Goal: Task Accomplishment & Management: Complete application form

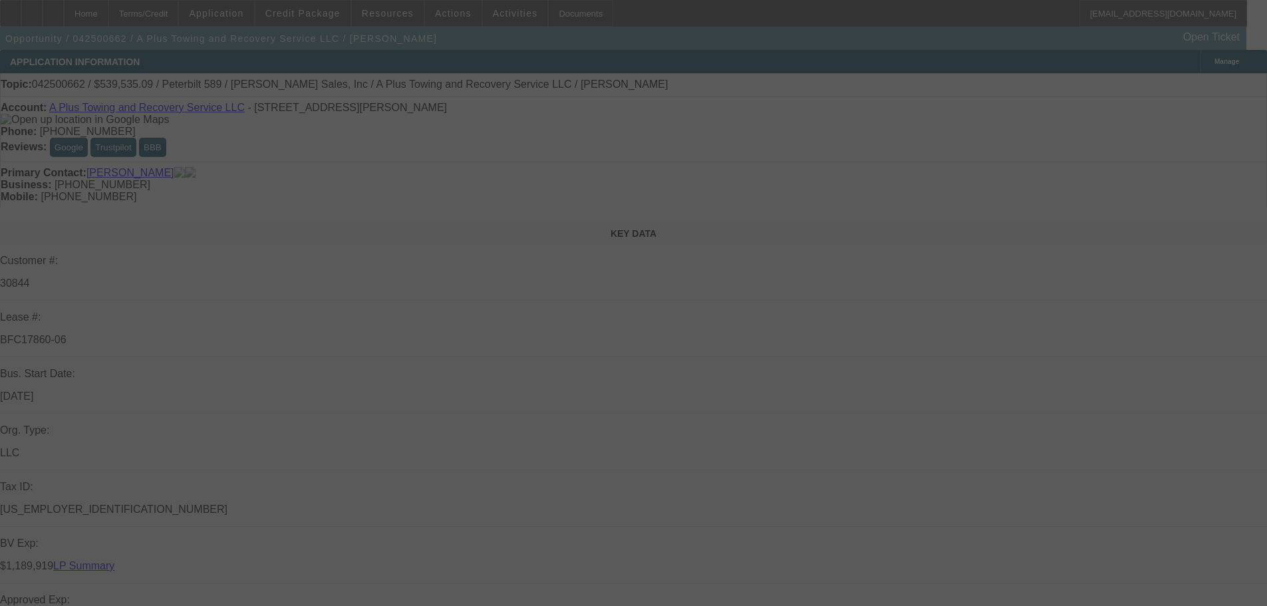
select select "0"
select select "2"
select select "0"
select select "6"
select select "0"
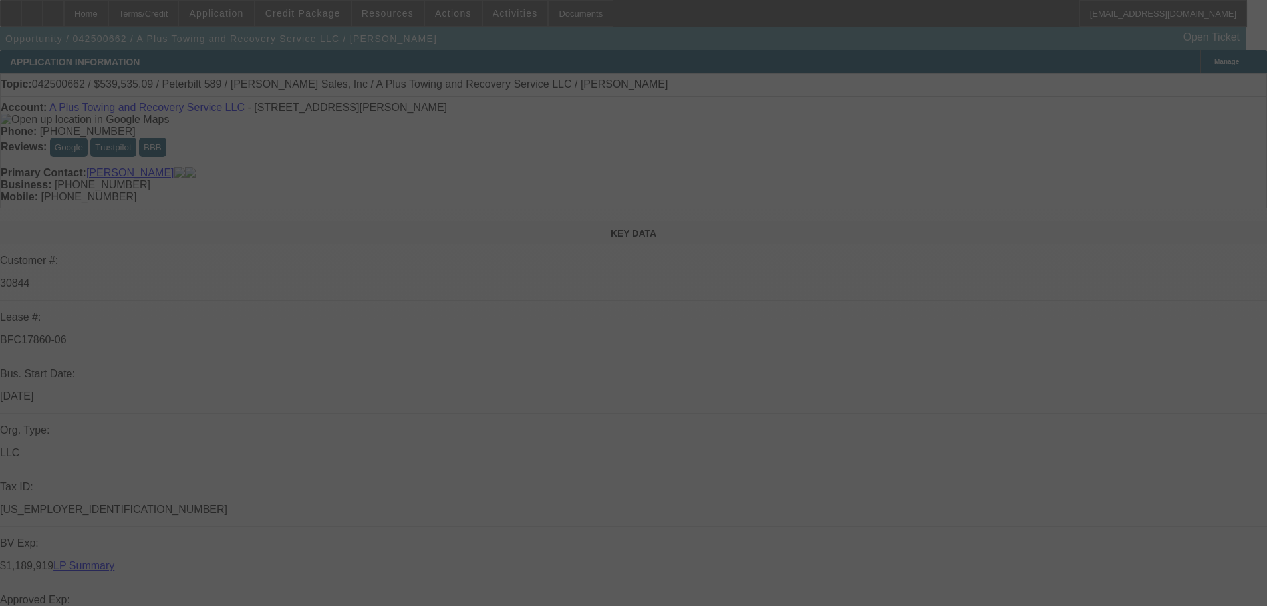
select select "2"
select select "0"
select select "6"
select select "0"
select select "2"
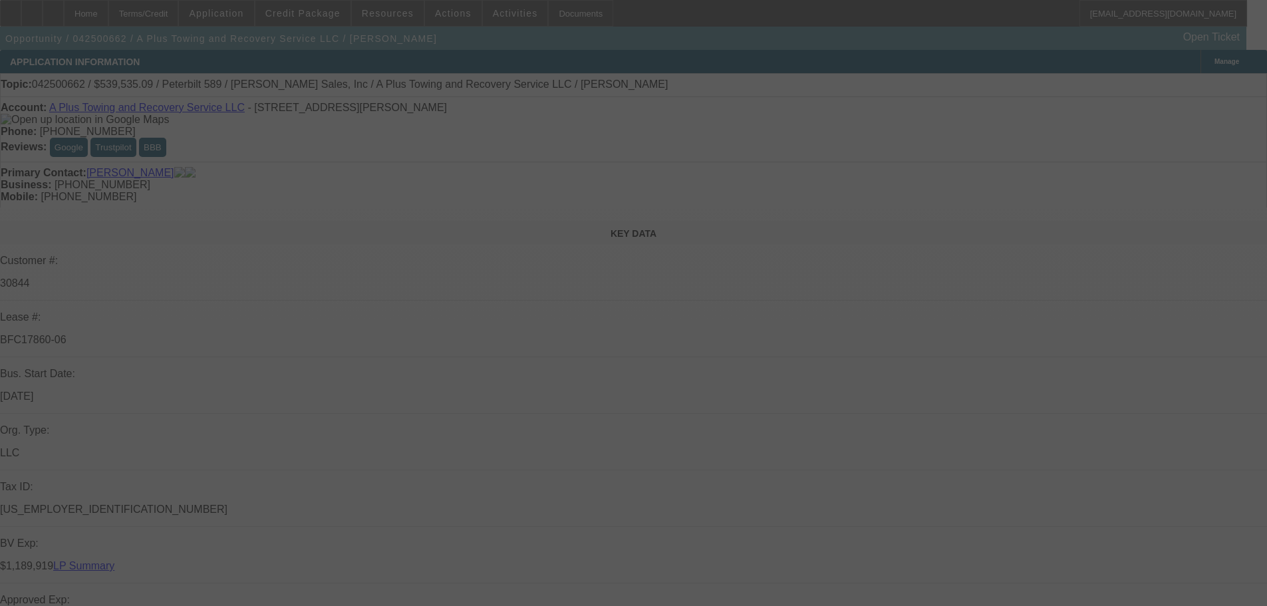
select select "0"
select select "6"
select select "0"
select select "2"
select select "0"
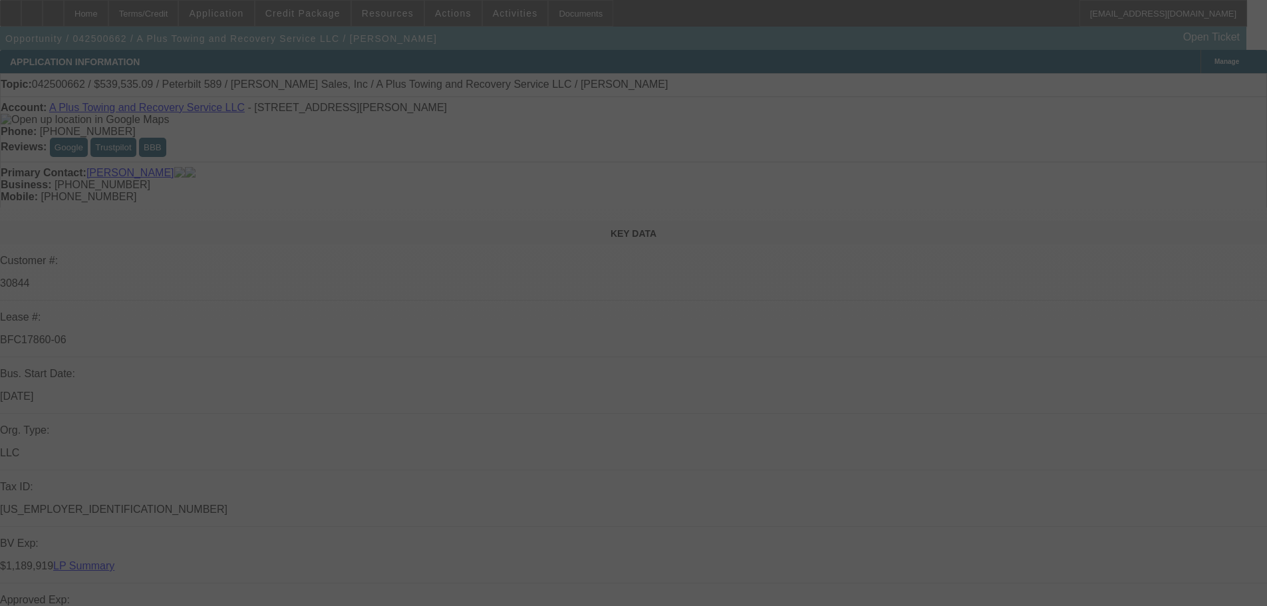
select select "6"
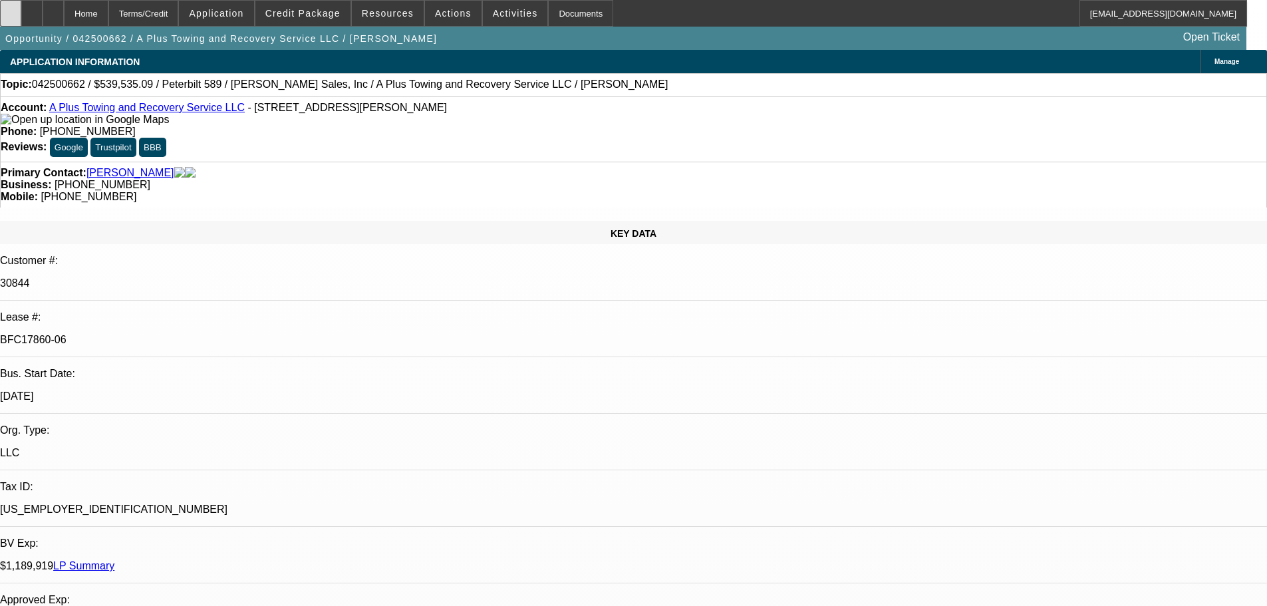
click at [11, 9] on icon at bounding box center [11, 9] width 0 height 0
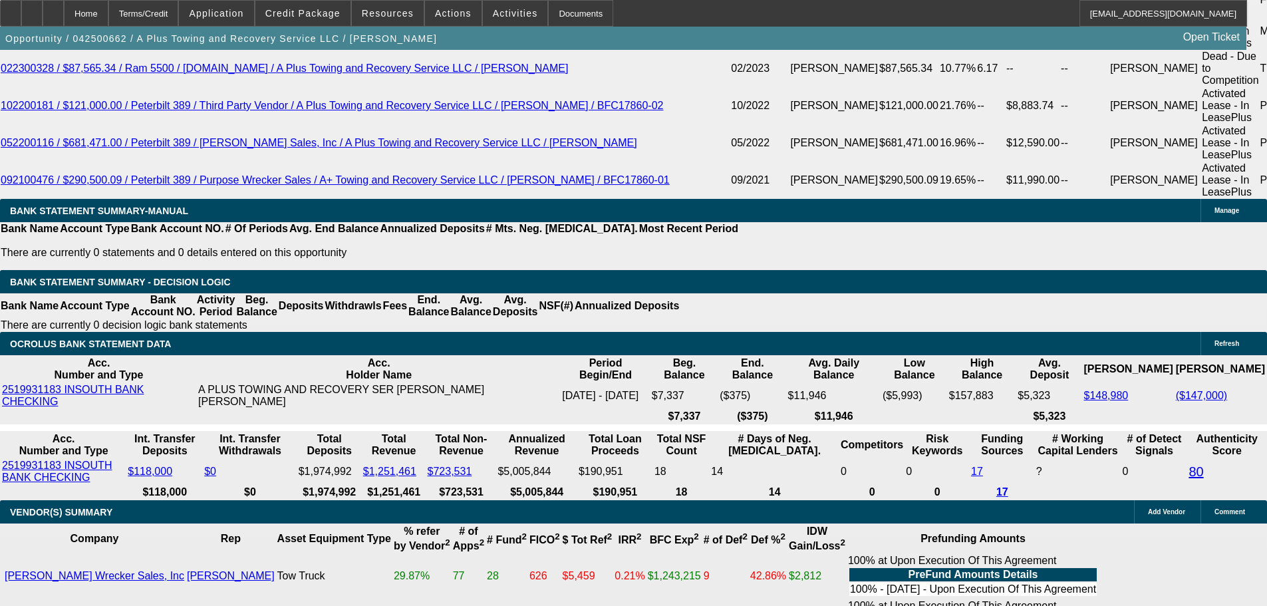
scroll to position [2632, 0]
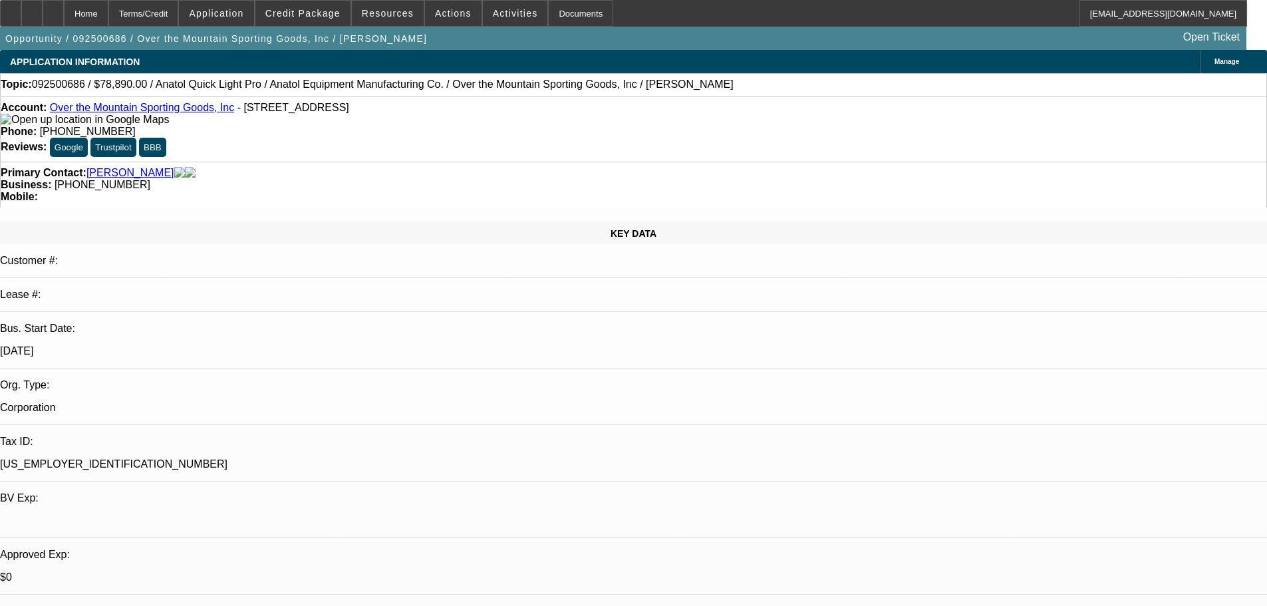
select select "0"
select select "2"
select select "0"
select select "6"
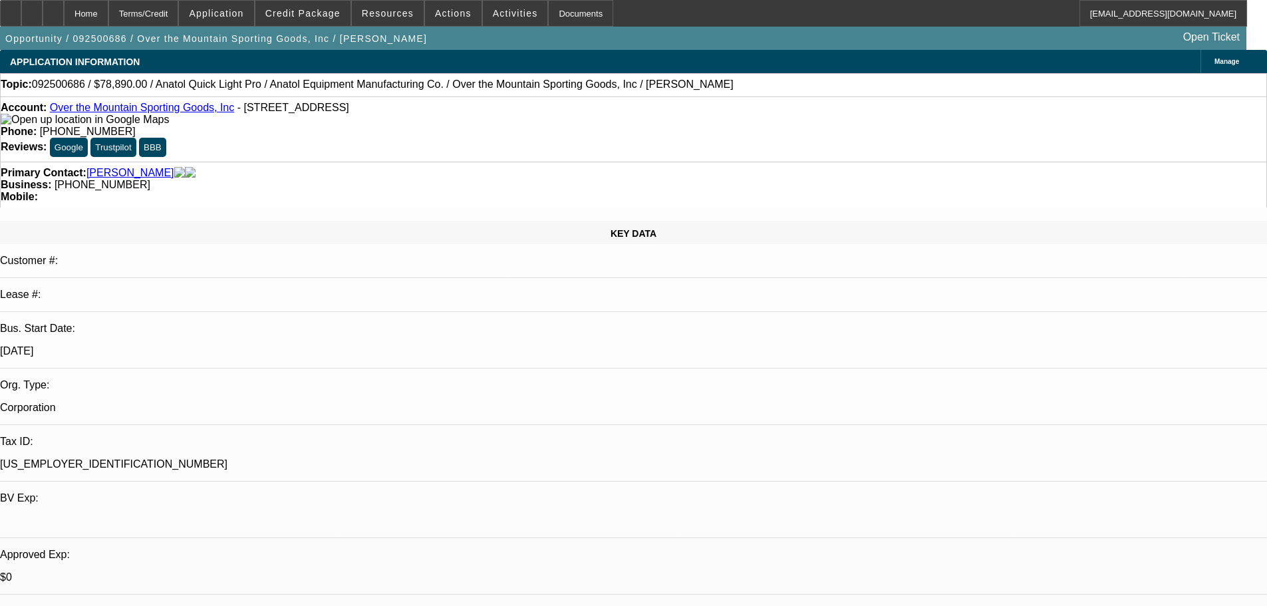
select select "0"
select select "2"
select select "0.1"
select select "4"
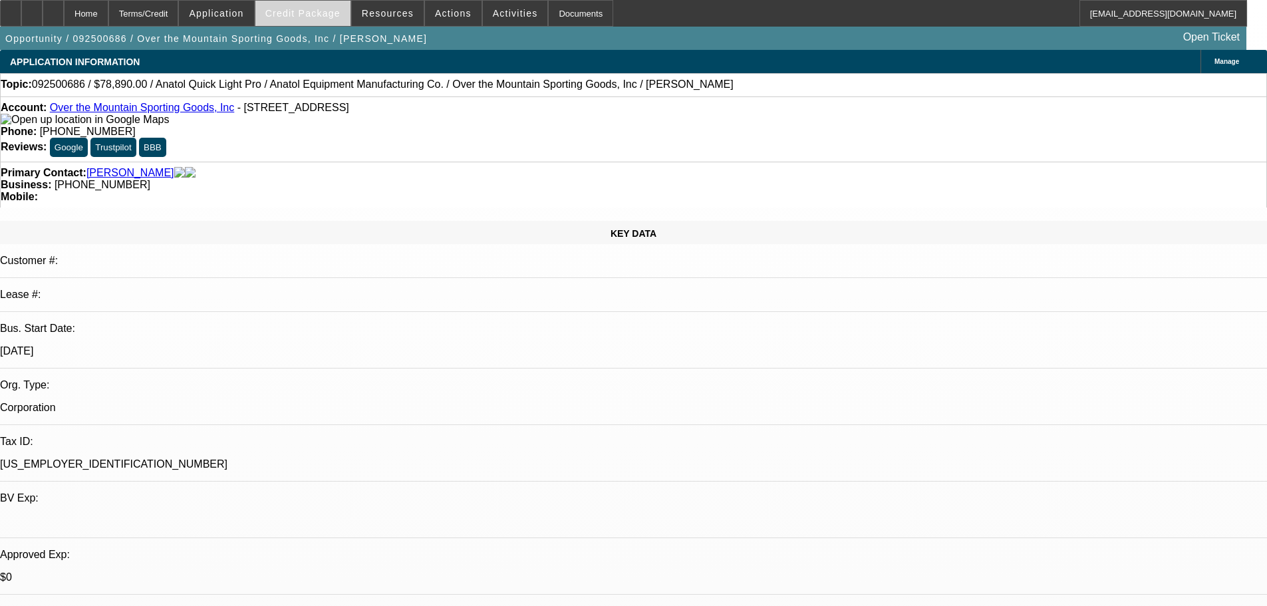
click at [314, 19] on span at bounding box center [302, 13] width 95 height 32
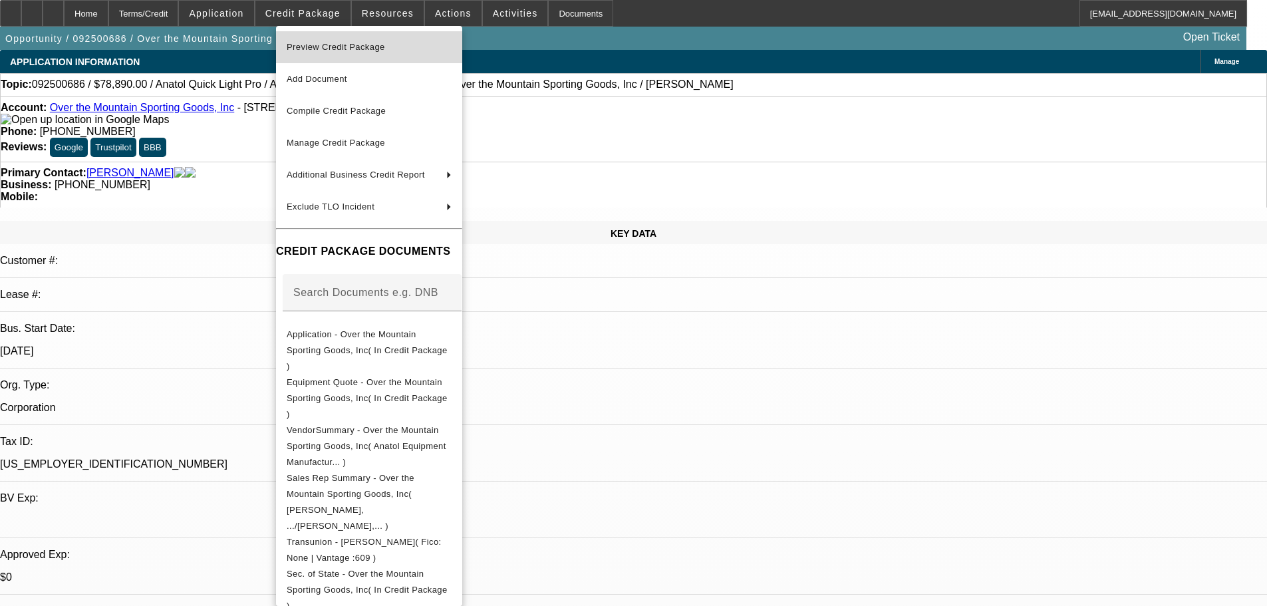
click at [325, 45] on span "Preview Credit Package" at bounding box center [336, 47] width 98 height 10
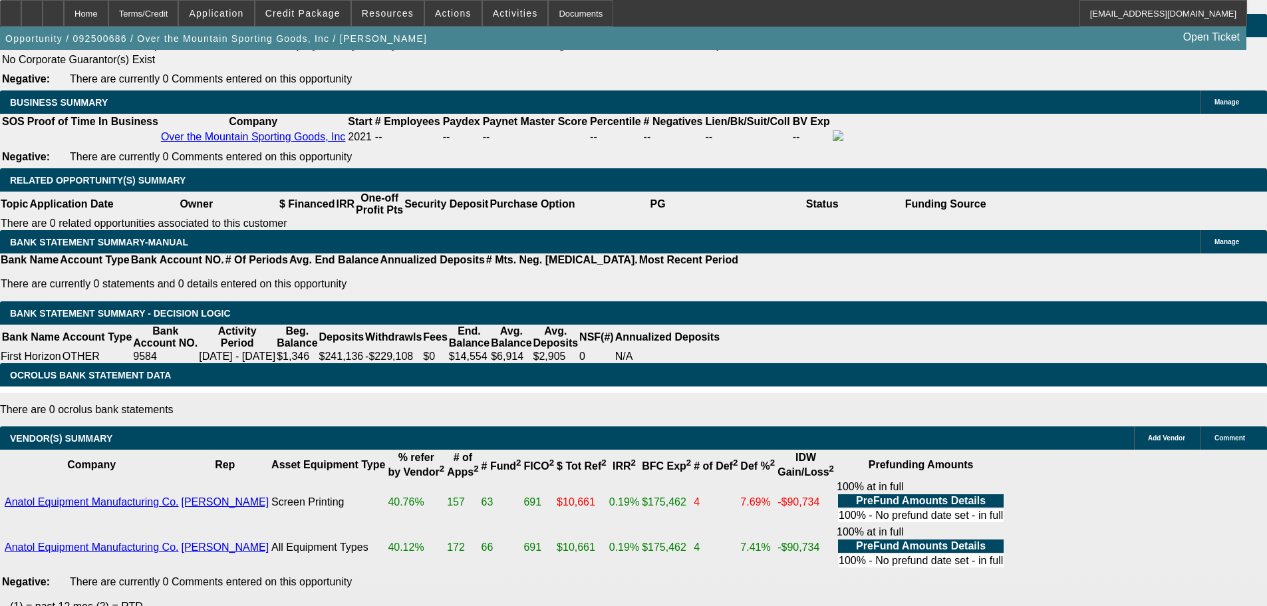
scroll to position [1995, 0]
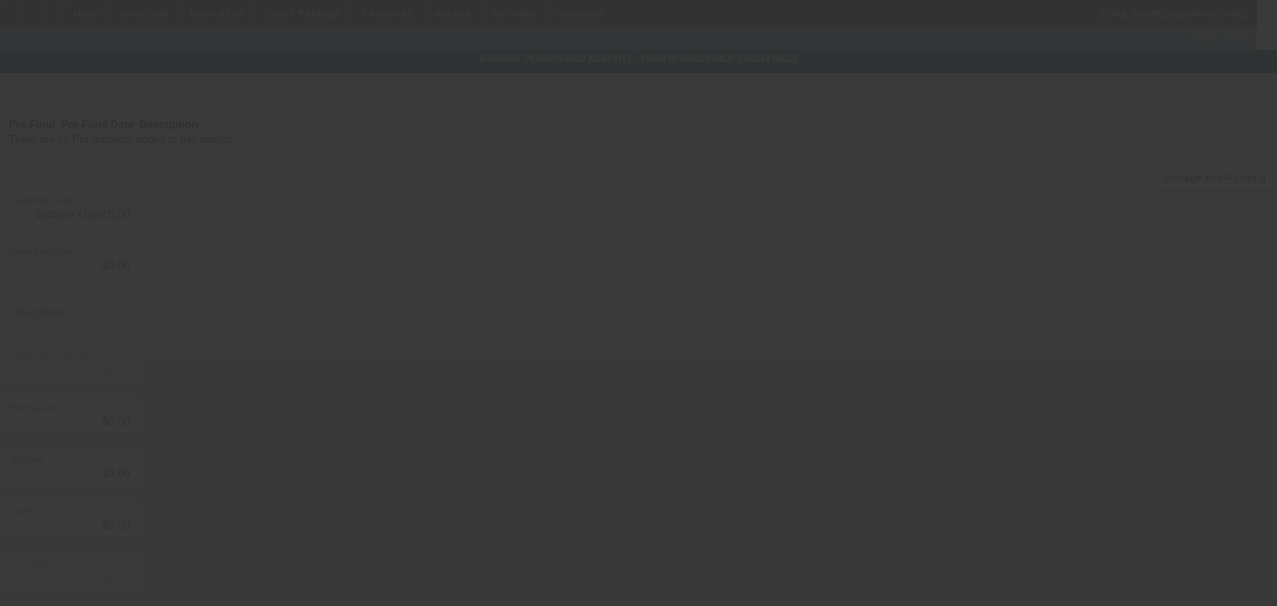
type input "$78,890.00"
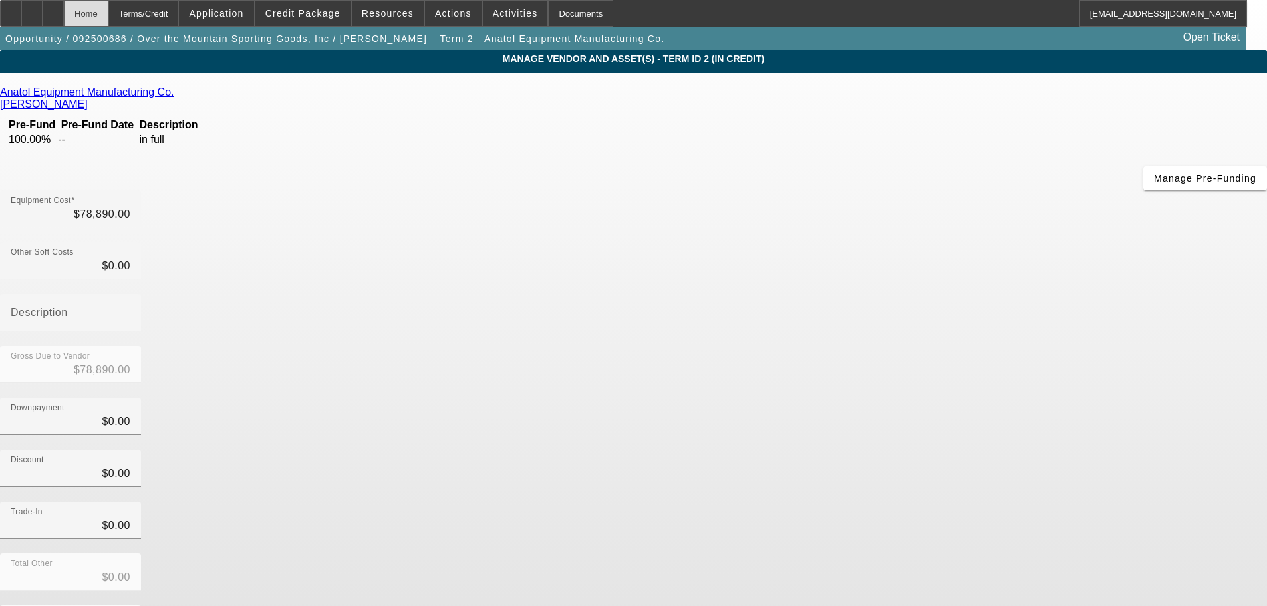
click at [108, 14] on div "Home" at bounding box center [86, 13] width 45 height 27
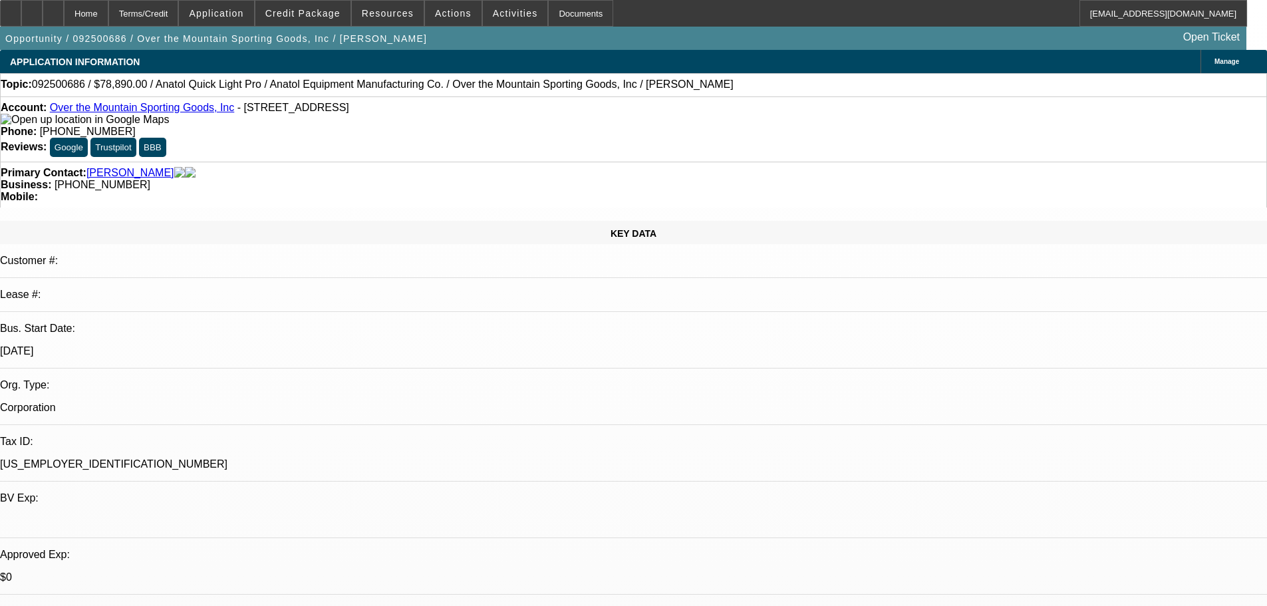
select select "0"
select select "2"
select select "0"
select select "6"
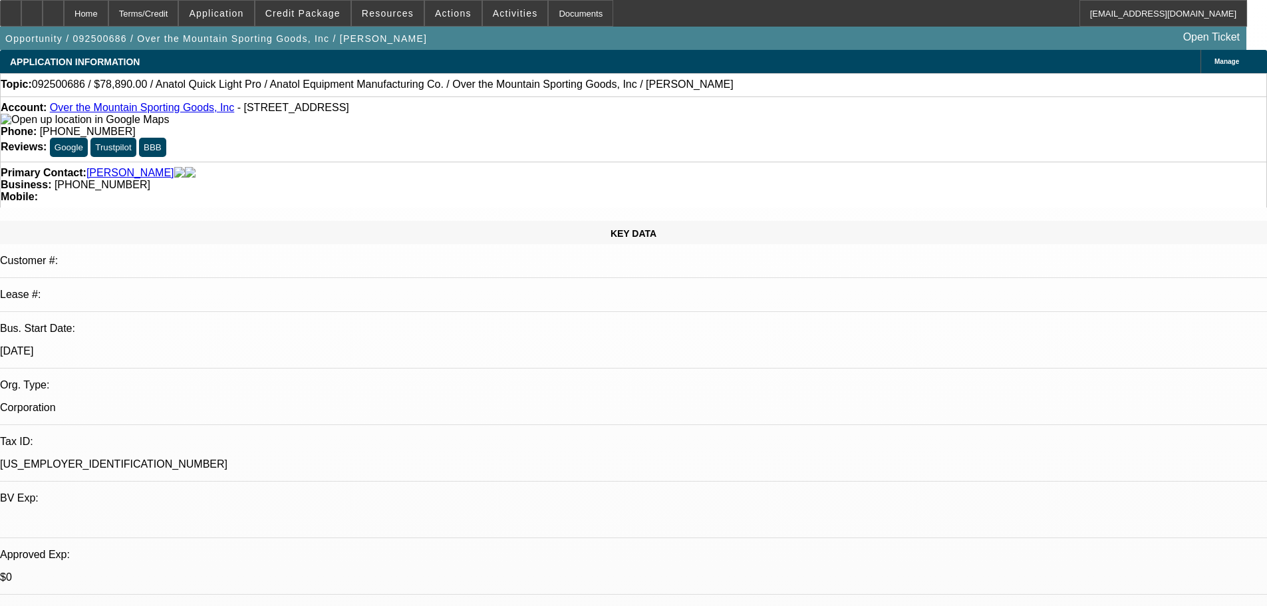
select select "0"
select select "2"
select select "0.1"
select select "4"
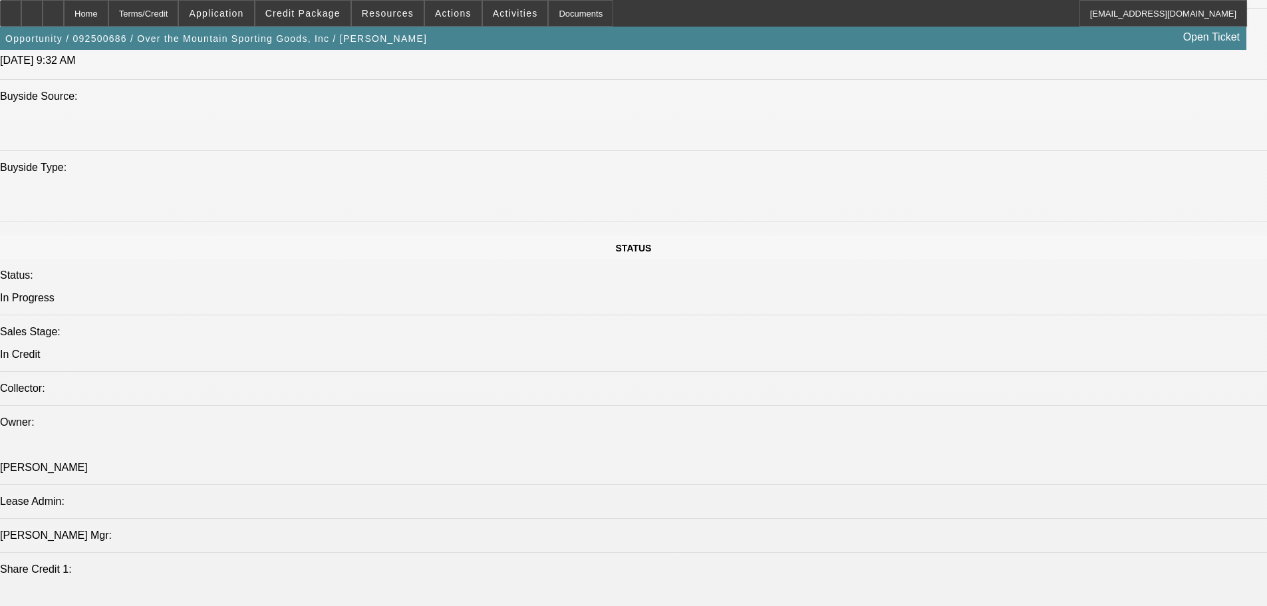
scroll to position [1330, 0]
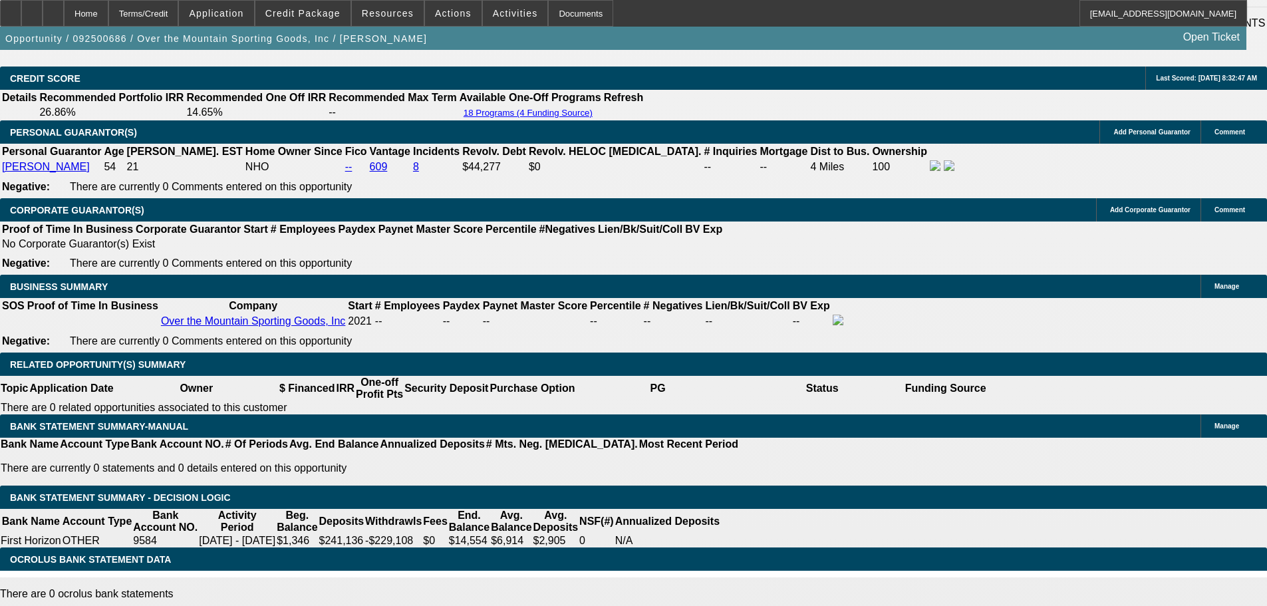
scroll to position [2404, 0]
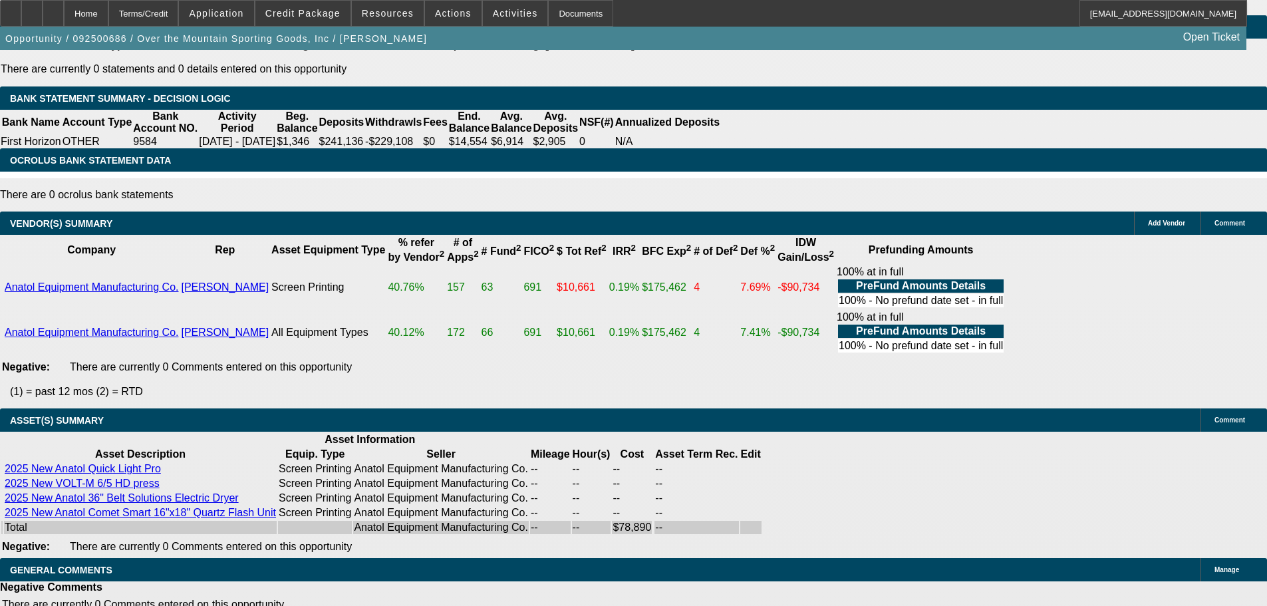
select select "6"
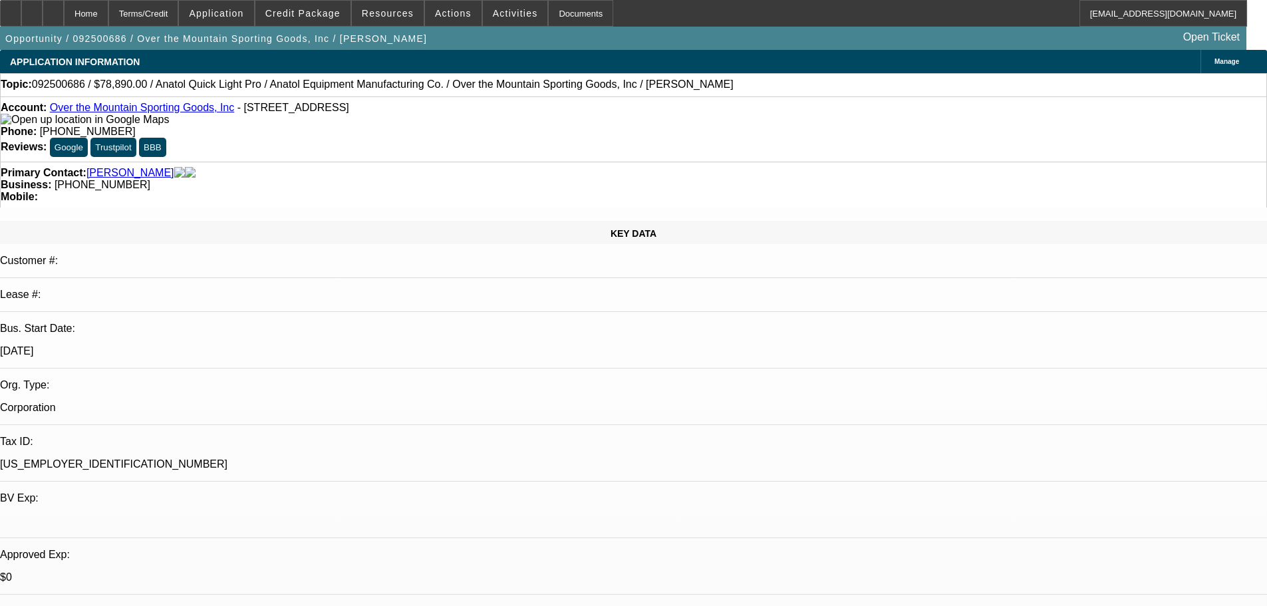
type textarea "GIVEN NUMEROUS NEGATIVES ( WRITE OFF, CHARGE OFFS, NEG BALANCES , 6K AIR IN DEA…"
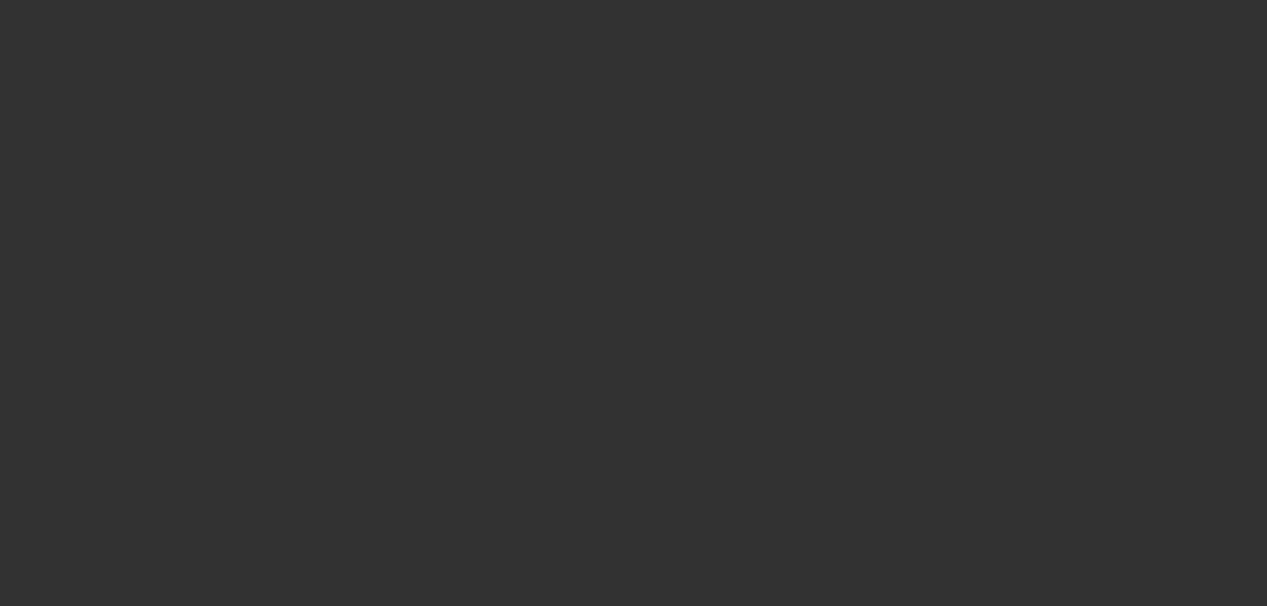
select select "0"
select select "2"
select select "0.1"
select select "4"
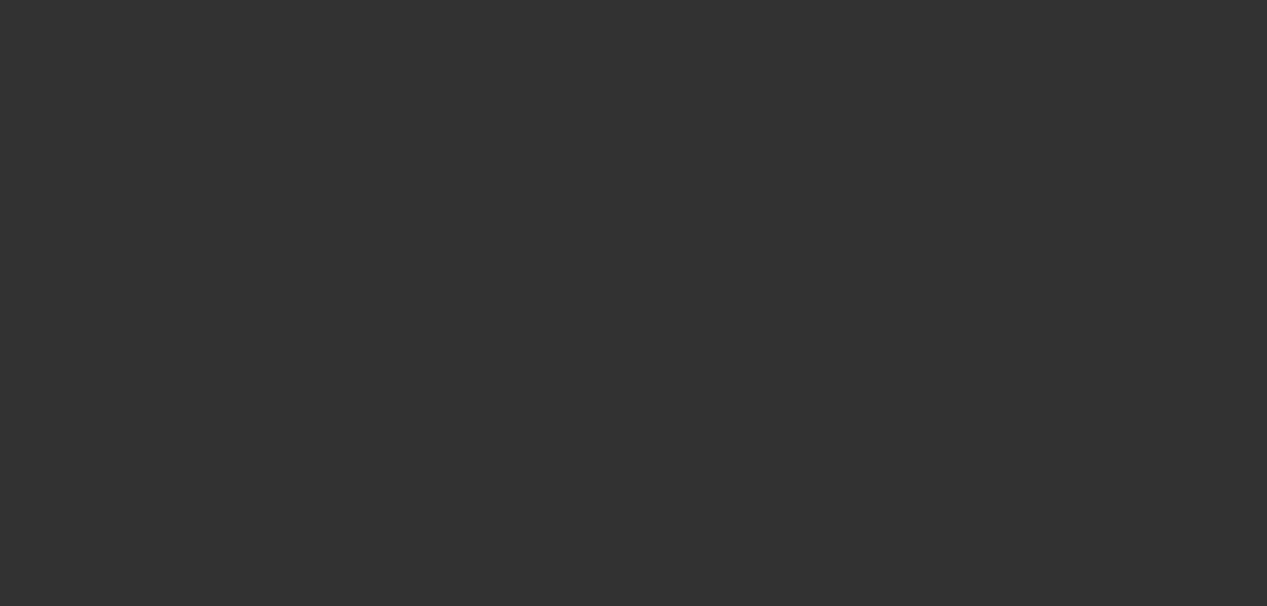
select select "0"
select select "2"
select select "0"
select select "6"
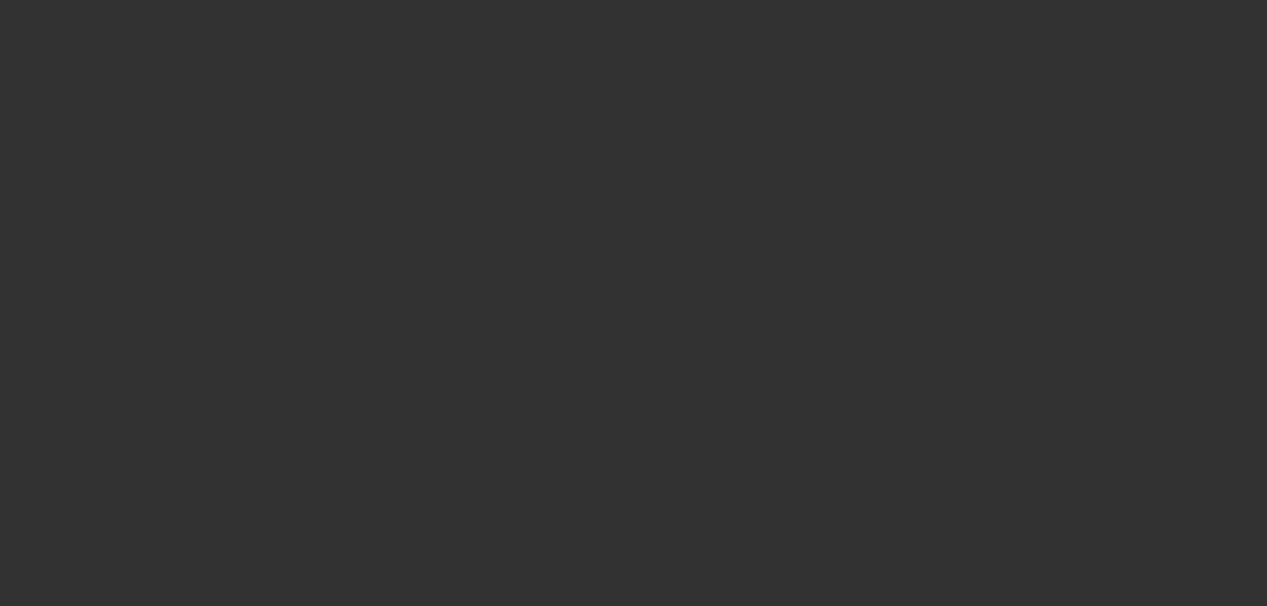
select select "0"
select select "2"
select select "0.1"
select select "4"
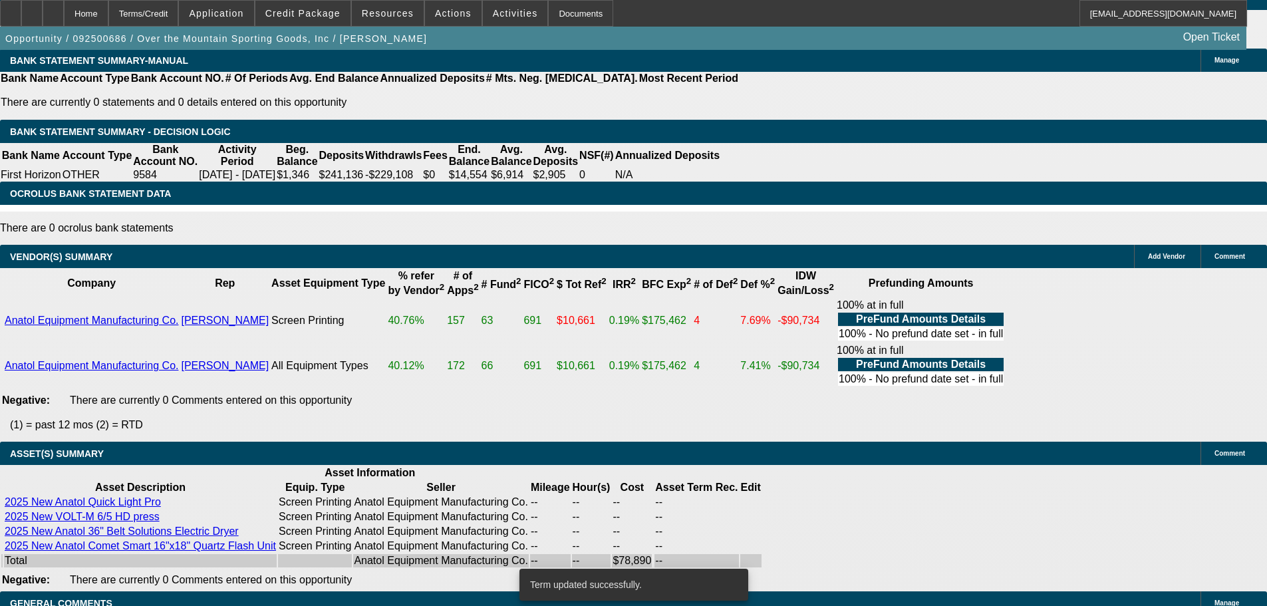
scroll to position [2416, 0]
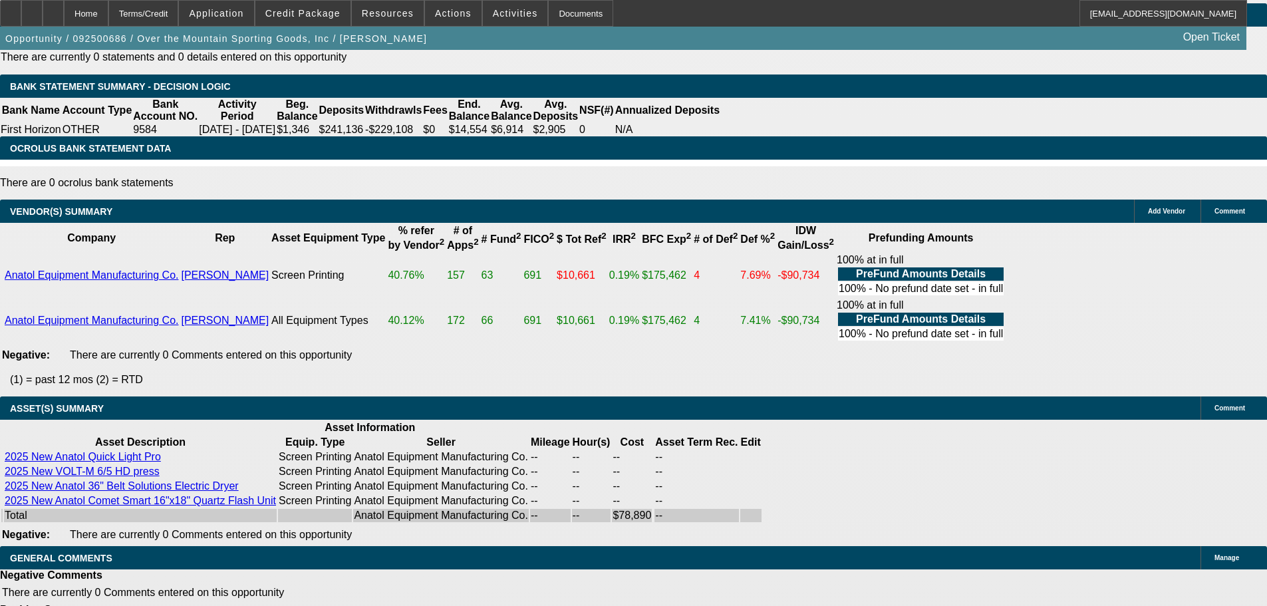
select select "4"
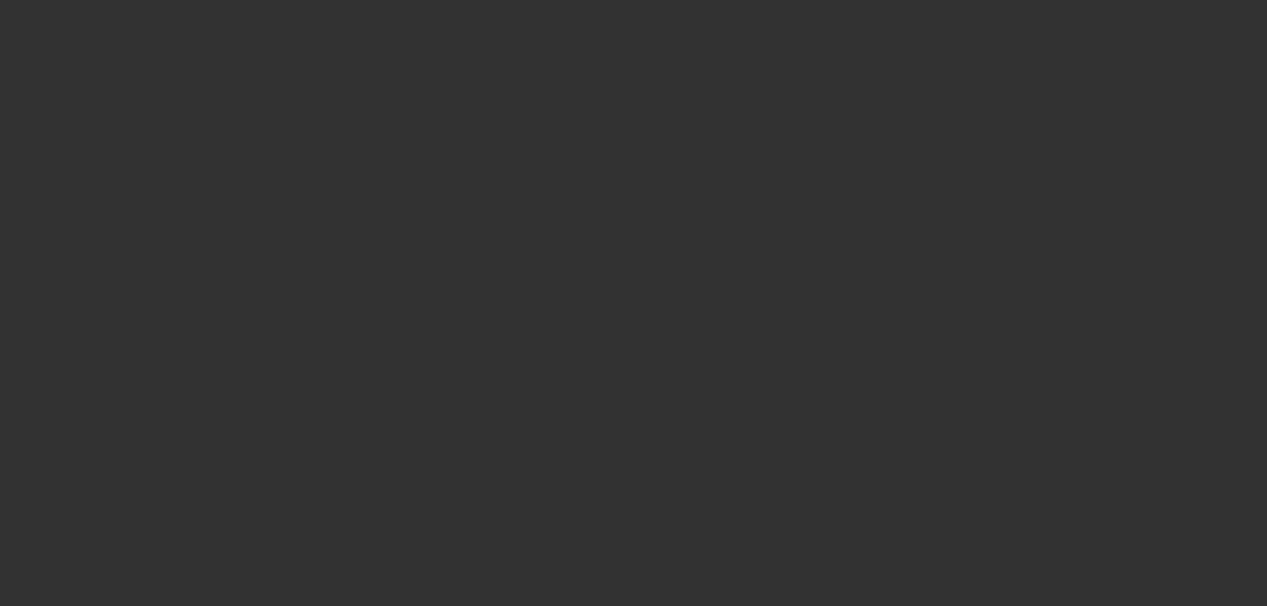
scroll to position [0, 0]
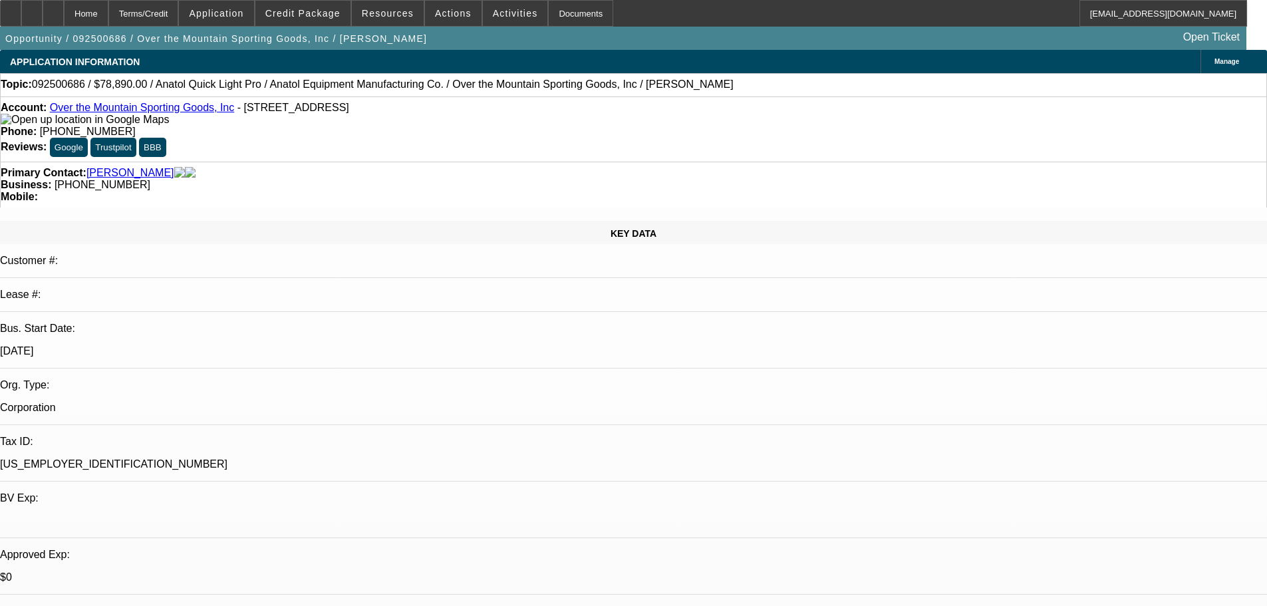
type textarea "DECLINED FOR PORT"
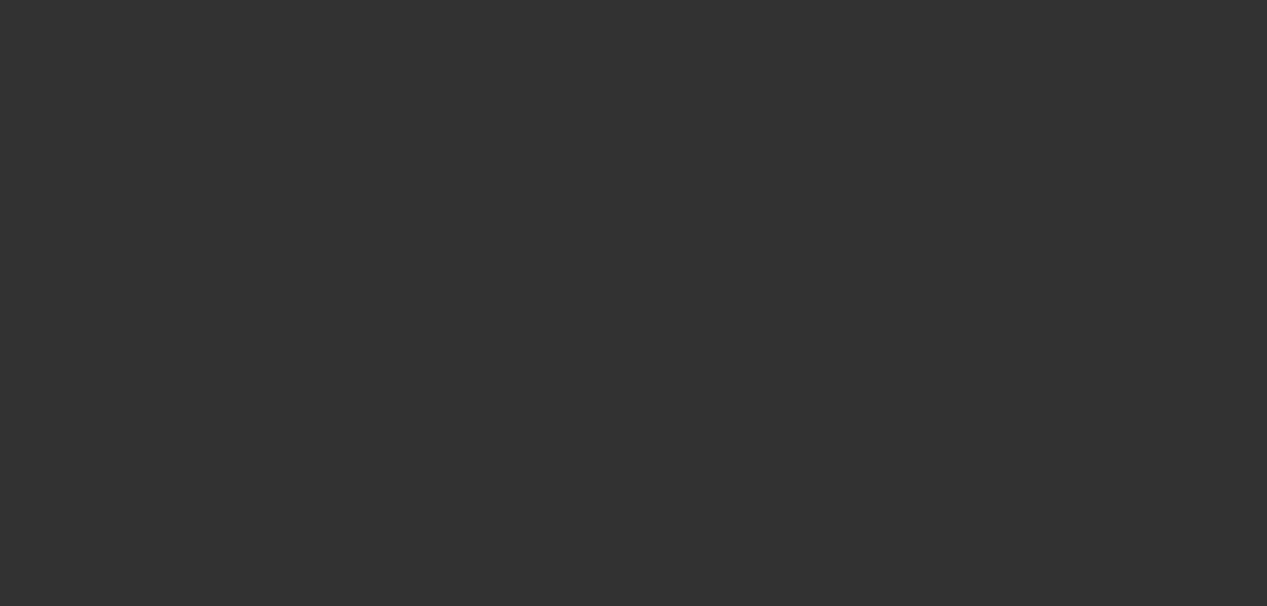
select select "0"
select select "2"
select select "0.1"
select select "4"
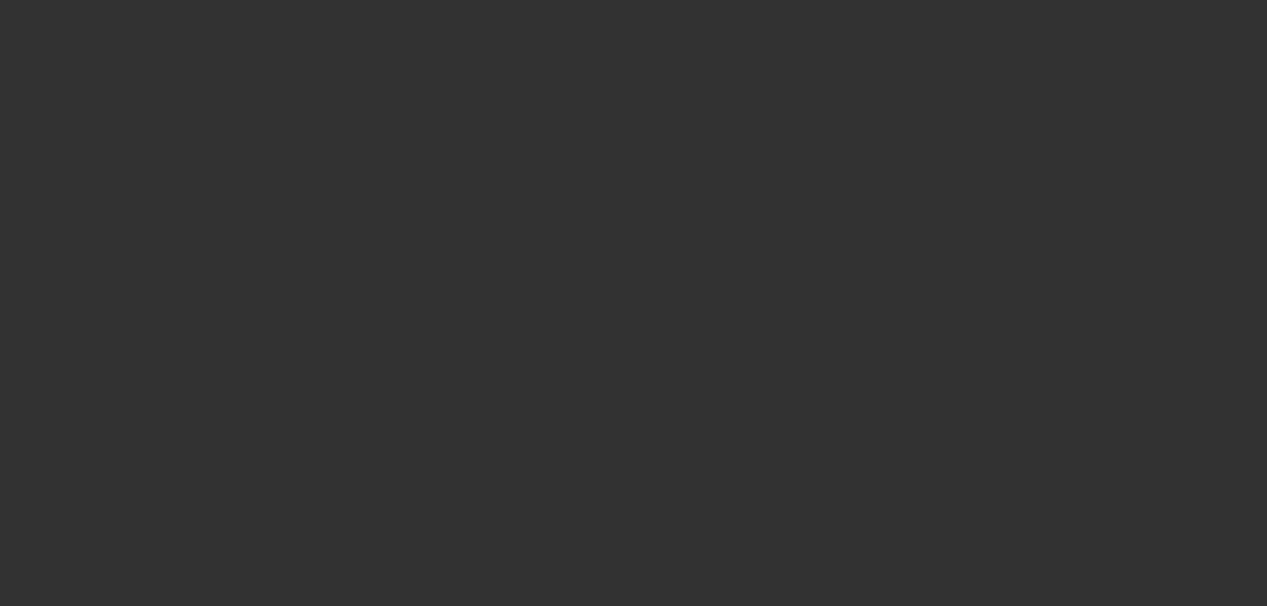
select select "0"
select select "2"
select select "0"
select select "6"
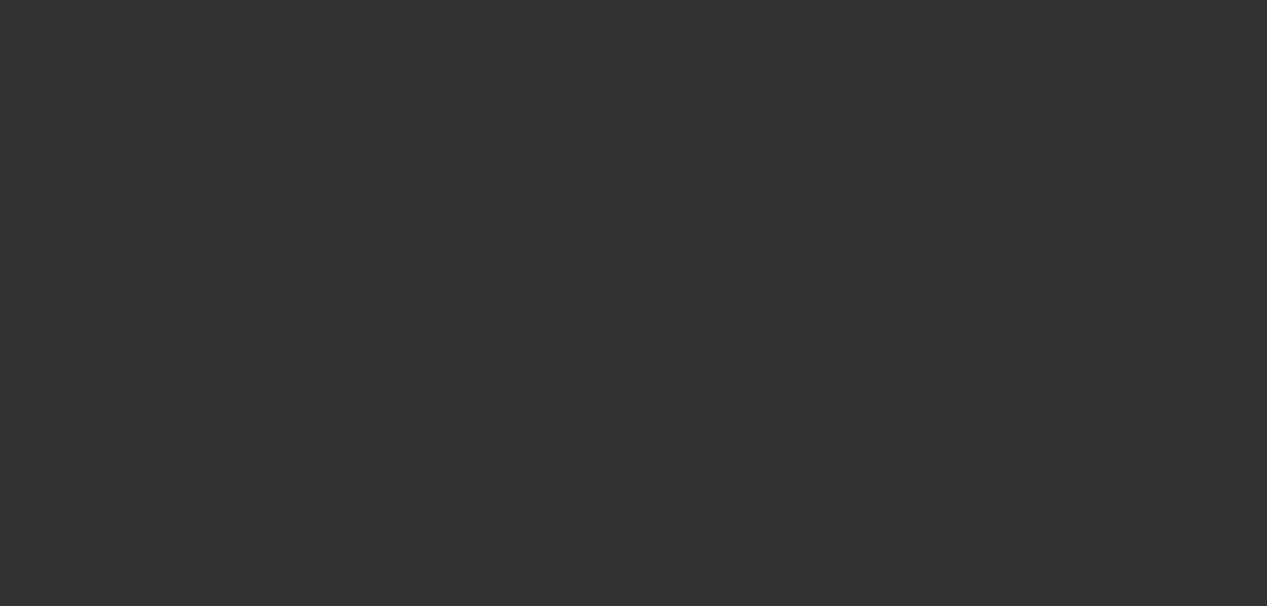
select select "0"
select select "2"
select select "0.1"
select select "4"
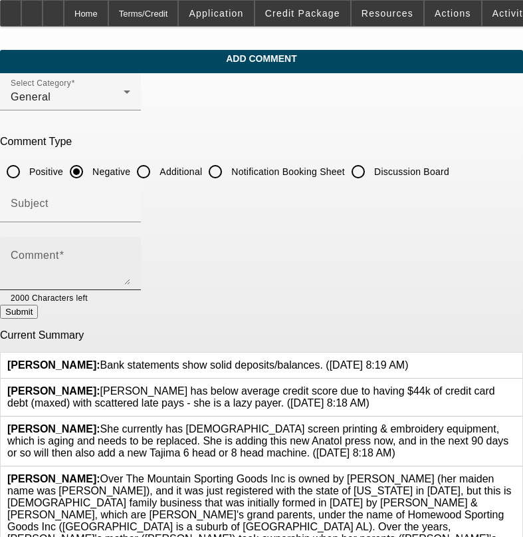
click at [59, 255] on mat-label "Comment" at bounding box center [35, 254] width 49 height 11
click at [69, 255] on textarea "Comment" at bounding box center [71, 269] width 120 height 32
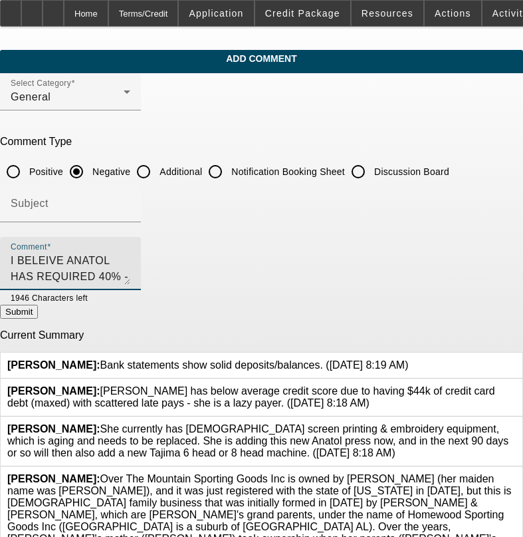
click at [130, 256] on textarea "I BELEIVE ANATOL HAS REQUIRED 40% -NOT 100% UPFRONT ," at bounding box center [71, 269] width 120 height 32
click at [130, 256] on textarea "I BELEIVE ANATOL HAS REQUIRED 40% -NOT 100% UPFRONT , ALABAMA" at bounding box center [71, 269] width 120 height 32
click at [130, 273] on textarea "I BELEIVE ANATOL HAS REQUIRED 40% -NOT 100% UPFRONT , ALABAMA , SAYING SHES A L…" at bounding box center [71, 269] width 120 height 32
click at [130, 276] on textarea "I BELEIVE ANATOL HAS REQUIRED 40% -NOT 100% UPFRONT , ALABAMA , SAYING SHES A L…" at bounding box center [71, 269] width 120 height 32
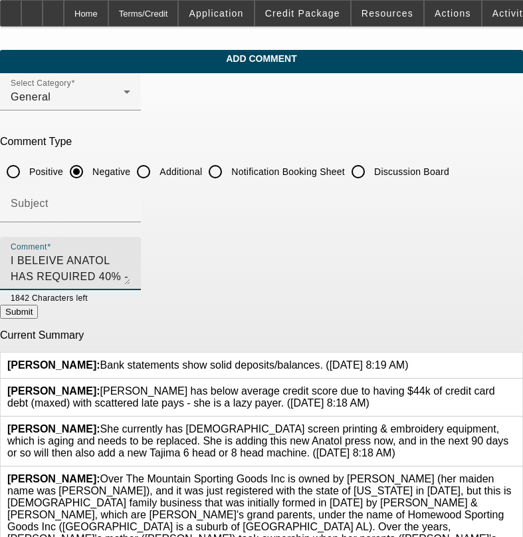
click at [130, 274] on textarea "I BELEIVE ANATOL HAS REQUIRED 40% -NOT 100% UPFRONT , ALABAMA , SAYING SHES A L…" at bounding box center [71, 269] width 120 height 32
click at [130, 279] on textarea "I BELEIVE ANATOL HAS REQUIRED 40% -NOT 100% UPFRONT , ALABAMA , SAYING SHES A L…" at bounding box center [71, 269] width 120 height 32
click at [117, 281] on textarea "I BELEIVE ANATOL HAS REQUIRED 40% -NOT 100% UPFRONT , ALABAMA , SAYING SHES A L…" at bounding box center [71, 269] width 120 height 32
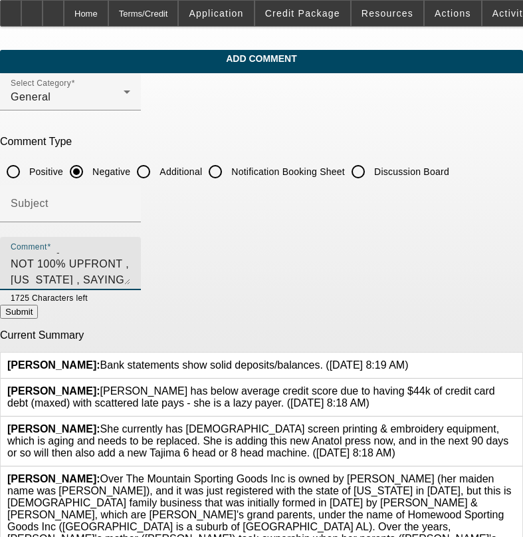
click at [102, 279] on textarea "I BELEIVE ANATOL HAS REQUIRED 40% -NOT 100% UPFRONT , ALABAMA , SAYING SHES A L…" at bounding box center [71, 269] width 120 height 32
click at [130, 278] on textarea "I BELEIVE ANATOL HAS REQUIRED 40% -NOT 100% UPFRONT , ALABAMA , SAYING SHES A L…" at bounding box center [71, 269] width 120 height 32
click at [130, 275] on textarea "I BELEIVE ANATOL HAS REQUIRED 40% -NOT 100% UPFRONT , ALABAMA , SAYING SHES A L…" at bounding box center [71, 269] width 120 height 32
click at [130, 277] on textarea "I BELEIVE ANATOL HAS REQUIRED 40% -NOT 100% UPFRONT , ALABAMA , SAYING SHES A L…" at bounding box center [71, 269] width 120 height 32
type textarea "I BELEIVE ANATOL HAS REQUIRED 40% -NOT 100% UPFRONT , ALABAMA , SAYING SHES A L…"
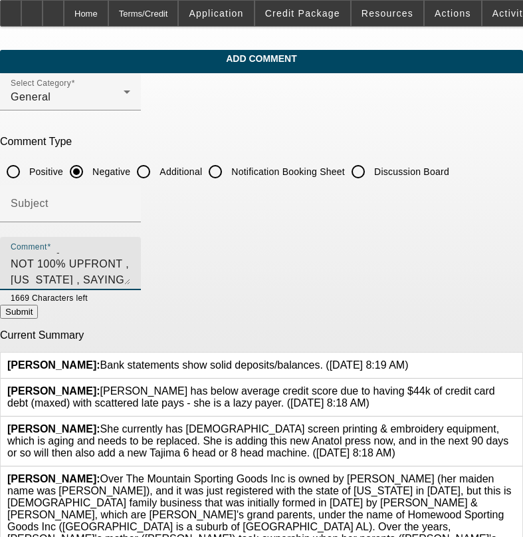
click at [38, 311] on button "Submit" at bounding box center [19, 312] width 38 height 14
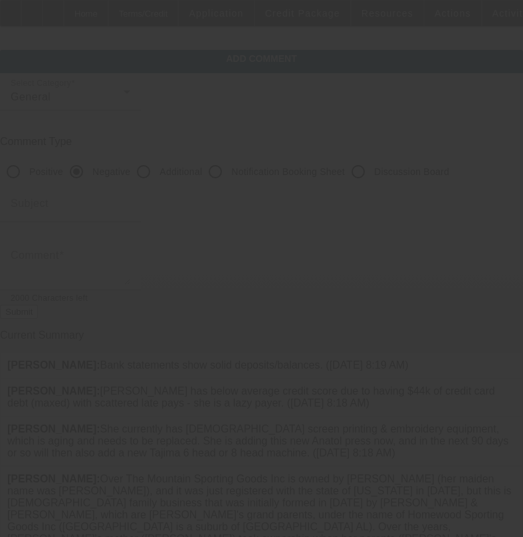
scroll to position [0, 0]
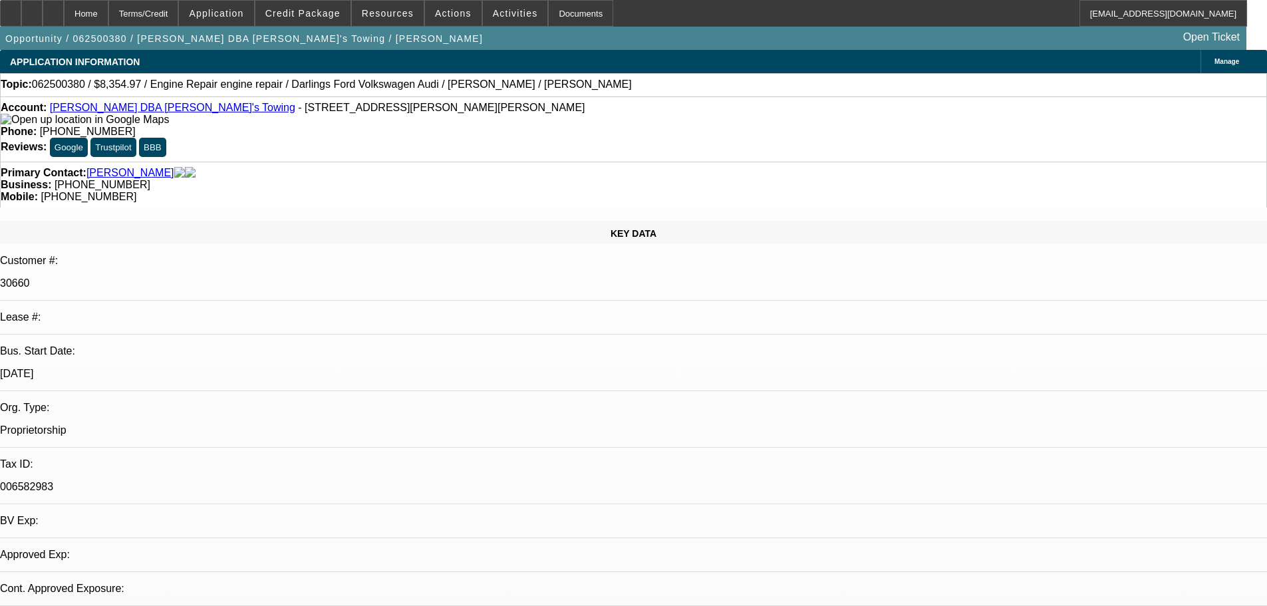
select select "0"
select select "2"
select select "0"
select select "2"
select select "6"
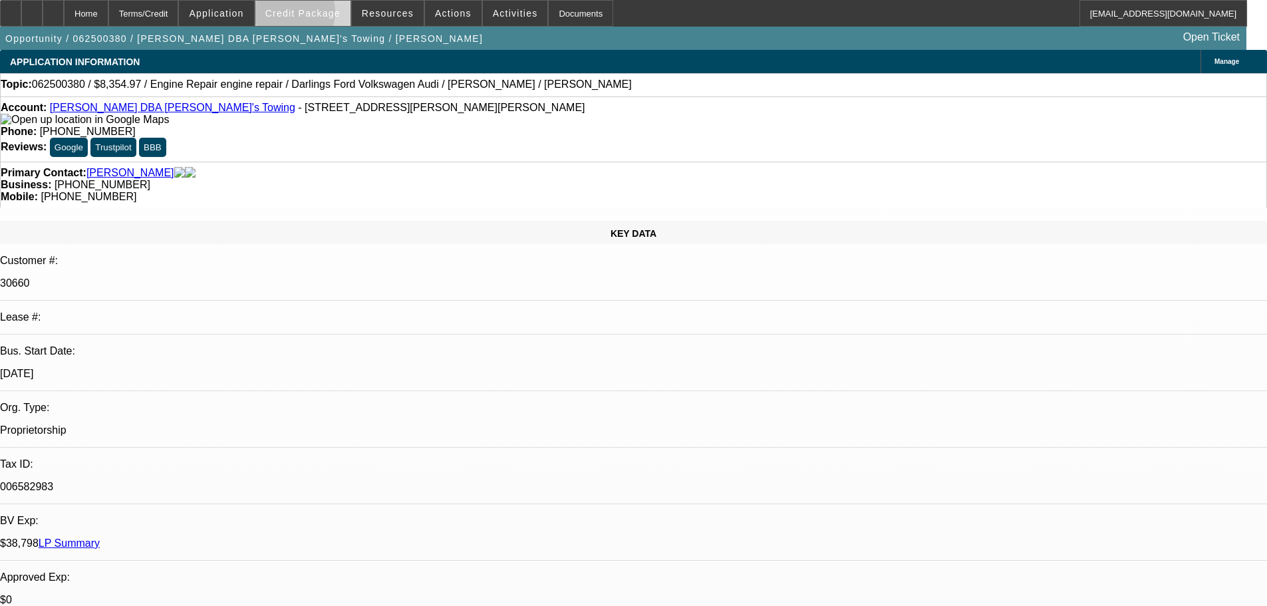
click at [307, 15] on span "Credit Package" at bounding box center [302, 13] width 75 height 11
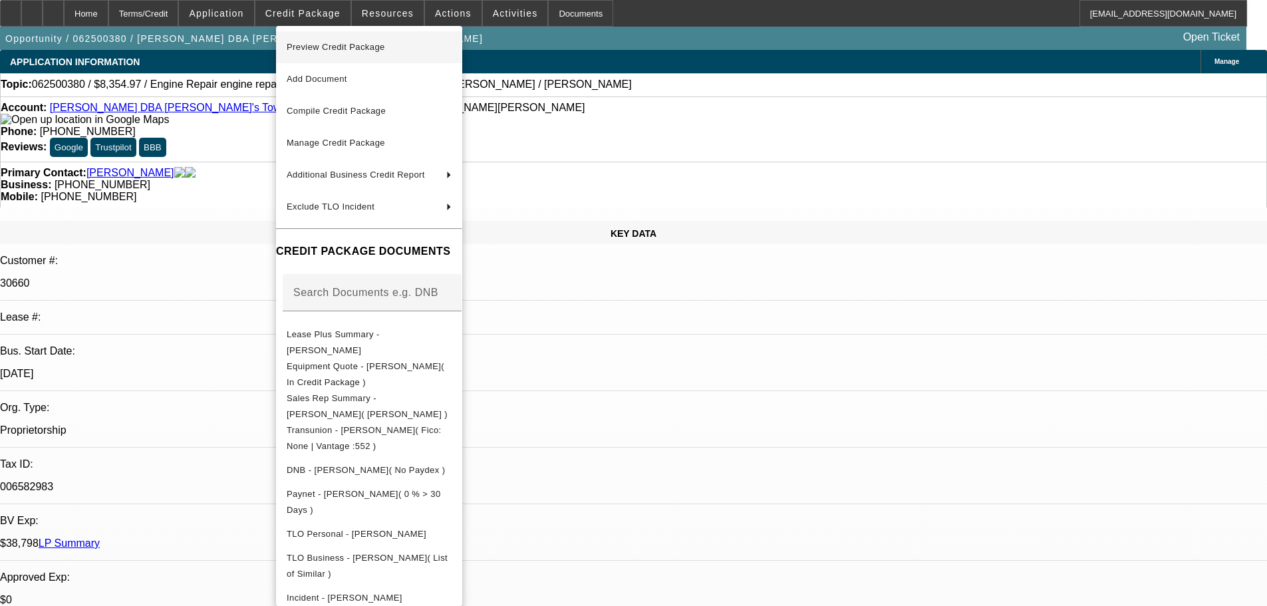
click at [324, 47] on span "Preview Credit Package" at bounding box center [336, 47] width 98 height 10
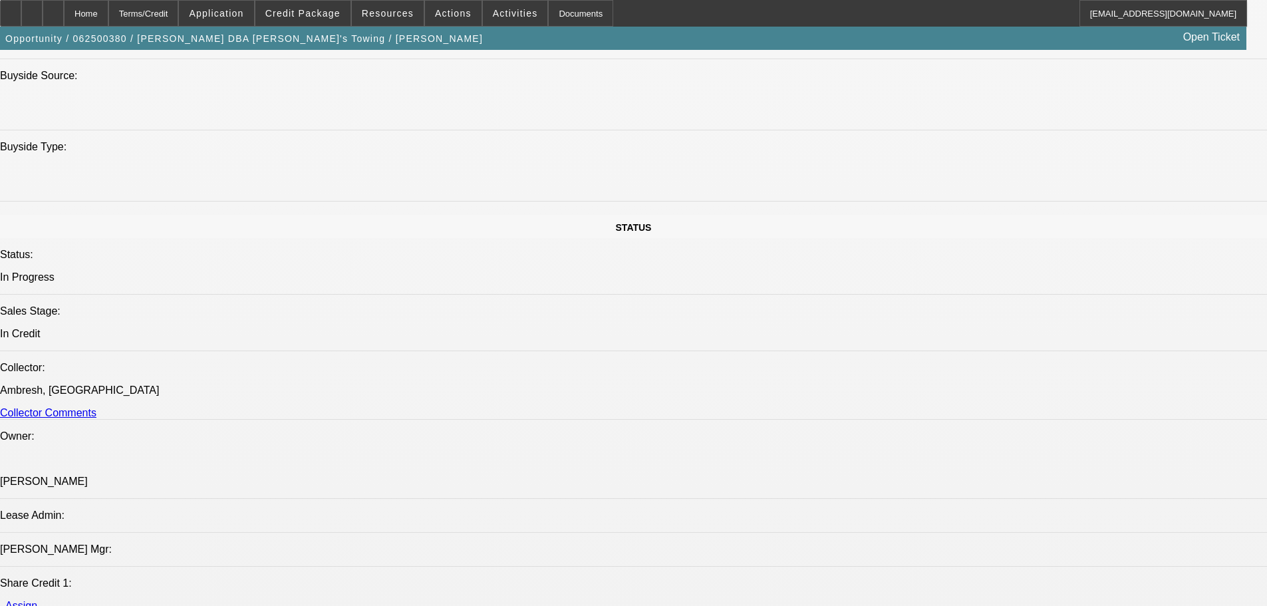
scroll to position [1263, 0]
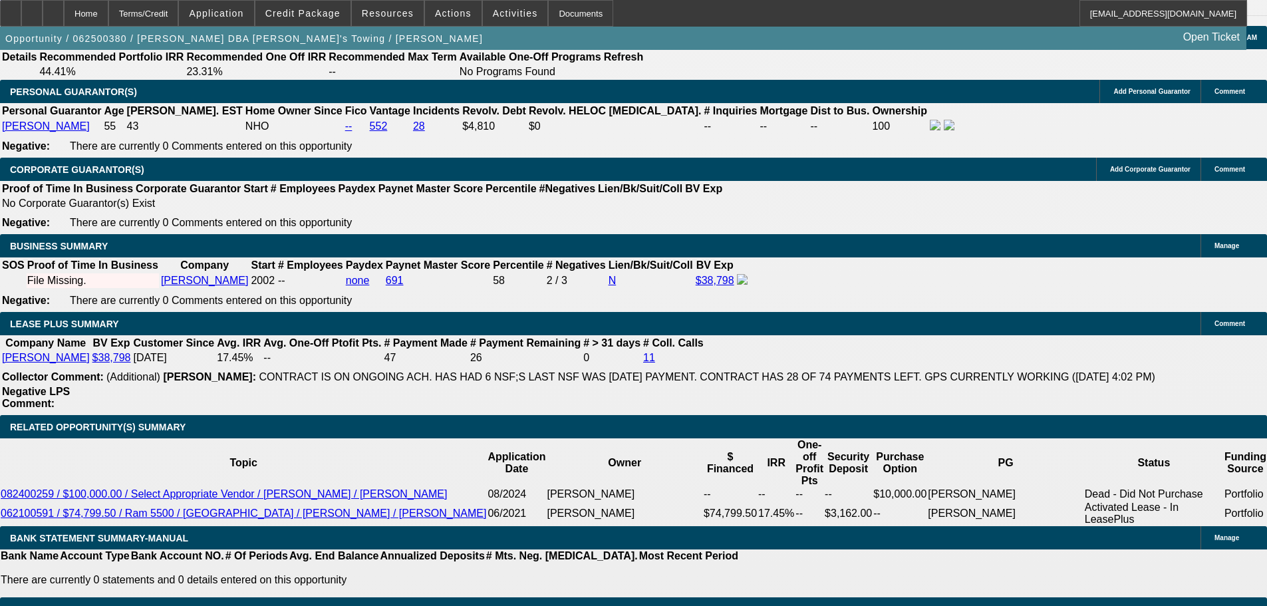
scroll to position [2327, 0]
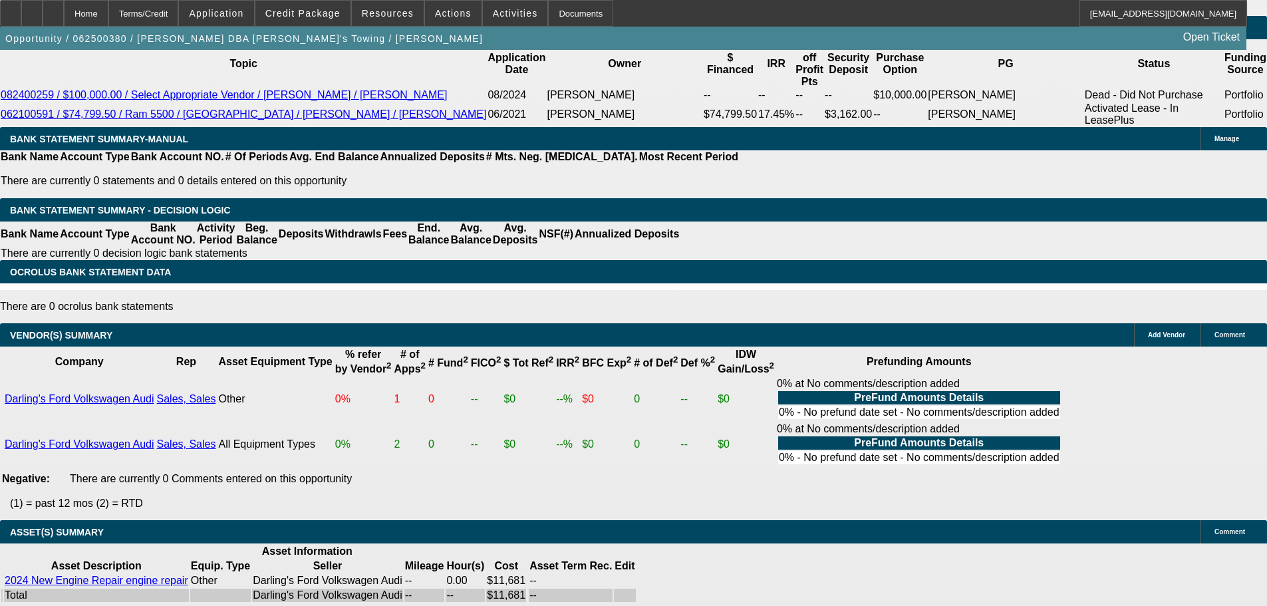
select select "5"
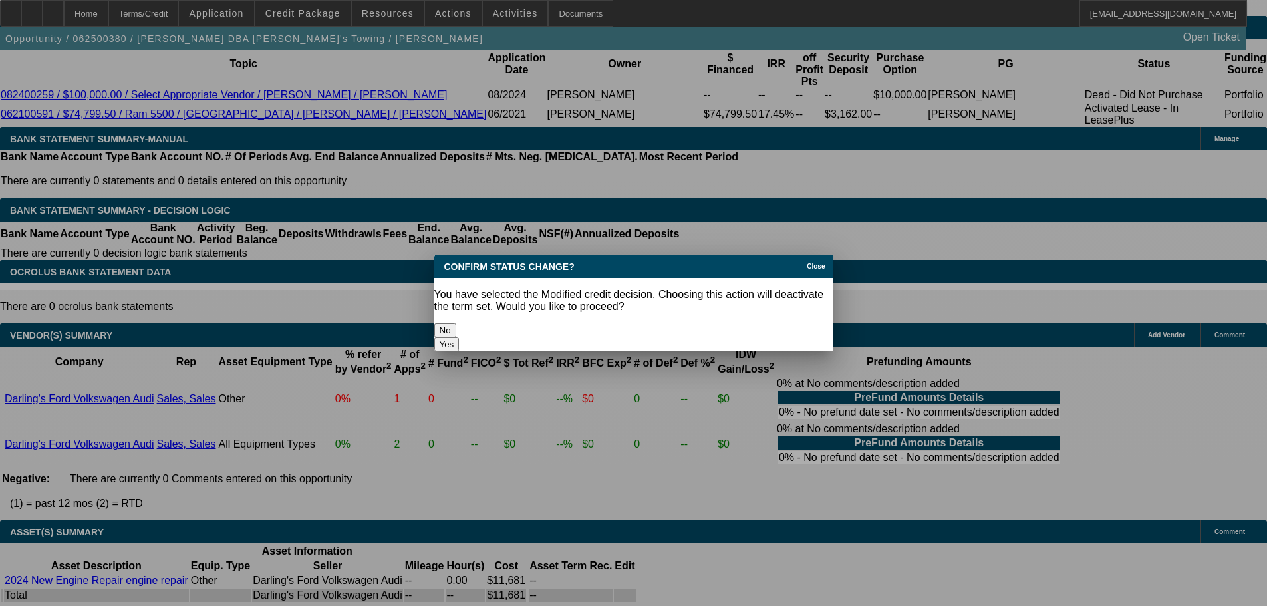
scroll to position [0, 0]
click at [459, 337] on button "Yes" at bounding box center [446, 344] width 25 height 14
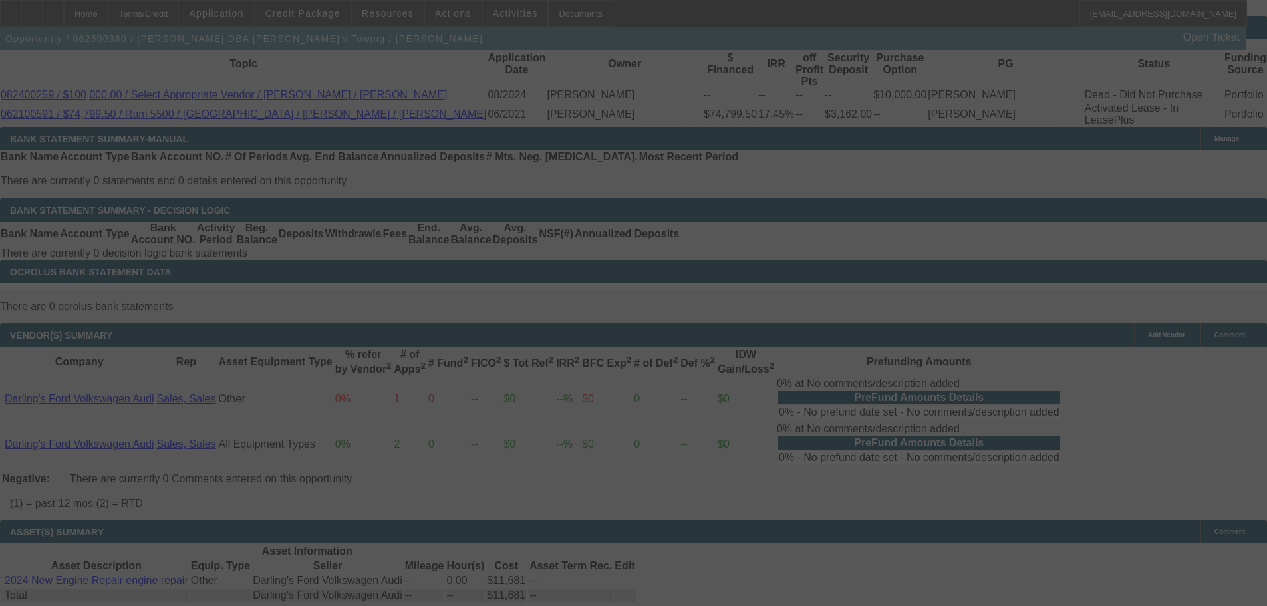
scroll to position [2317, 0]
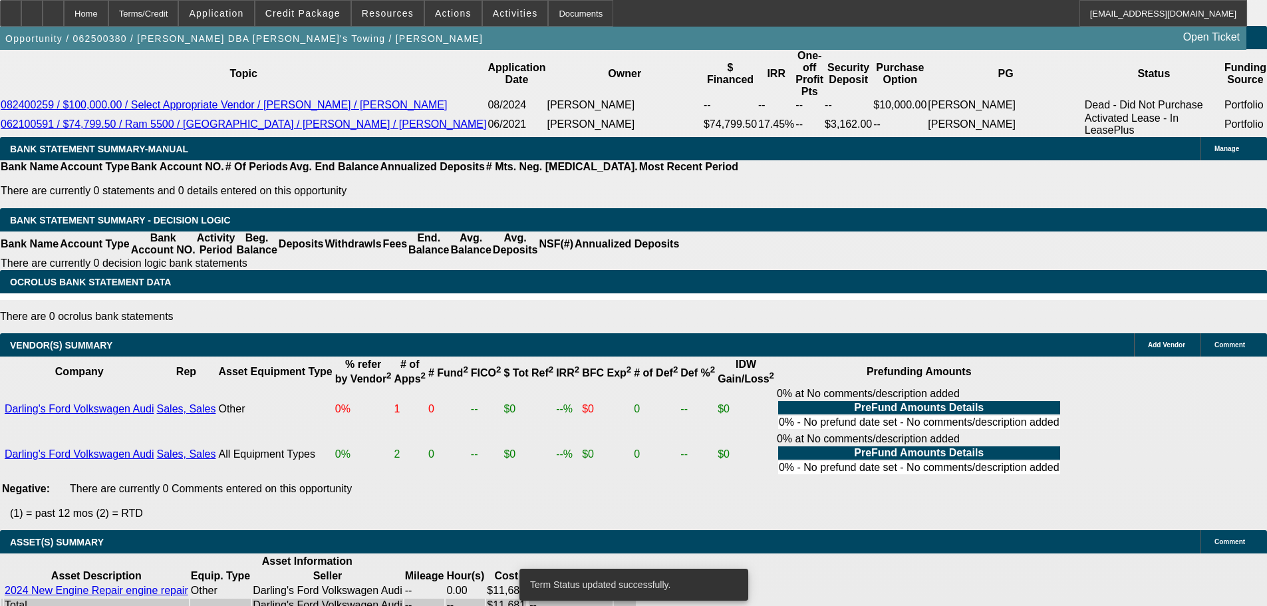
select select "0"
select select "2"
select select "0"
select select "6"
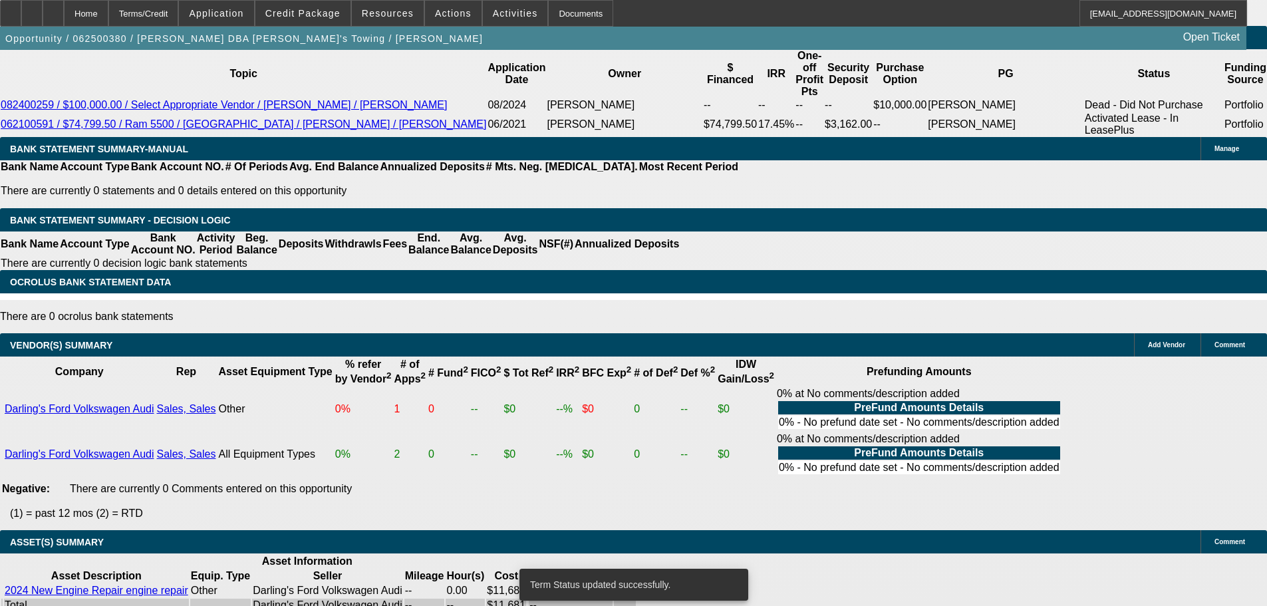
select select "0"
select select "2"
select select "0"
select select "6"
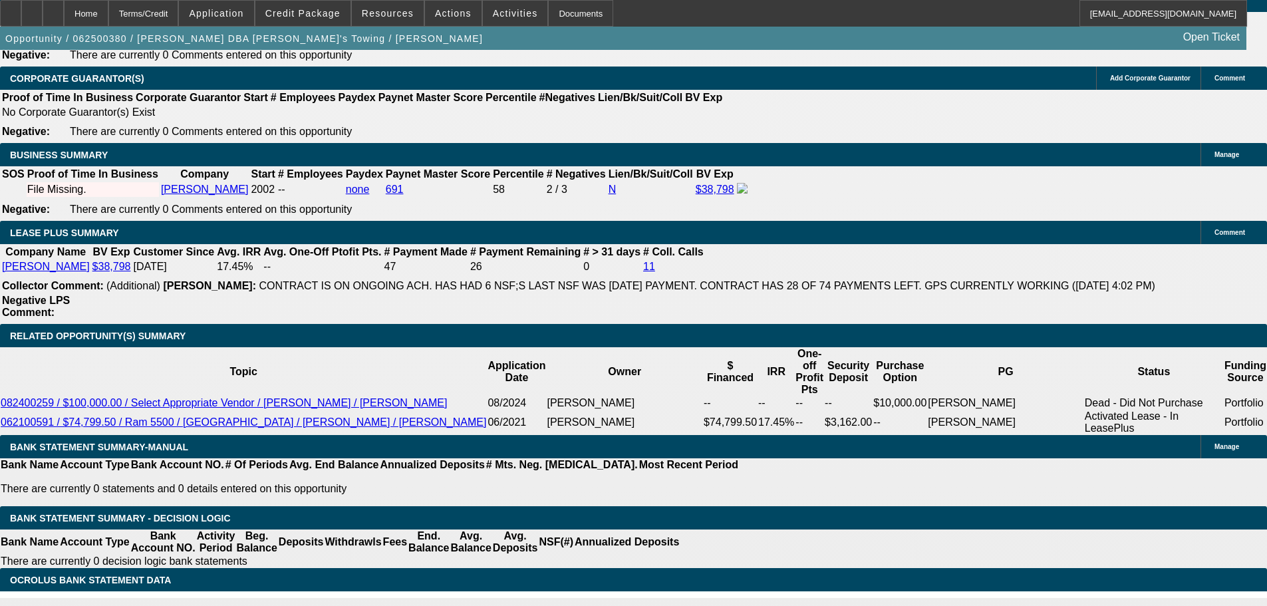
scroll to position [2013, 0]
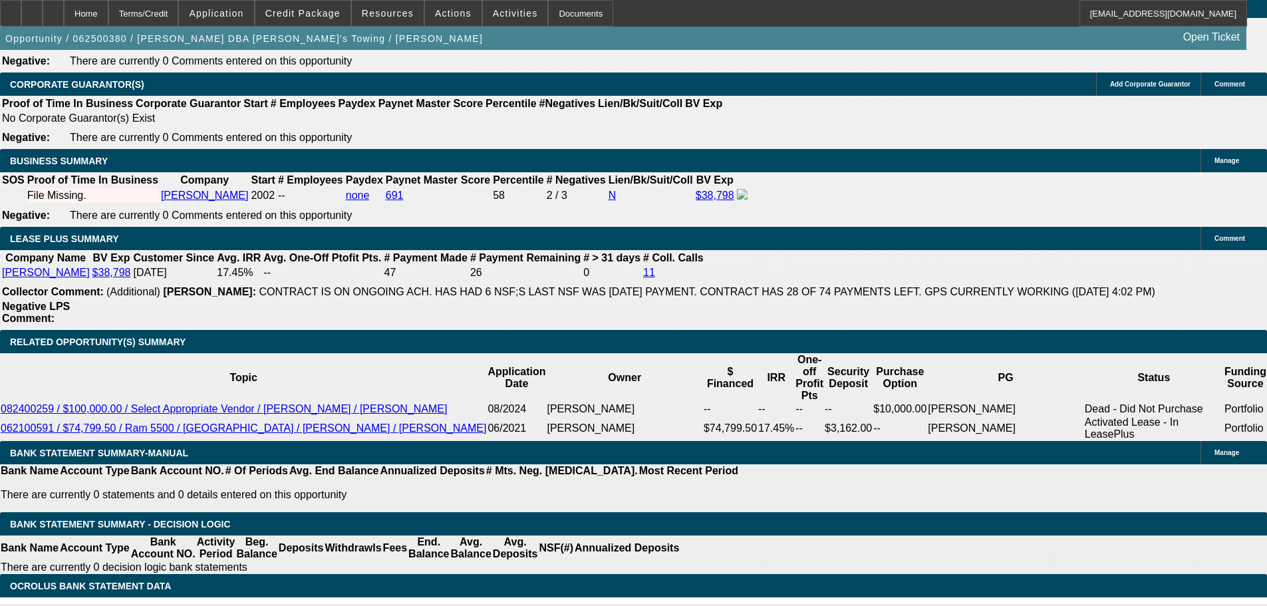
drag, startPoint x: 235, startPoint y: 166, endPoint x: 317, endPoint y: 162, distance: 82.5
type input "$5,000.00"
type input "UNKNOWN"
type input "$1,345.40"
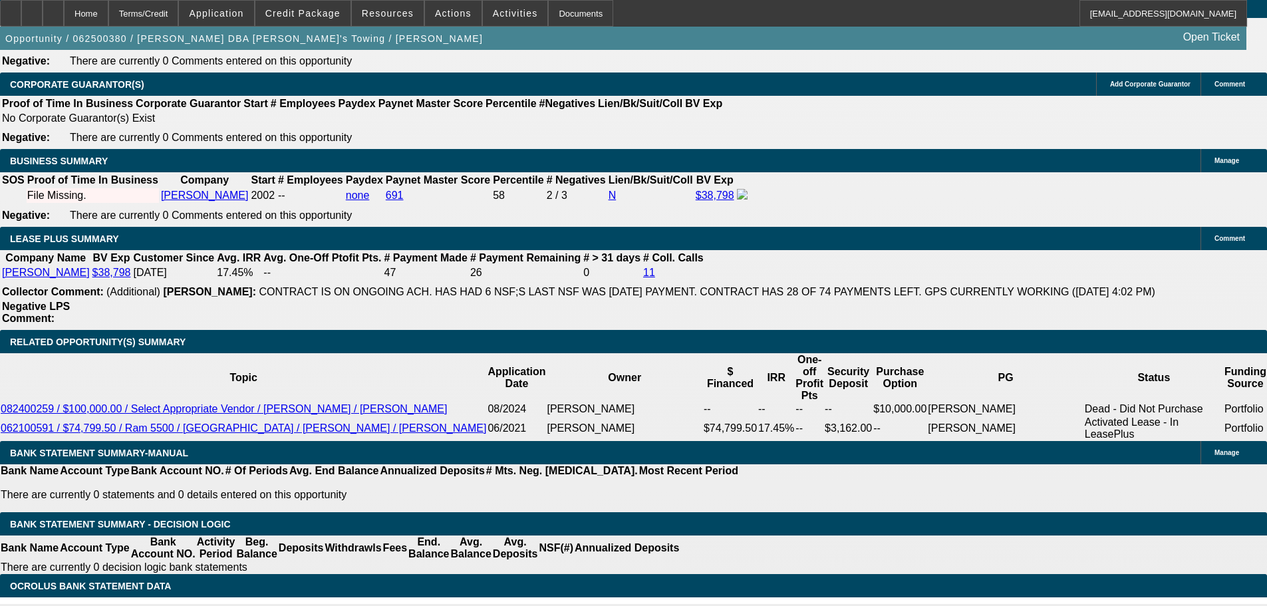
type input "$672.70"
select select "1"
type input "$672.70"
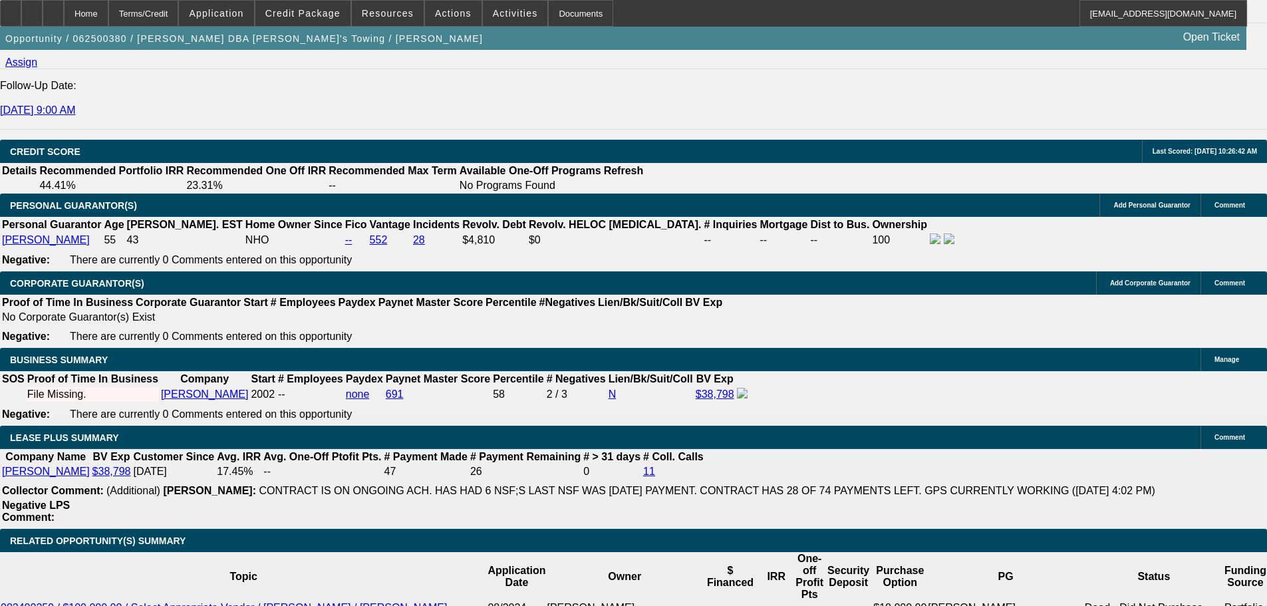
scroll to position [1814, 0]
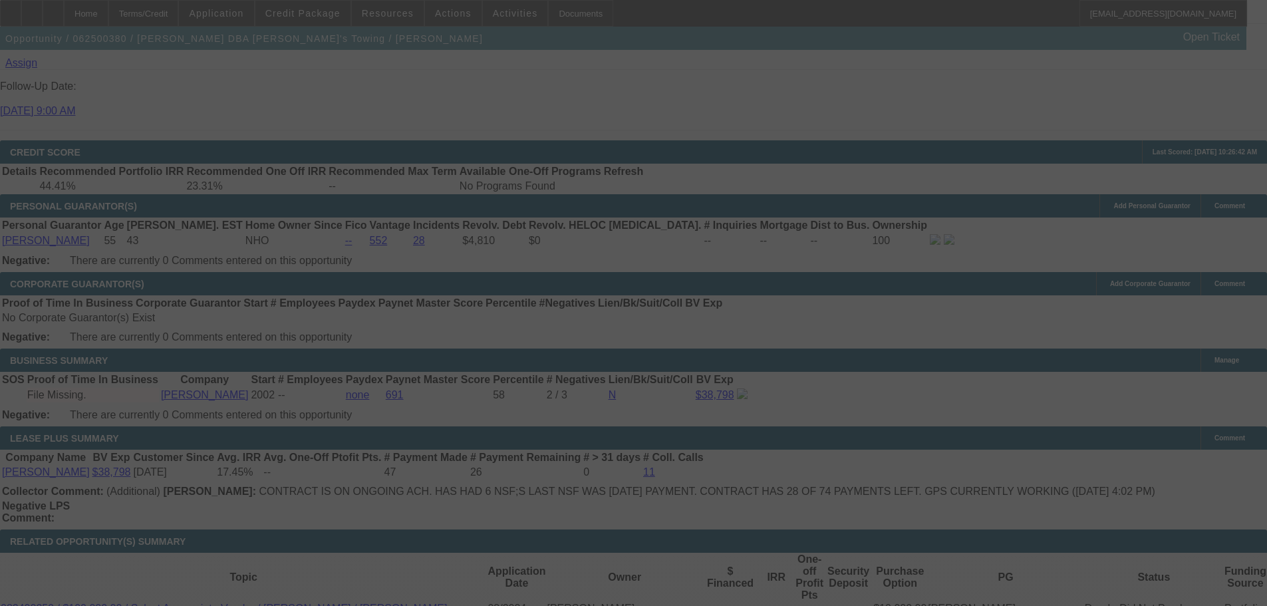
select select "0"
select select "2"
select select "0"
select select "6"
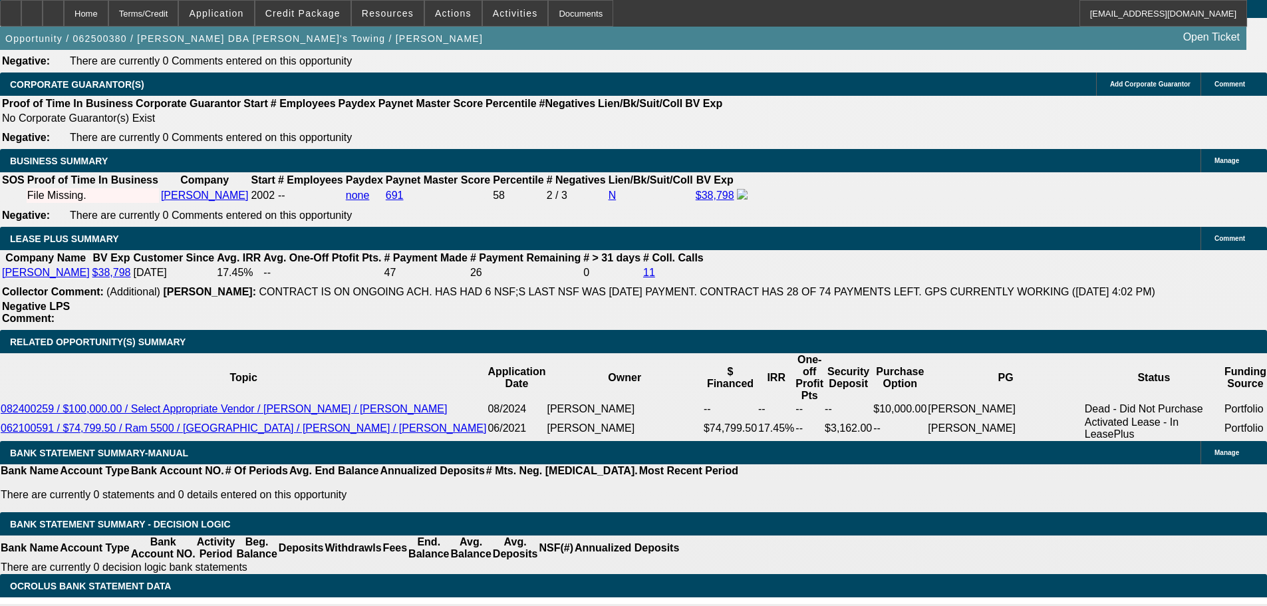
scroll to position [1947, 0]
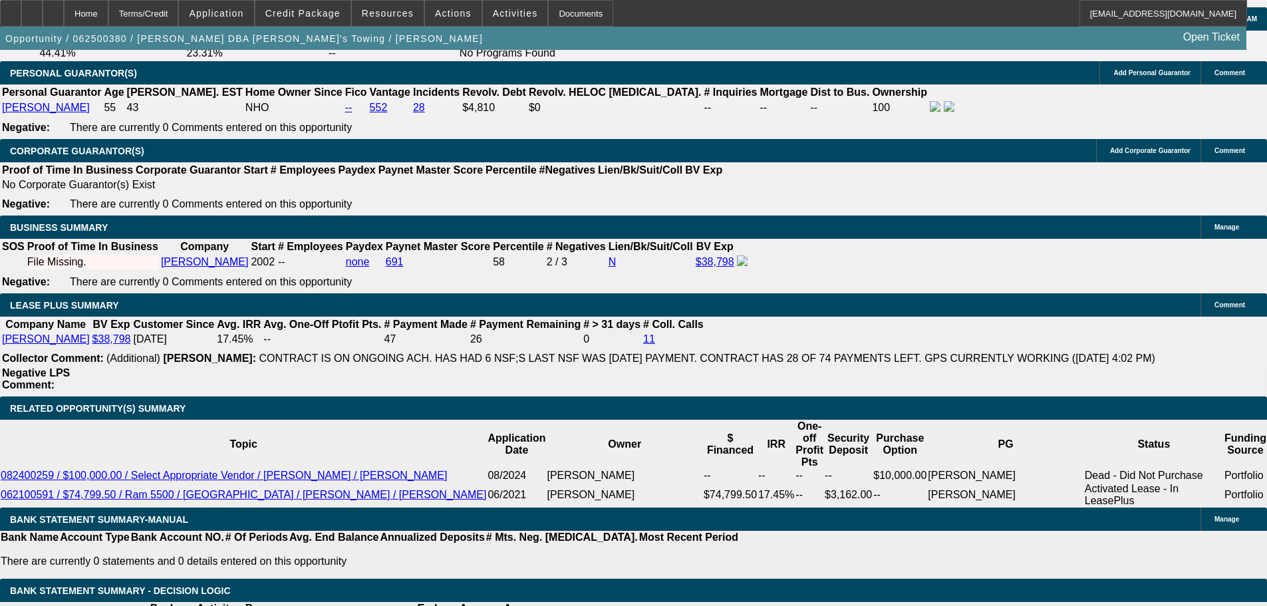
drag, startPoint x: 283, startPoint y: 333, endPoint x: 328, endPoint y: 342, distance: 46.7
type input "UNKNOWN"
type input "1"
type input "$616.24"
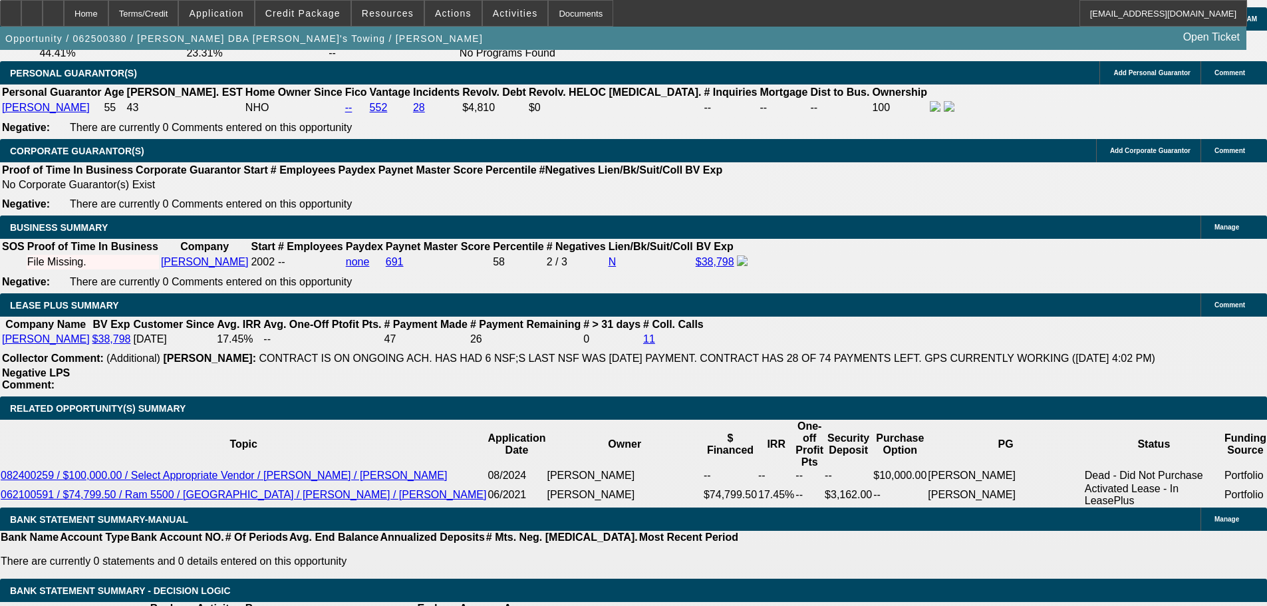
type input "$616.24"
type input "19"
type input "0"
type input "$677.81"
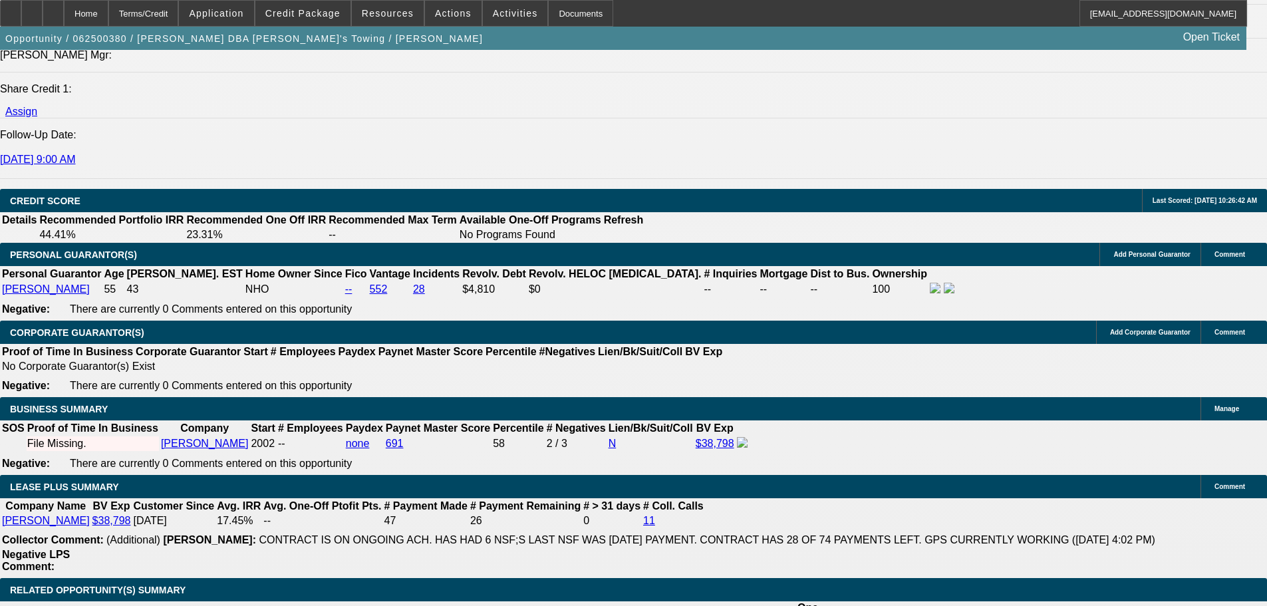
scroll to position [1747, 0]
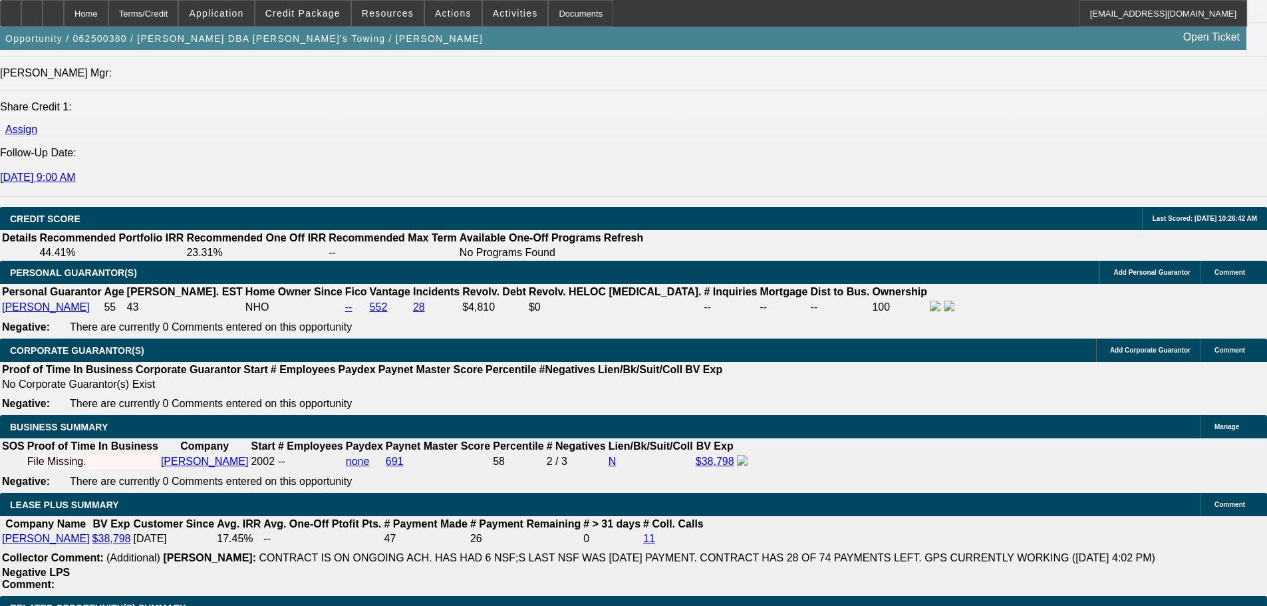
type input "$0.00"
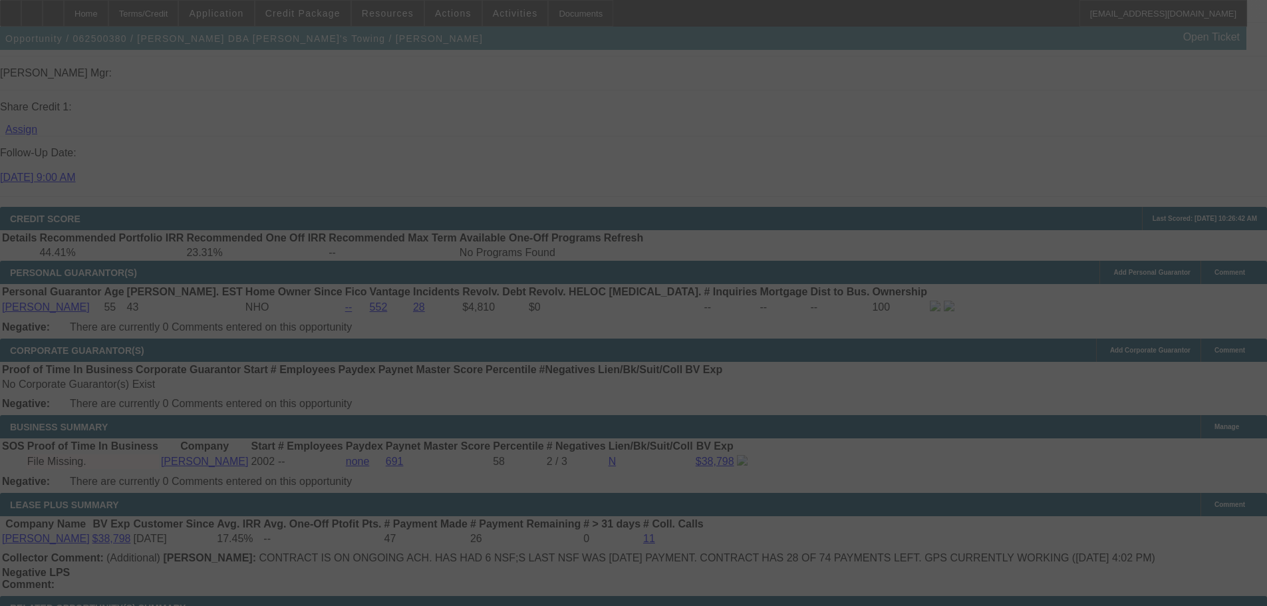
select select "0"
select select "2"
select select "0"
select select "6"
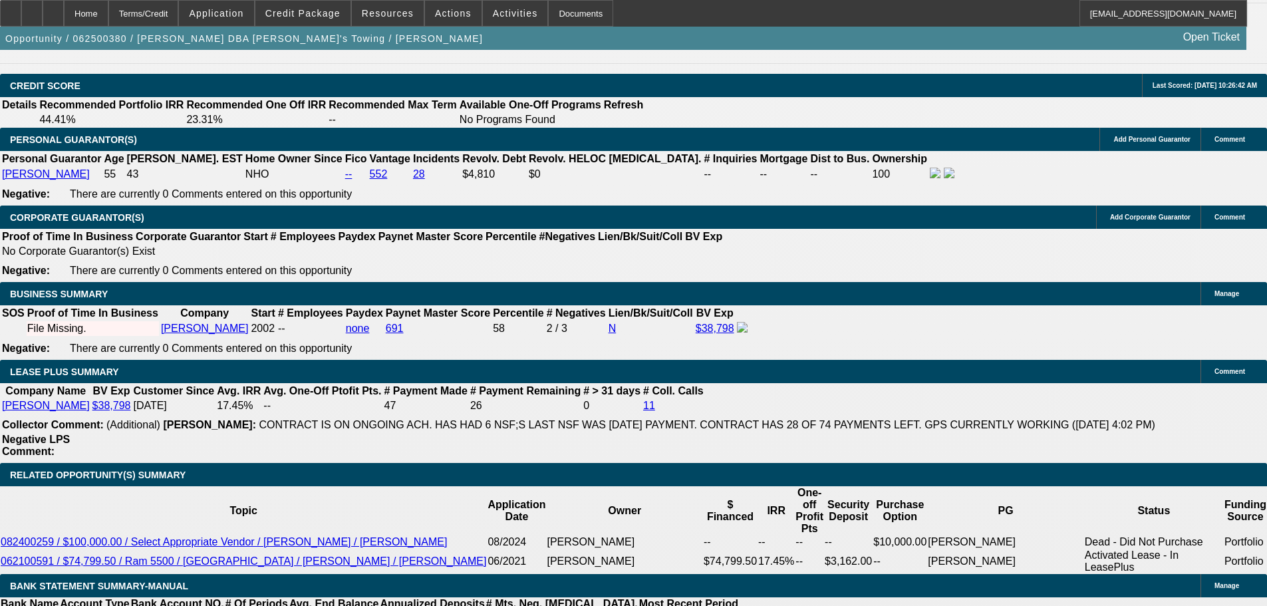
scroll to position [1947, 0]
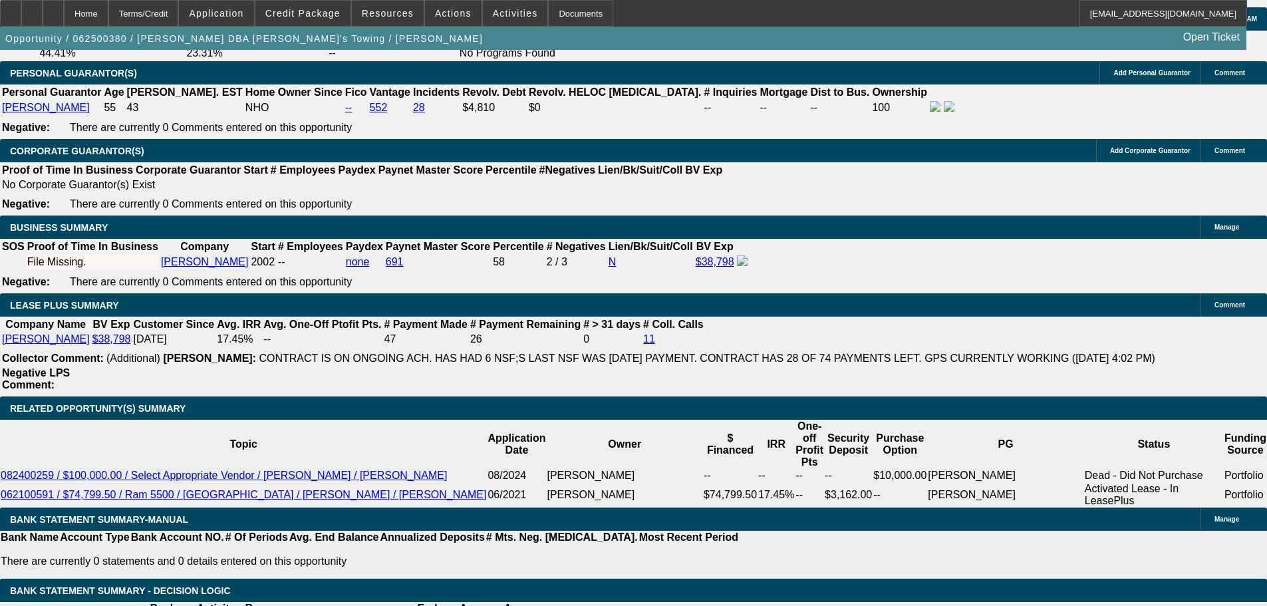
drag, startPoint x: 294, startPoint y: 333, endPoint x: 317, endPoint y: 336, distance: 22.9
type input "UNKNOWN"
type input "21"
type input "$619.57"
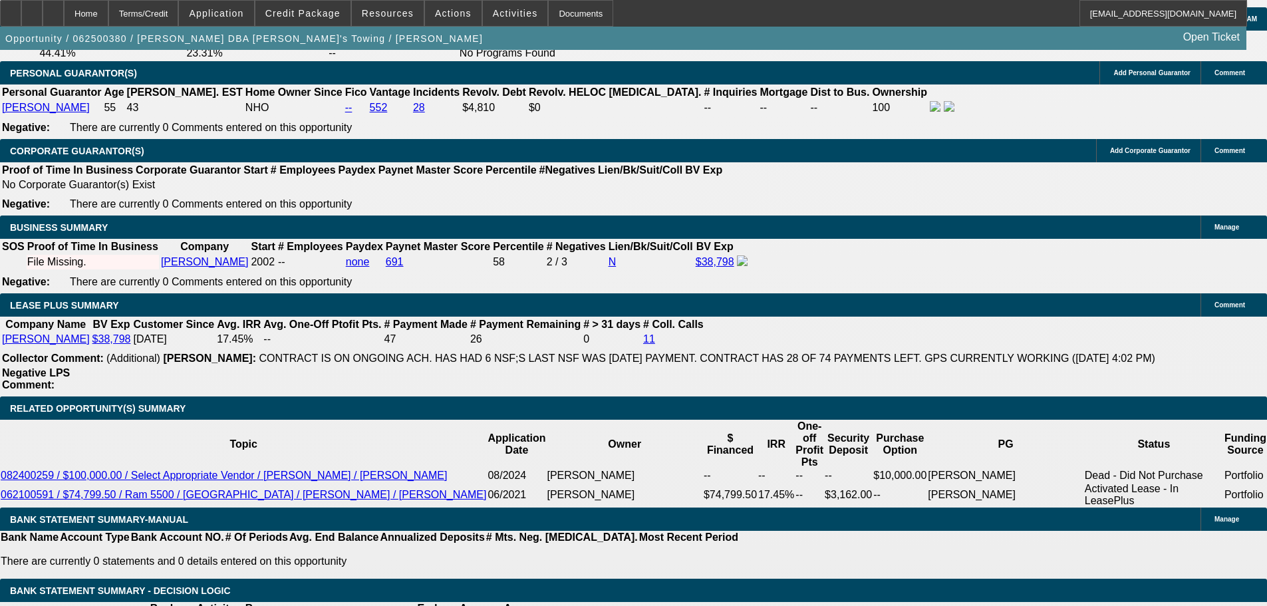
type input "$619.57"
type input "21"
type input "0"
type input "$684.85"
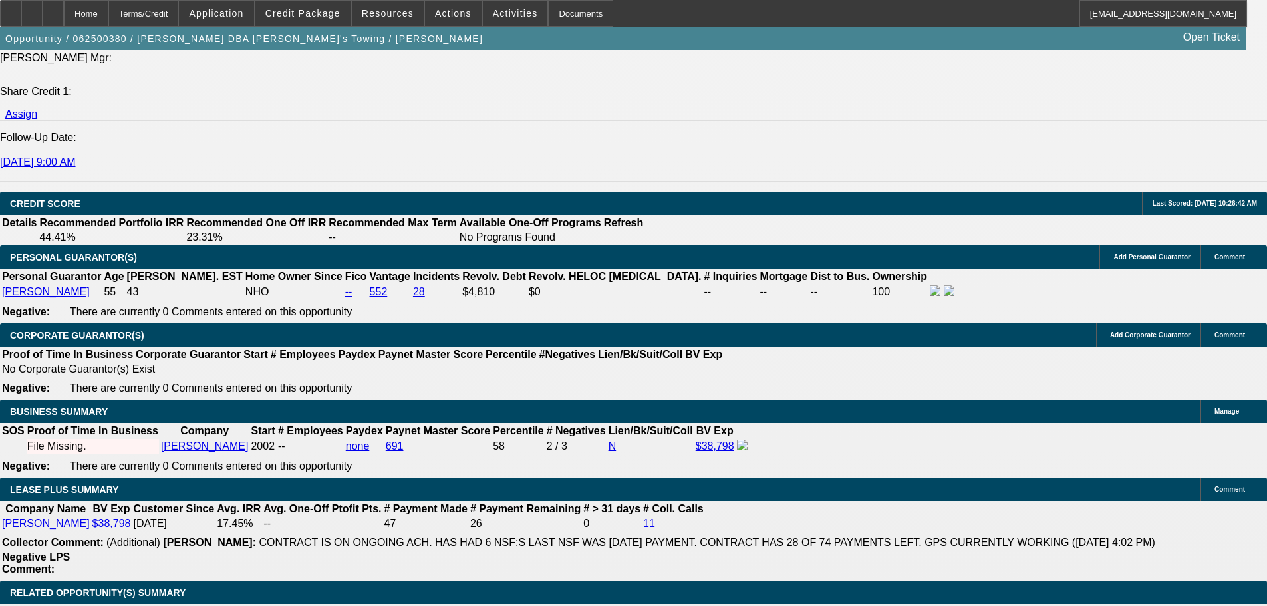
scroll to position [1880, 0]
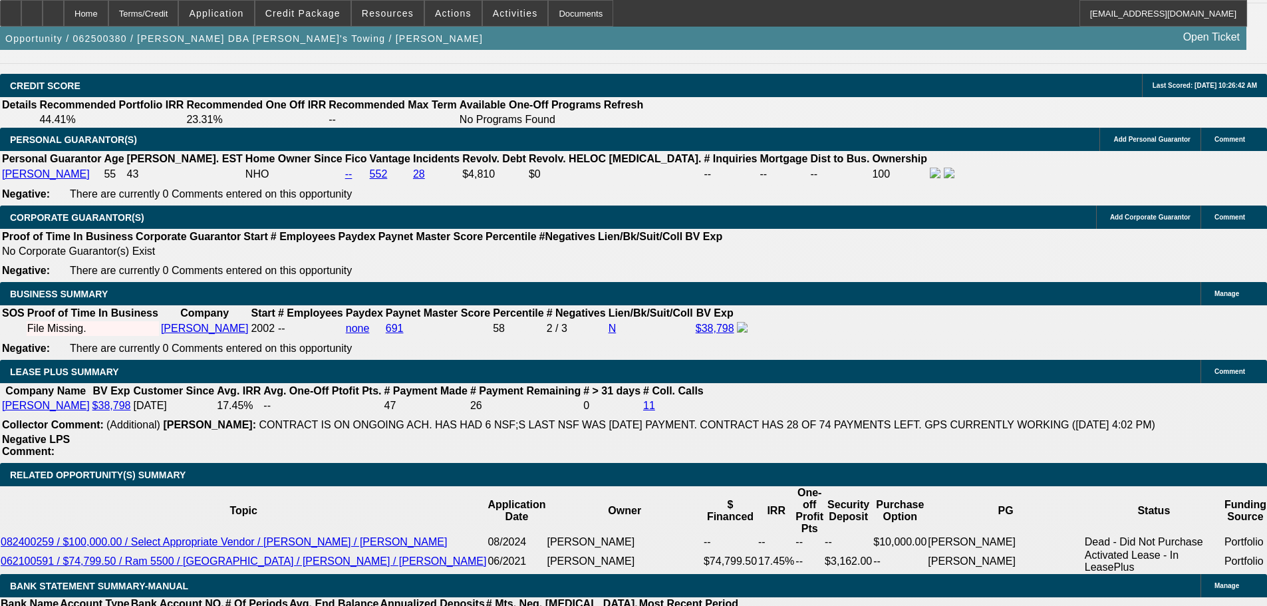
type input "$0.00"
drag, startPoint x: 297, startPoint y: 404, endPoint x: 317, endPoint y: 401, distance: 19.6
type input "23"
type input "$619.57"
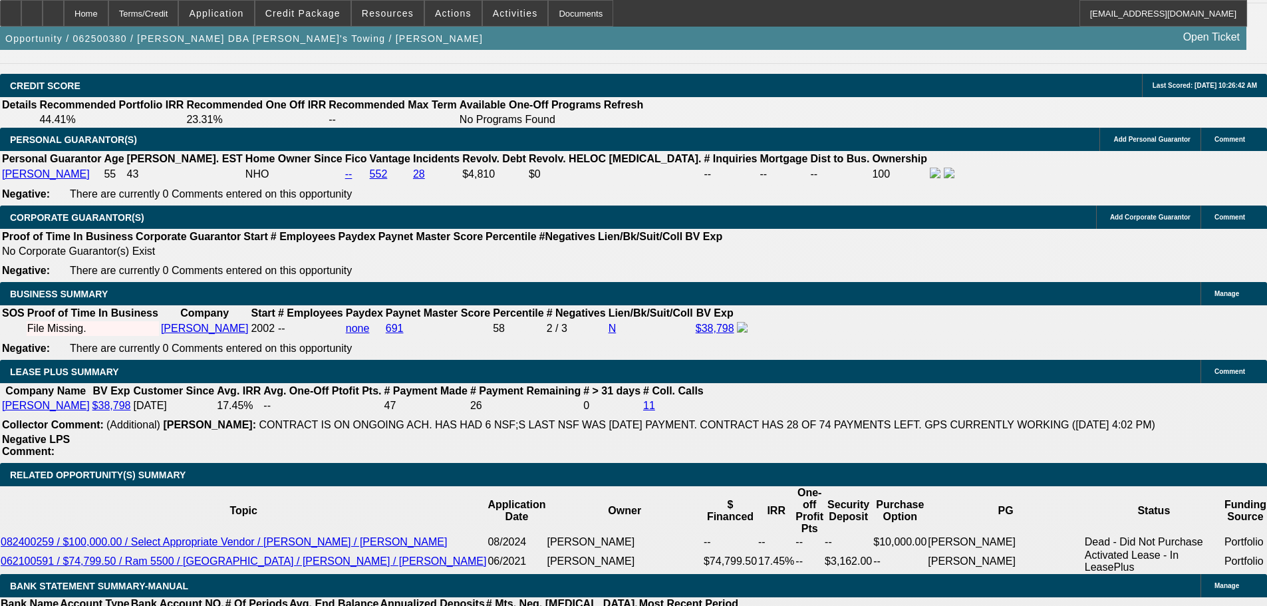
type input "$619.57"
type input "23"
type input "0"
type input "$691.93"
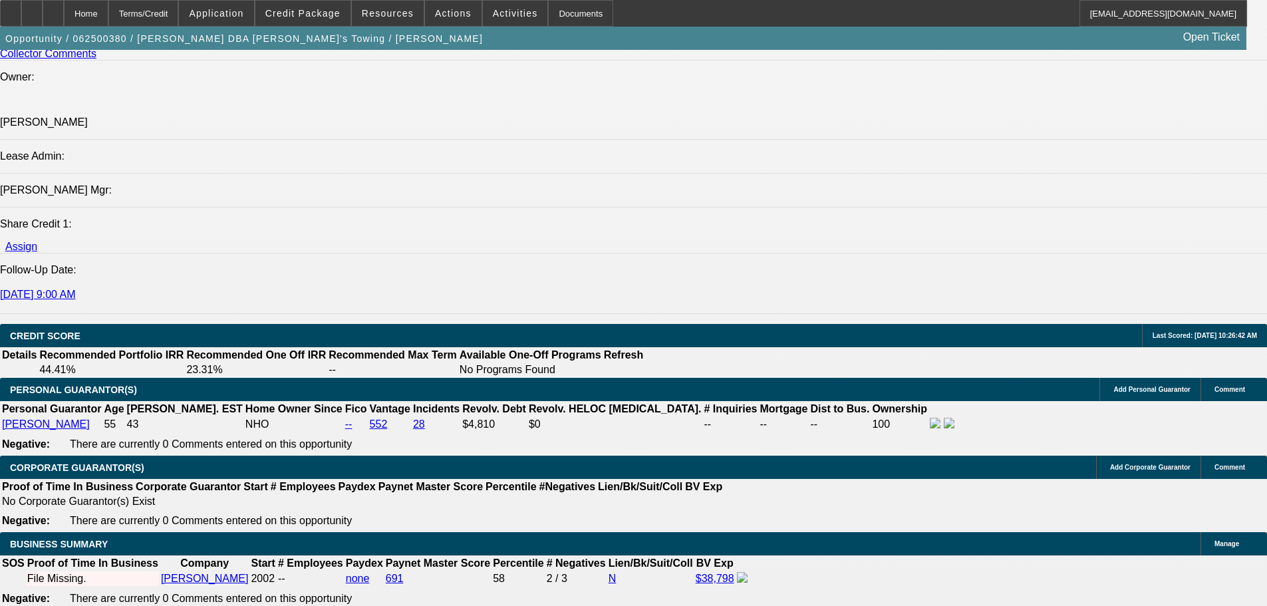
scroll to position [1614, 0]
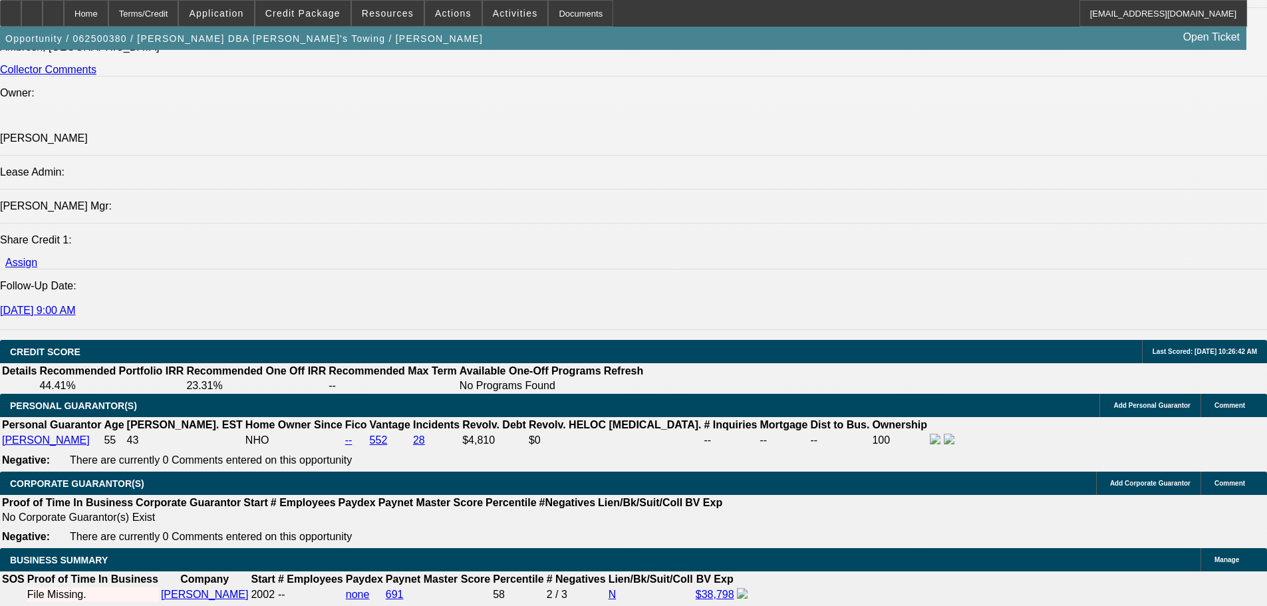
type input "$0.00"
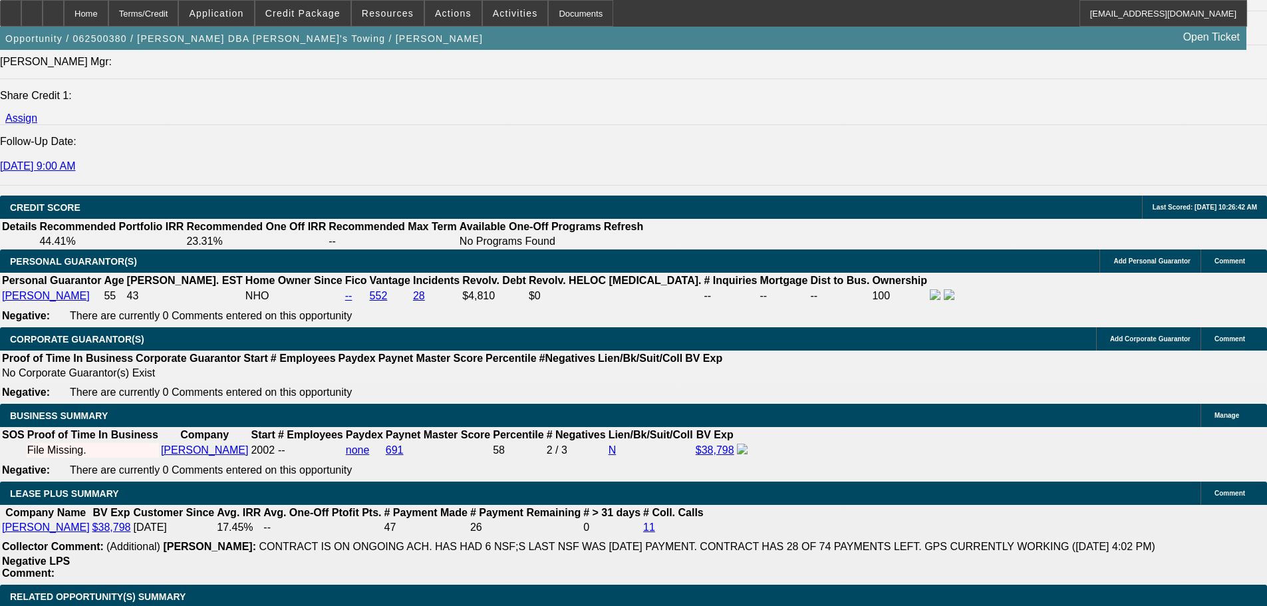
scroll to position [1880, 0]
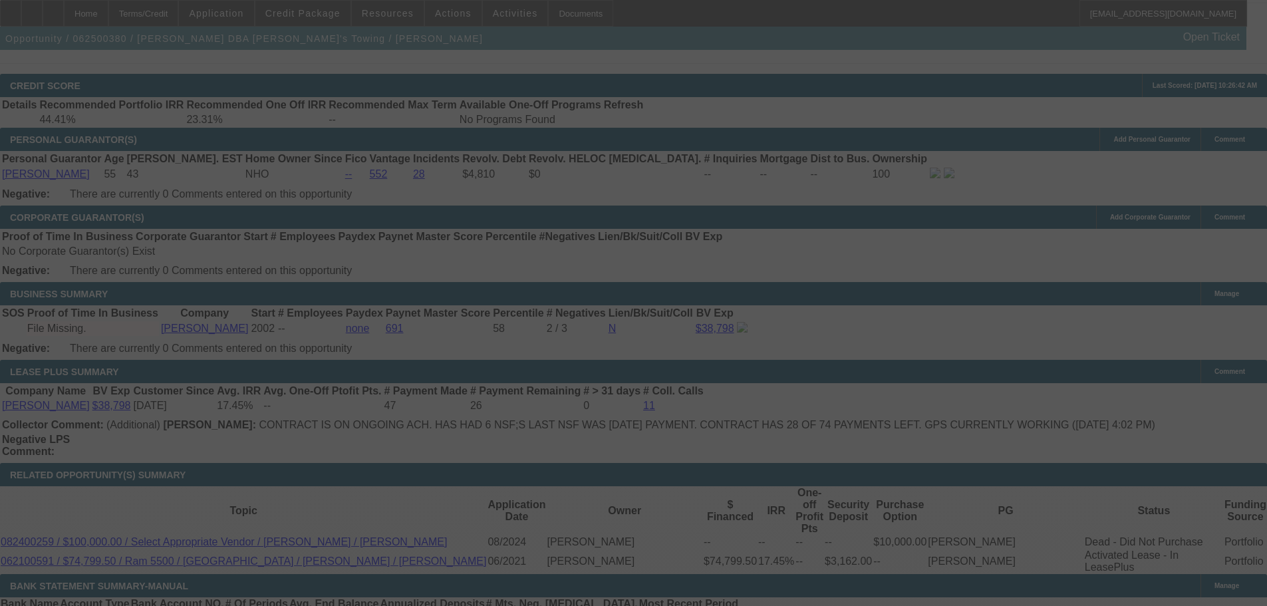
select select "0"
select select "2"
select select "0"
select select "6"
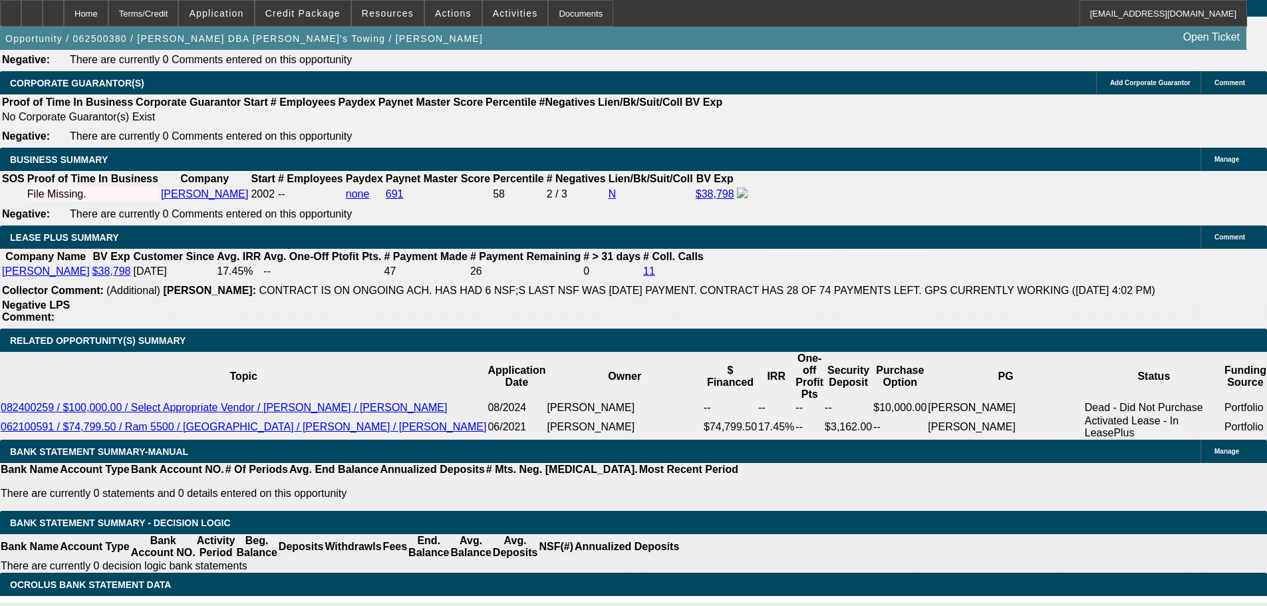
scroll to position [2080, 0]
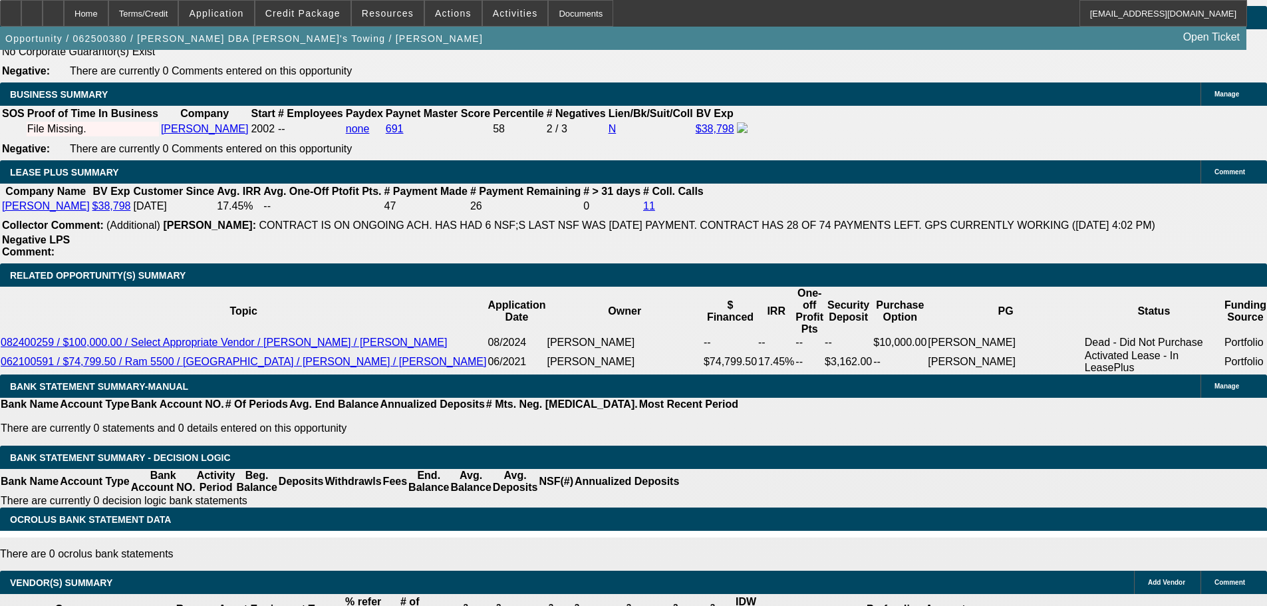
drag, startPoint x: 297, startPoint y: 199, endPoint x: 317, endPoint y: 200, distance: 20.0
type input "UNKNOWN"
type input "30"
type input "$622.92"
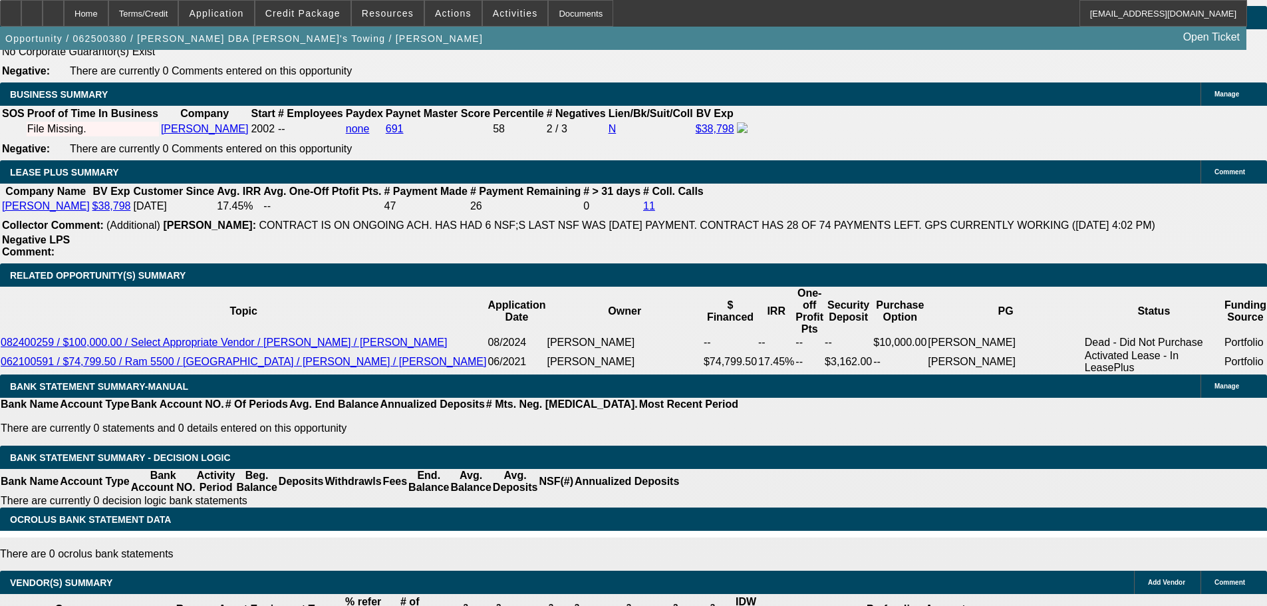
type input "$622.92"
type input "30"
type input "0"
type input "$717.01"
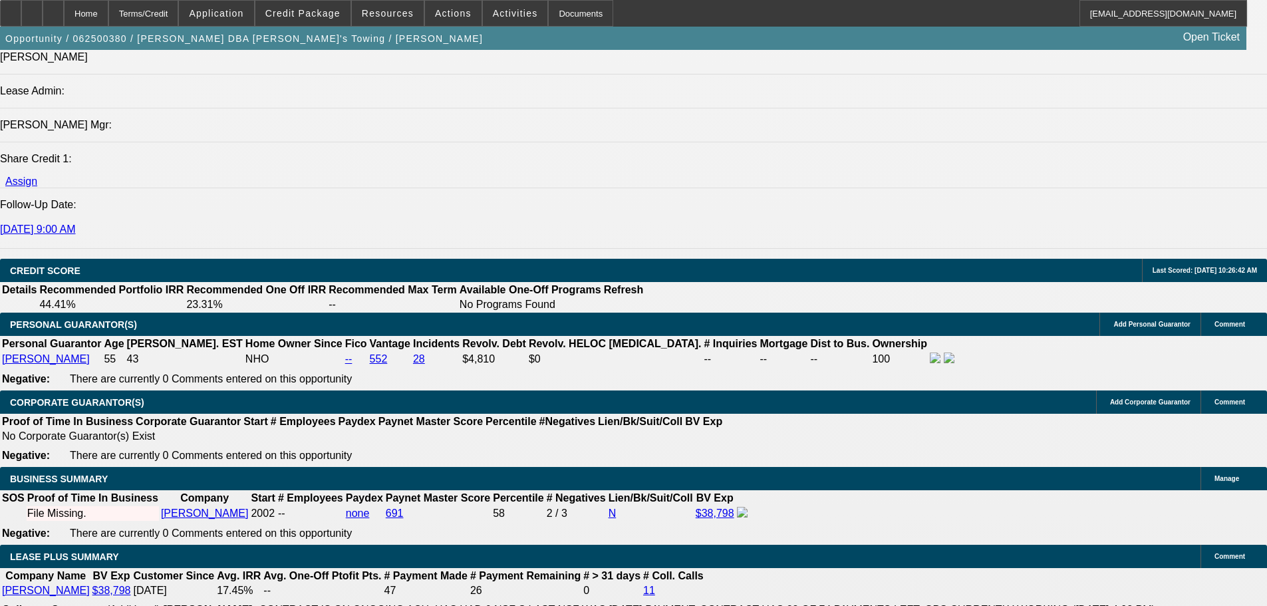
scroll to position [1681, 0]
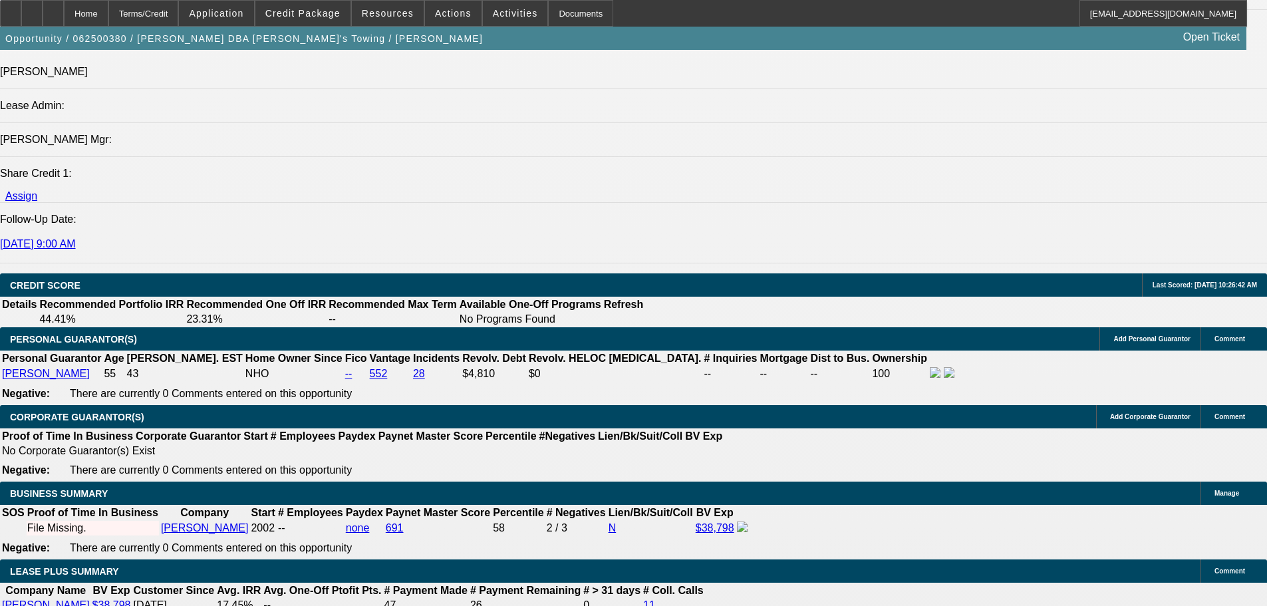
type input "$0.00"
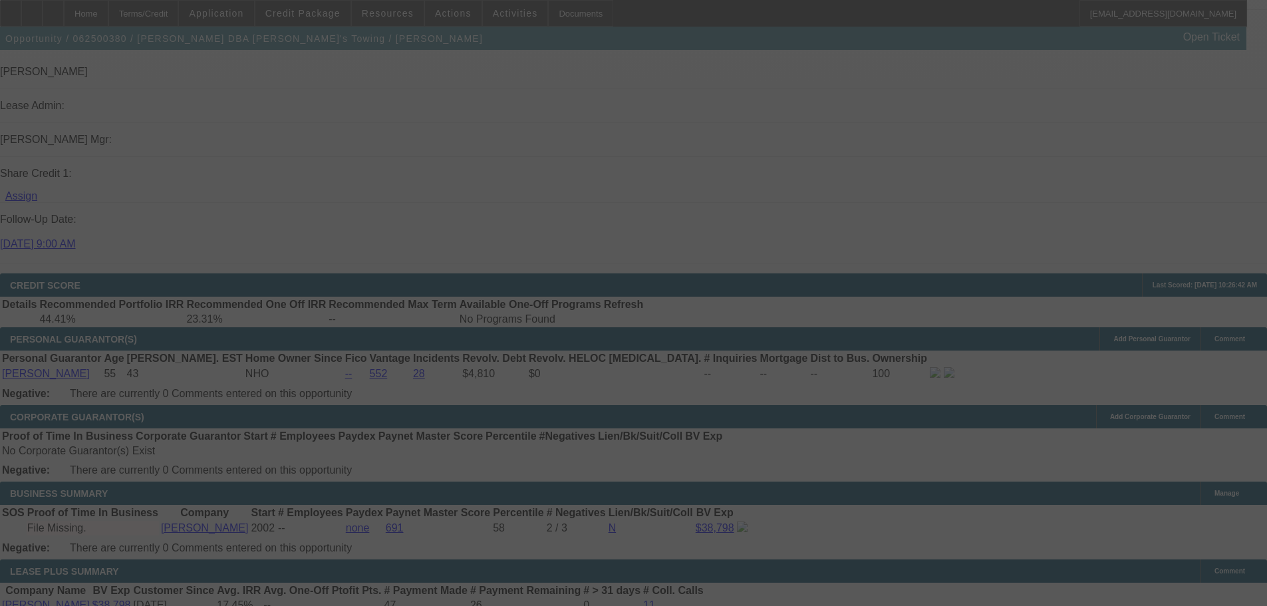
select select "0"
select select "2"
select select "0"
select select "6"
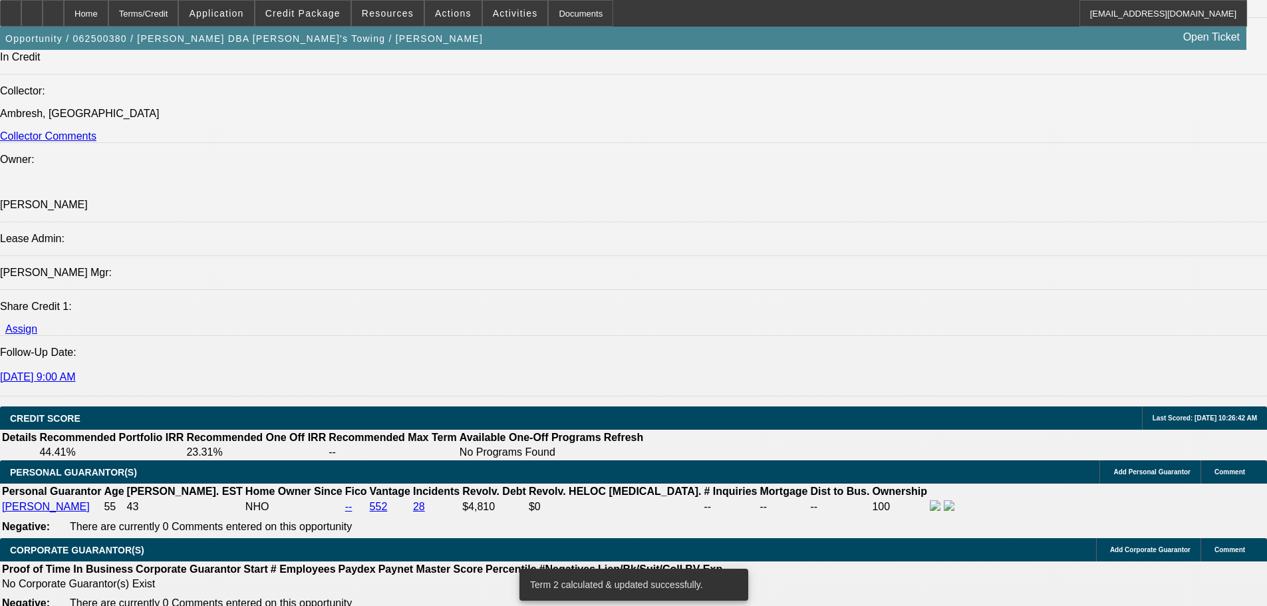
scroll to position [1947, 0]
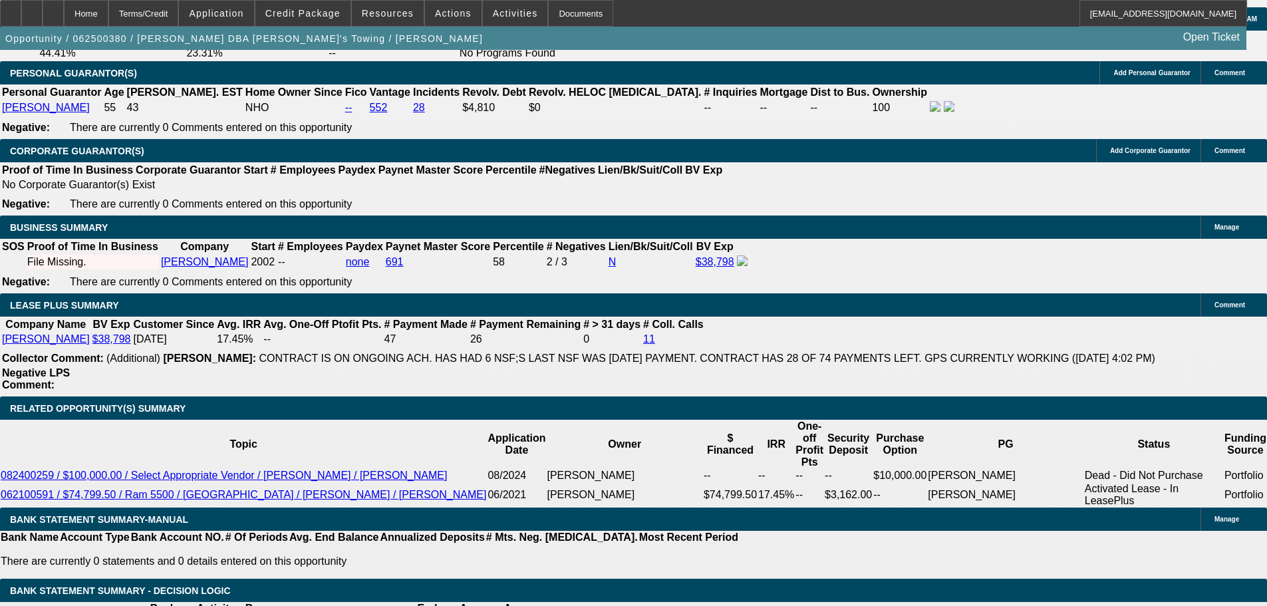
drag, startPoint x: 300, startPoint y: 337, endPoint x: 334, endPoint y: 336, distance: 34.6
type input "UNKNOWN"
type input "35"
type input "$622.92"
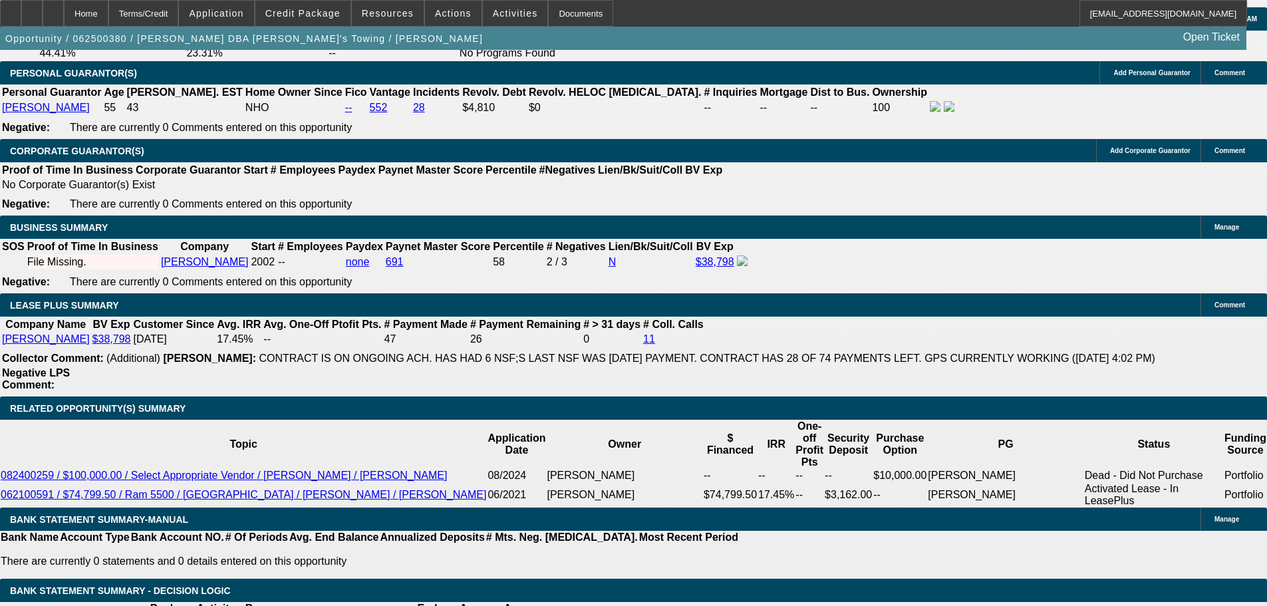
type input "$622.92"
type input "$735.22"
type input "35"
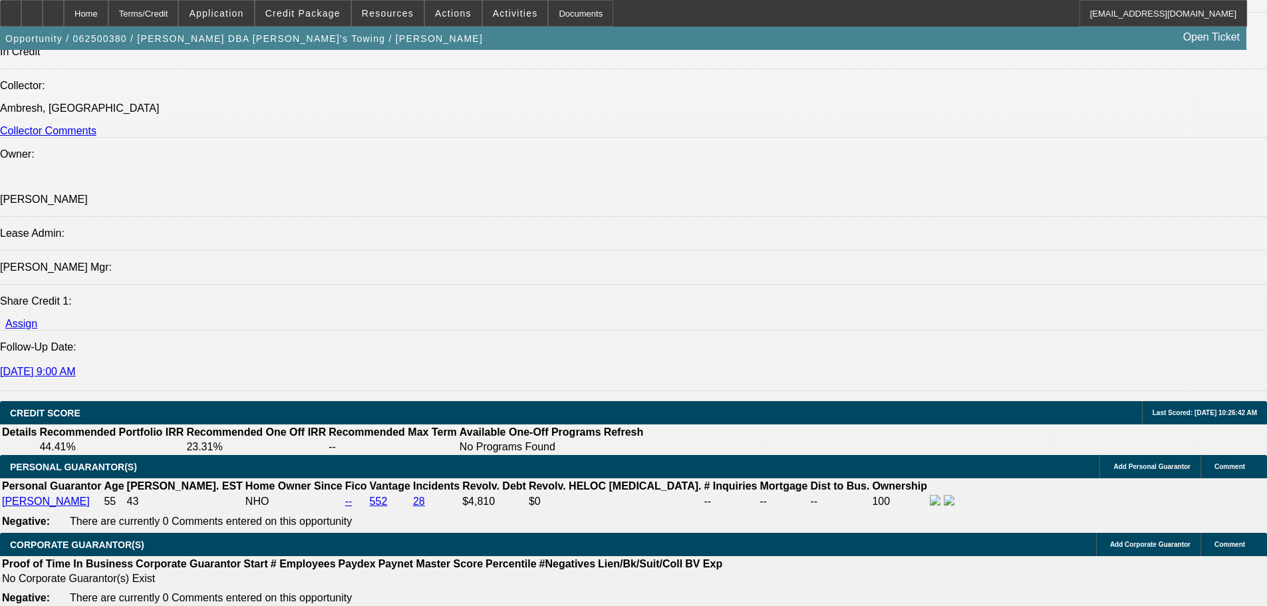
scroll to position [1548, 0]
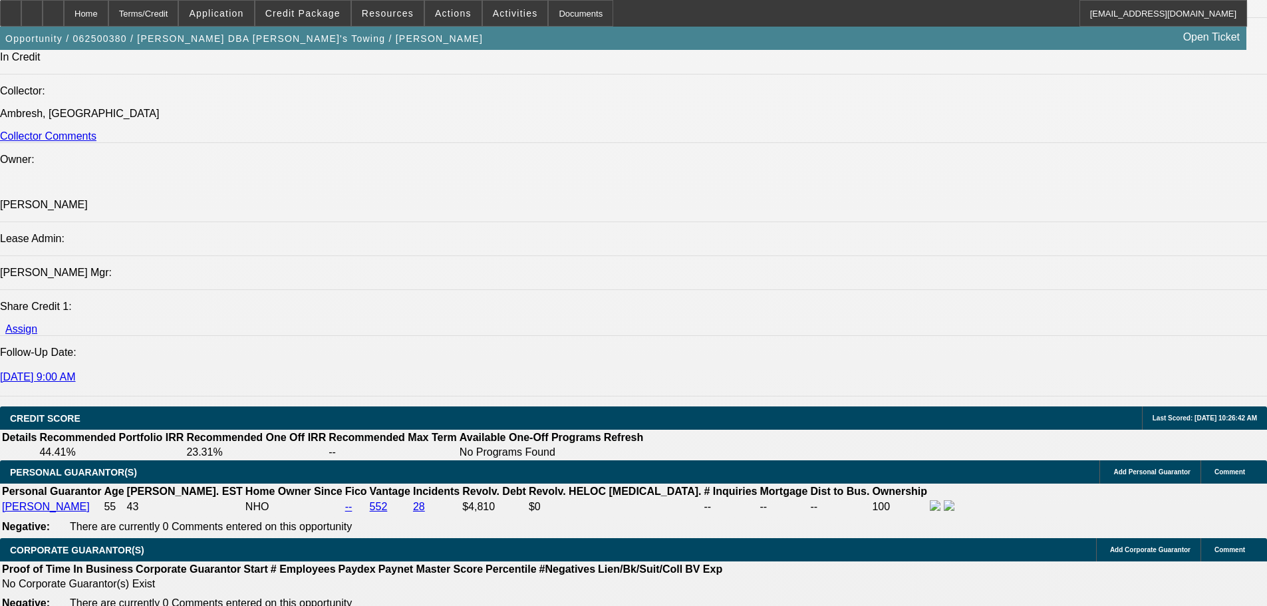
type input "$0.00"
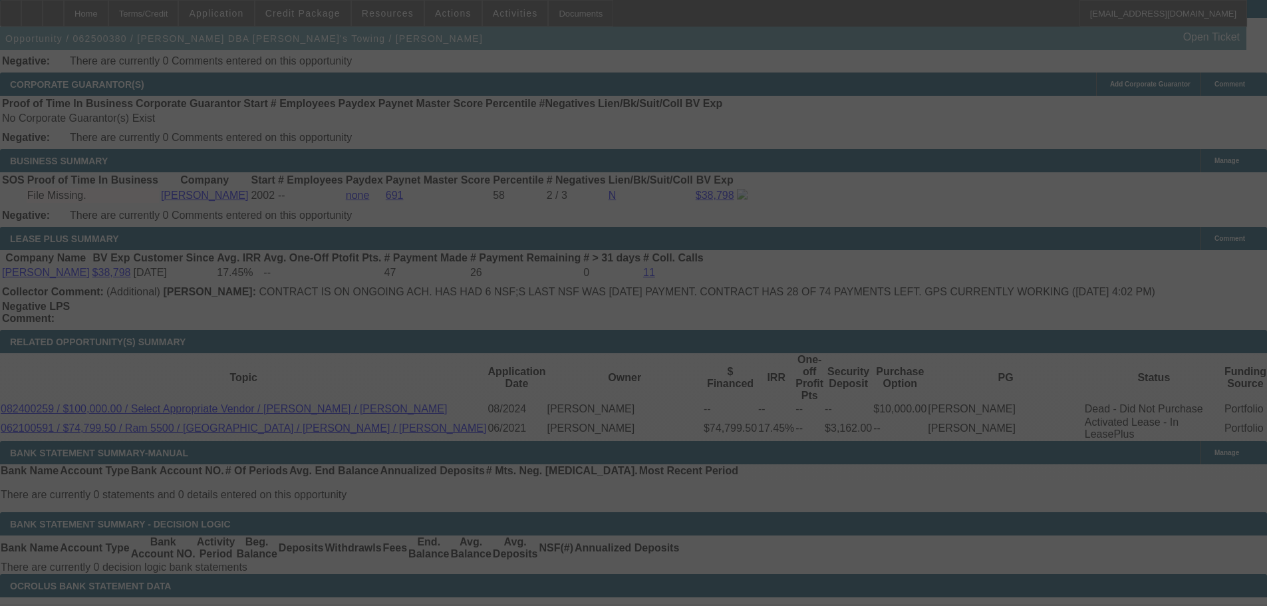
scroll to position [2006, 0]
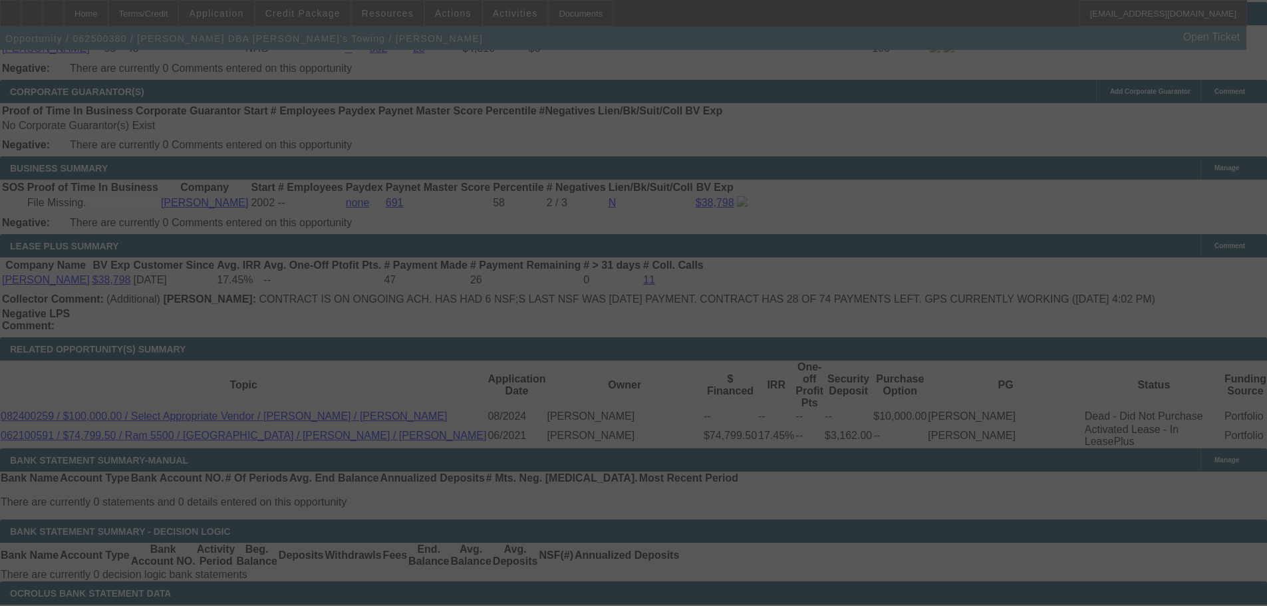
select select "0"
select select "2"
select select "0"
select select "6"
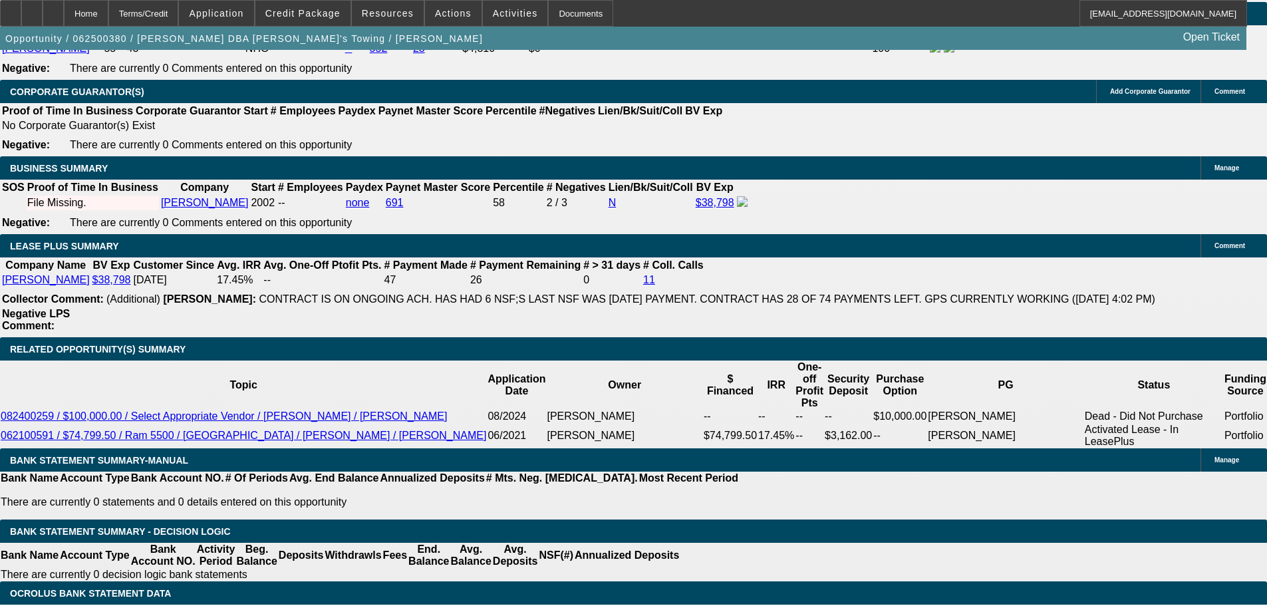
drag, startPoint x: 291, startPoint y: 277, endPoint x: 327, endPoint y: 280, distance: 36.7
type input "3"
type input "UNKNOWN"
type input "$622.92"
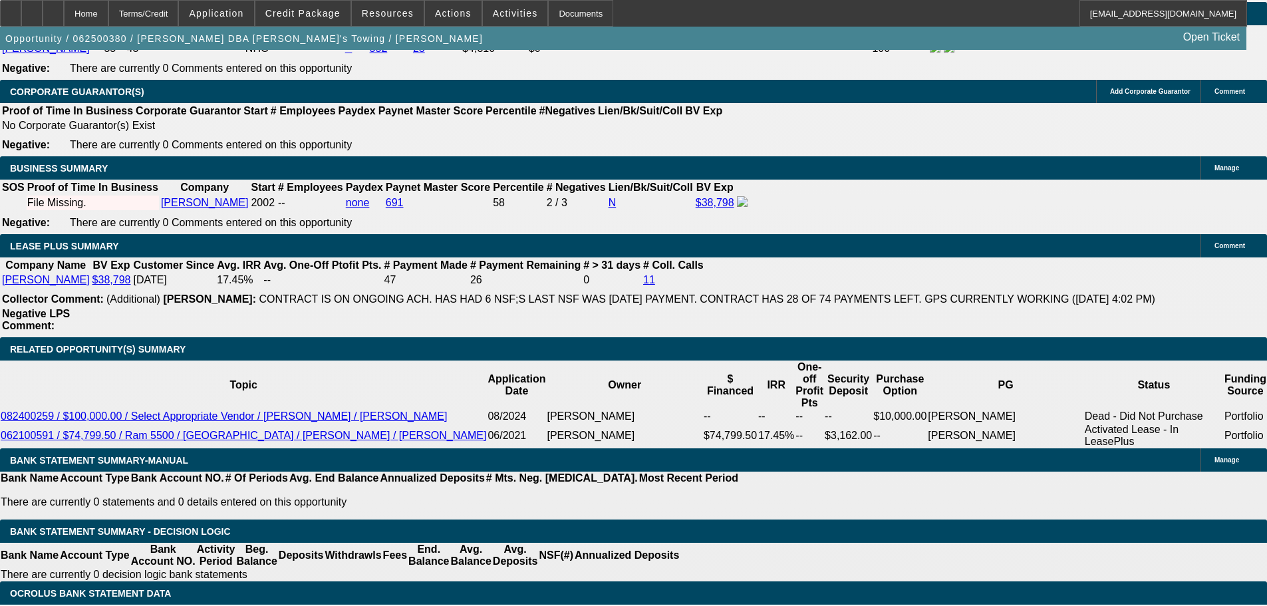
type input "$622.92"
type input "37"
type input "$742.58"
type input "37"
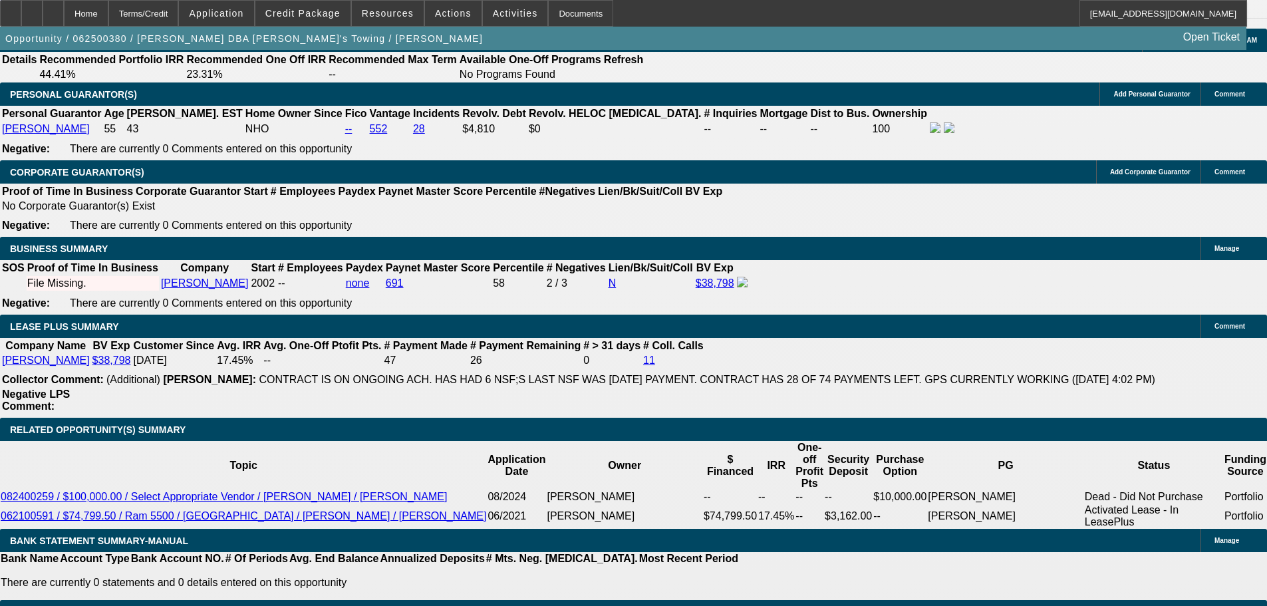
scroll to position [1807, 0]
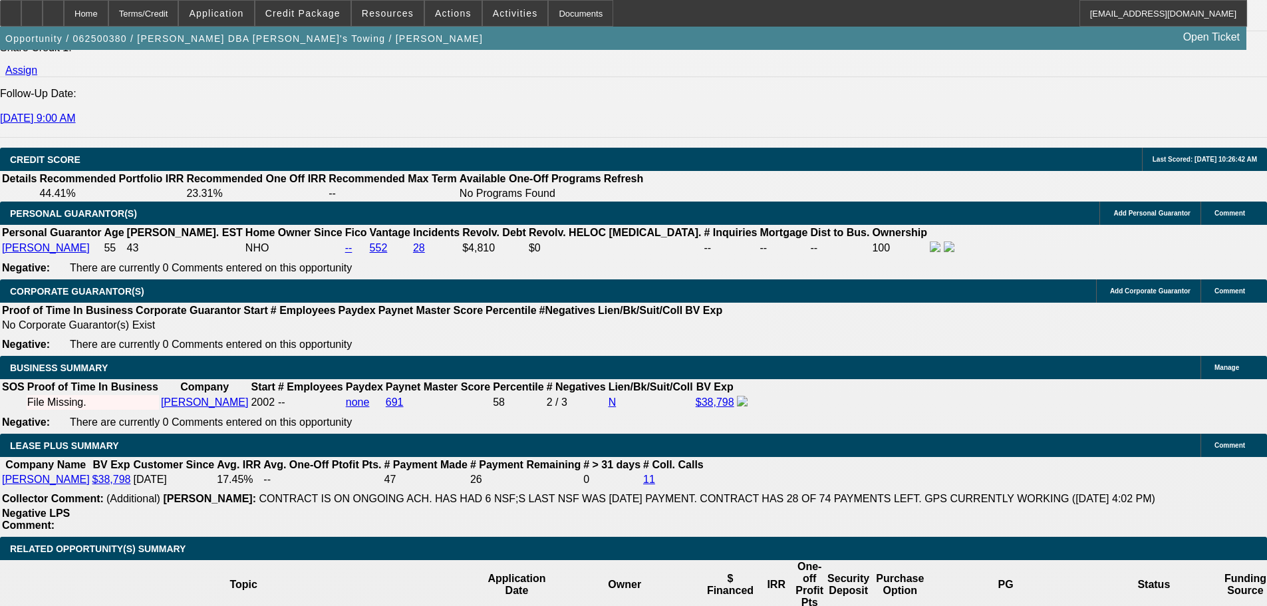
type input "$0.00"
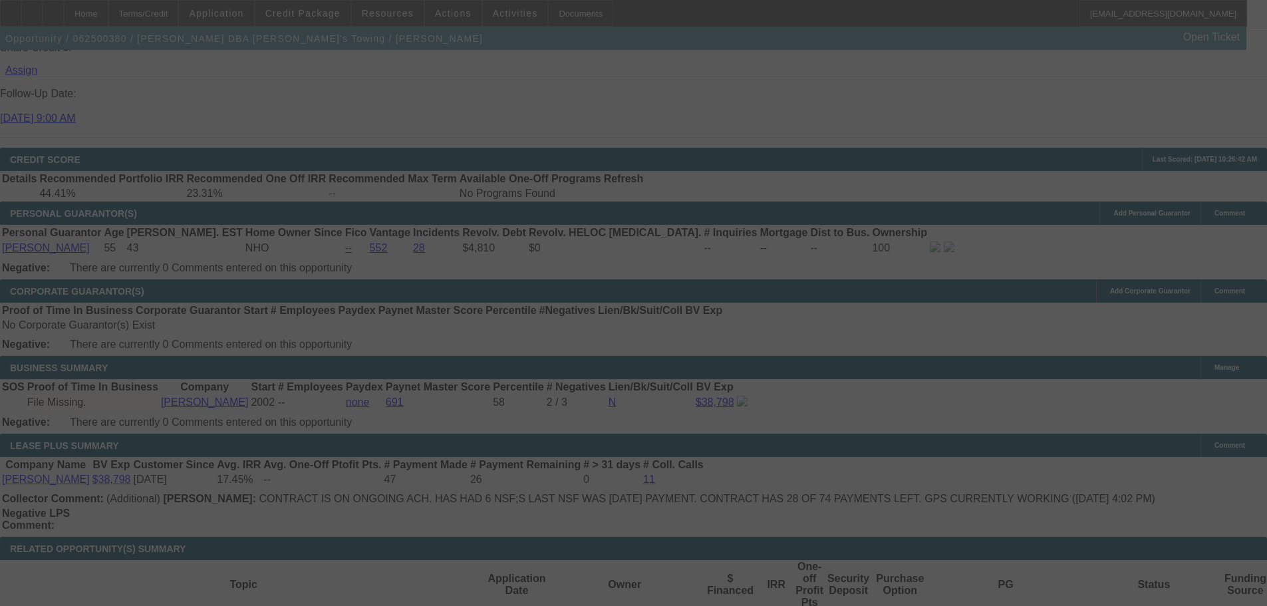
select select "0"
select select "2"
select select "0"
select select "6"
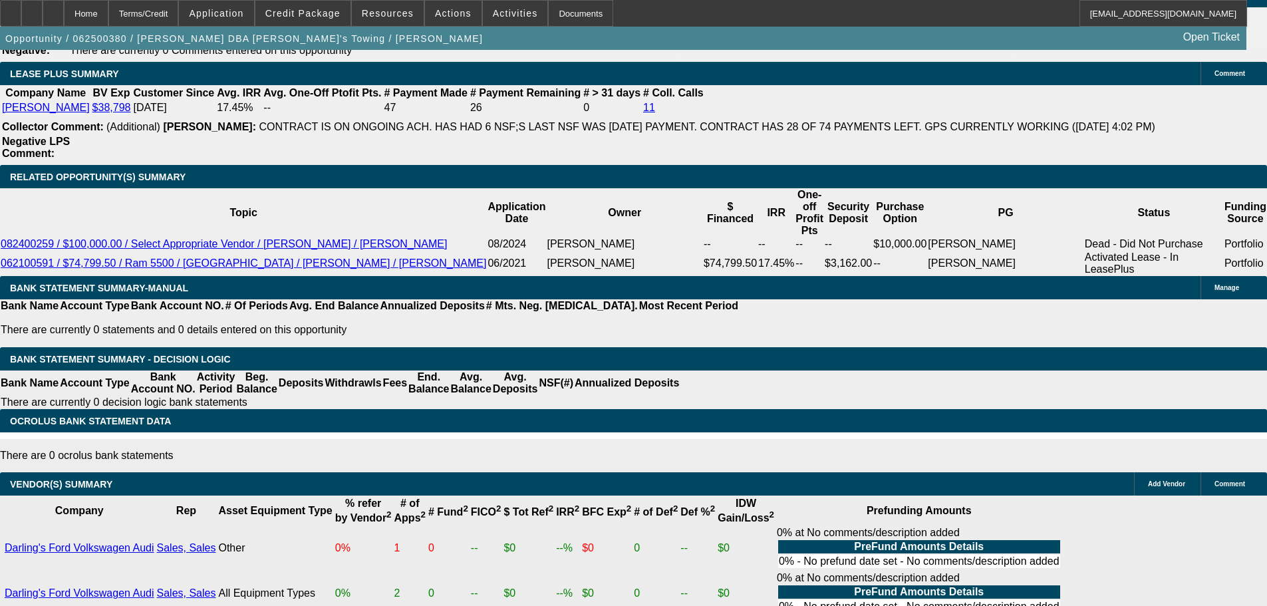
scroll to position [2339, 0]
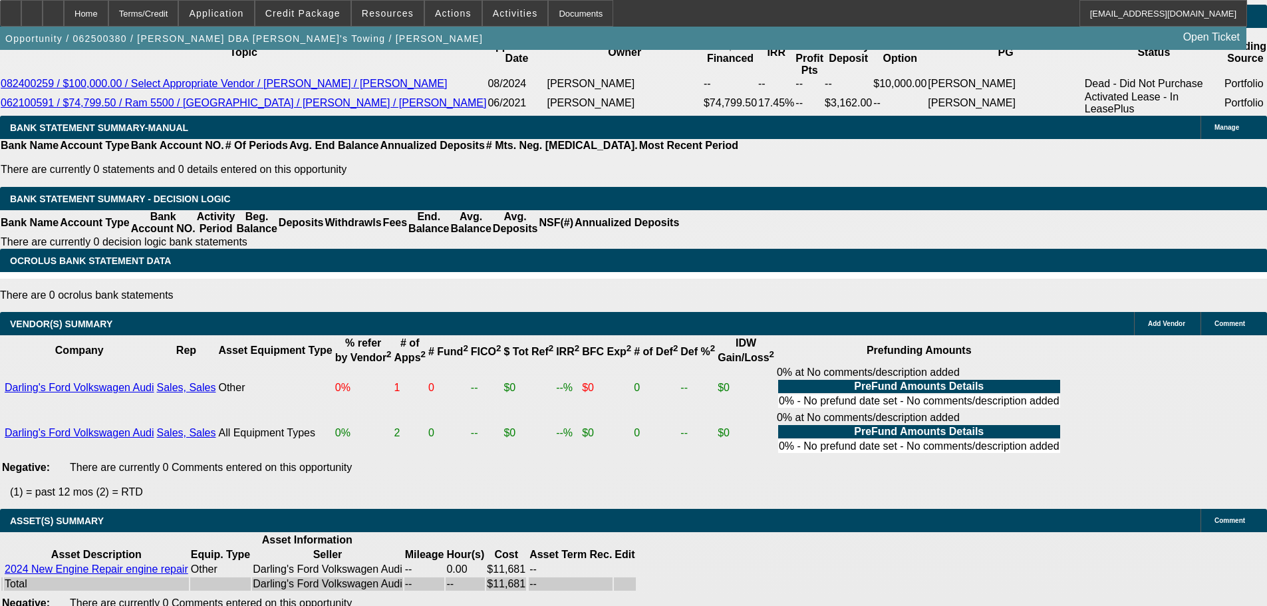
select select "9"
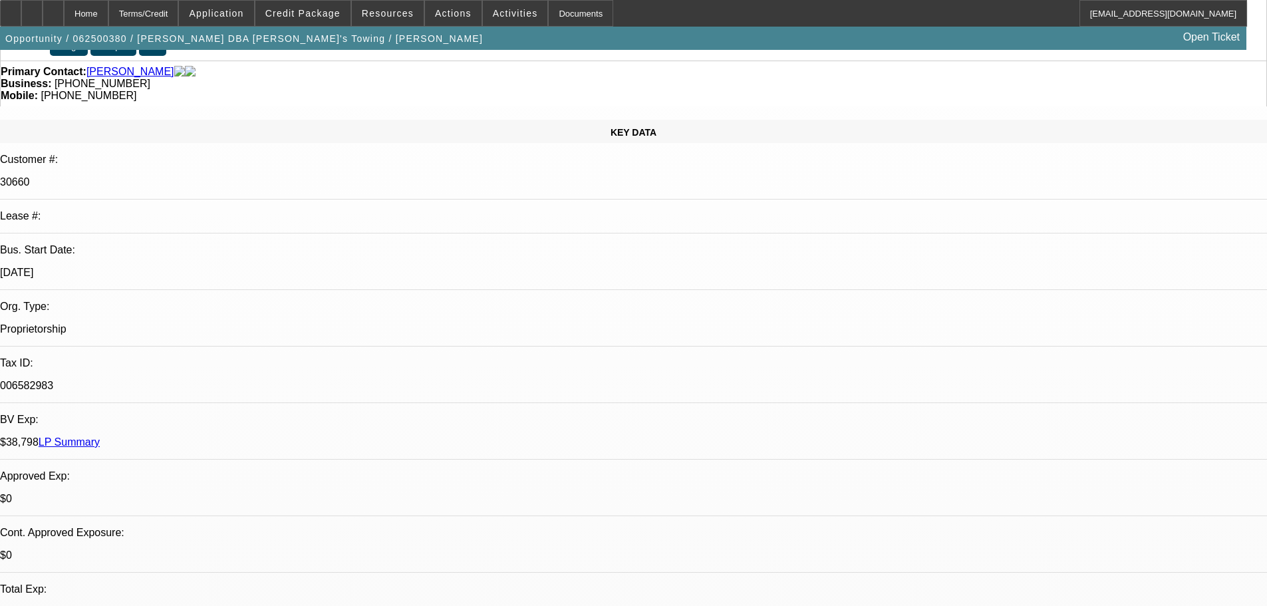
scroll to position [266, 0]
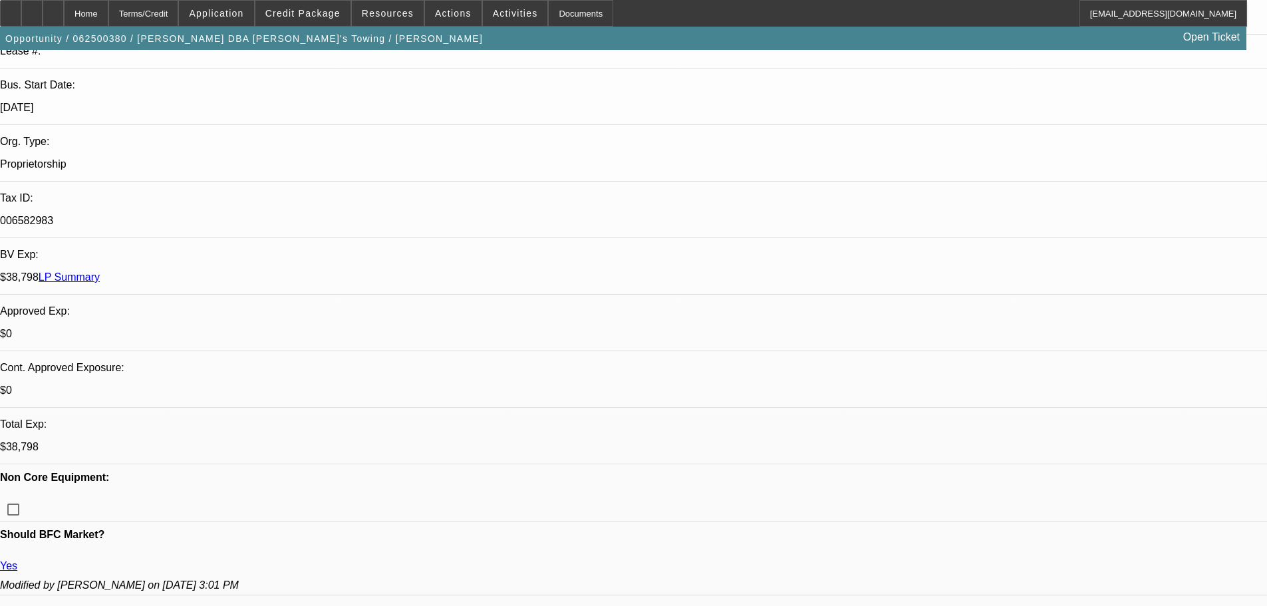
type textarea "WILL NEED FINAL SATISFACTORY PARTS INVOICES REFLECTING COSTS ETC"
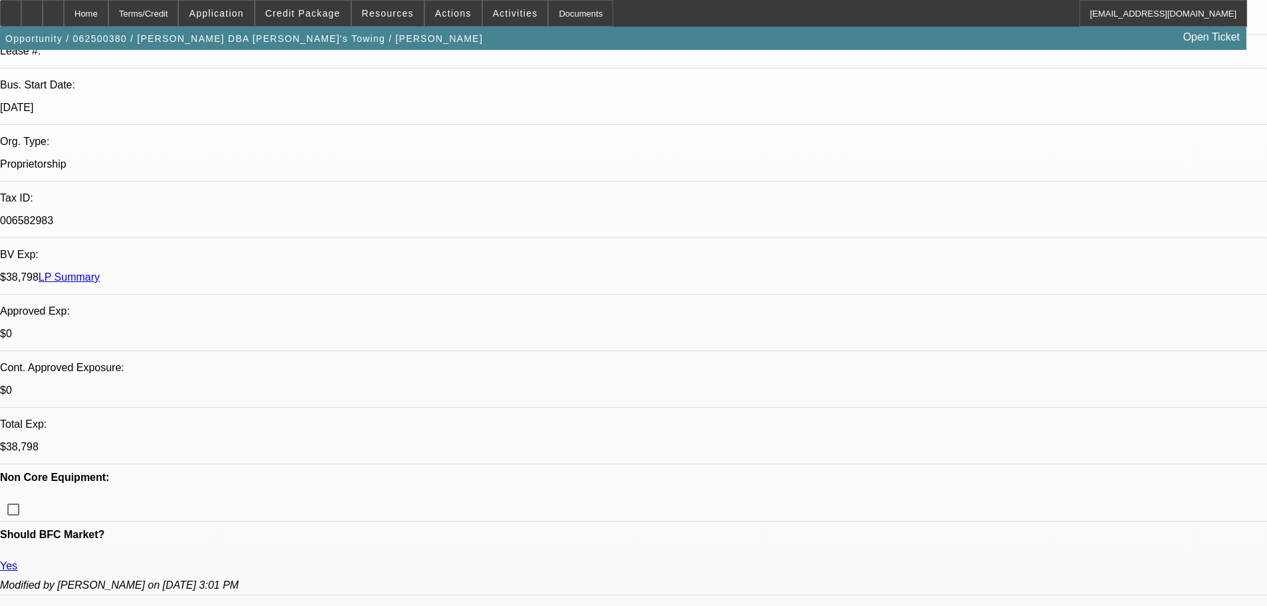
type textarea "RELUCTANT TO APPROVE THIS DEAL BUT WITH OUR TRUCK DOWN WITH BLOWN ENGINE AND HI…"
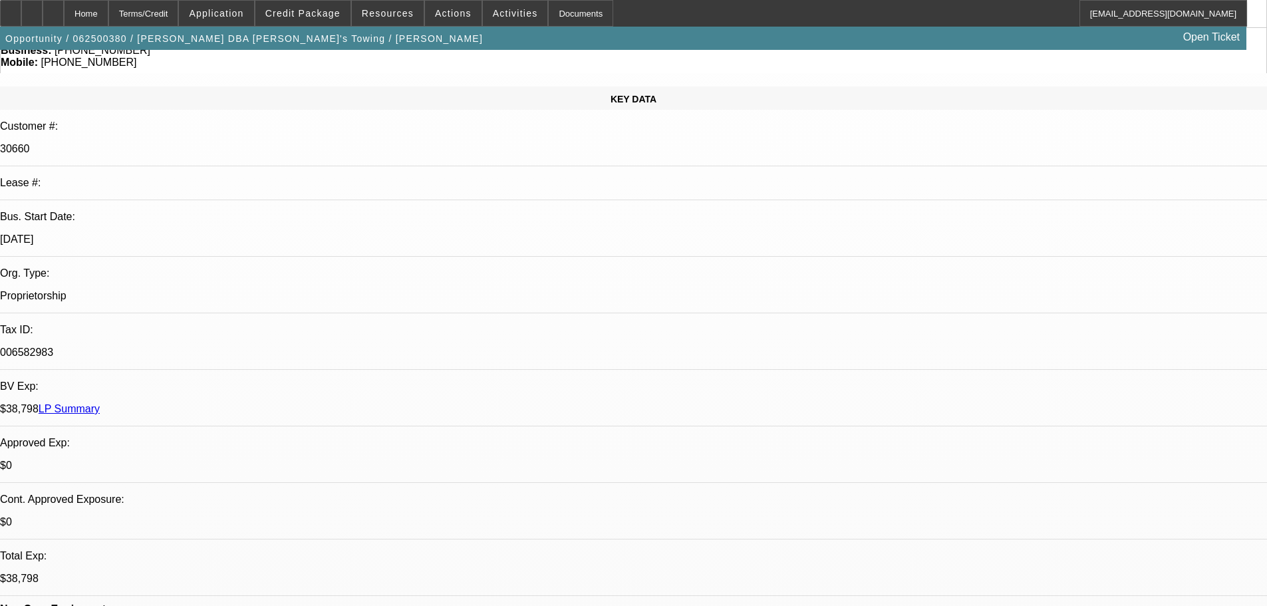
scroll to position [133, 0]
checkbox input "true"
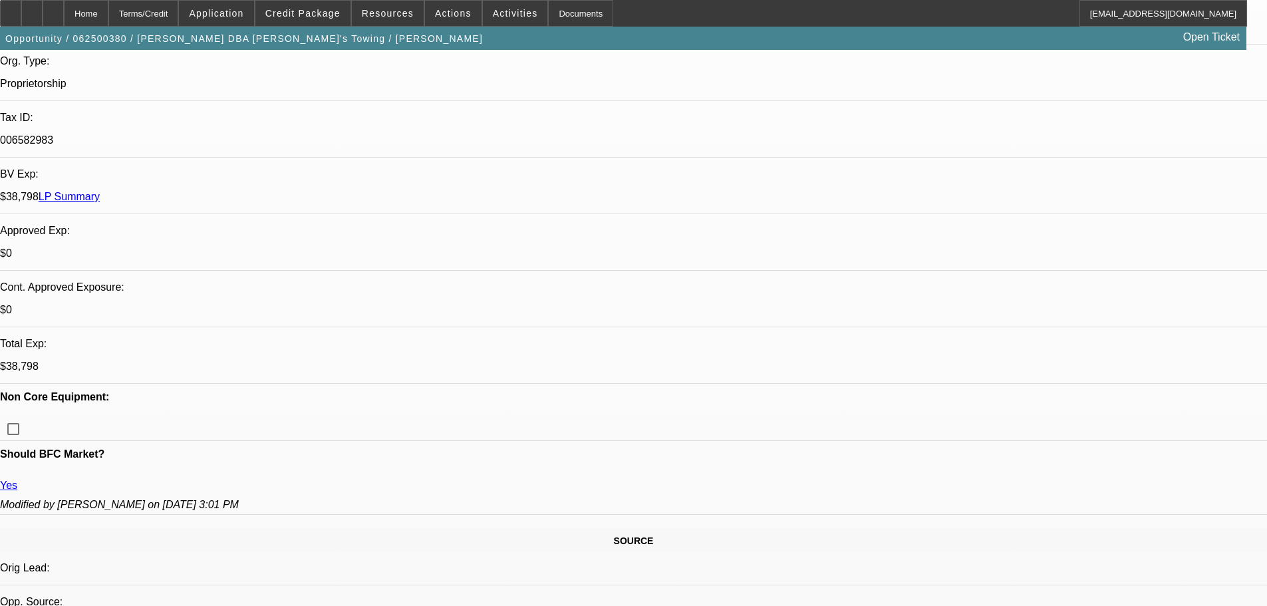
scroll to position [332, 0]
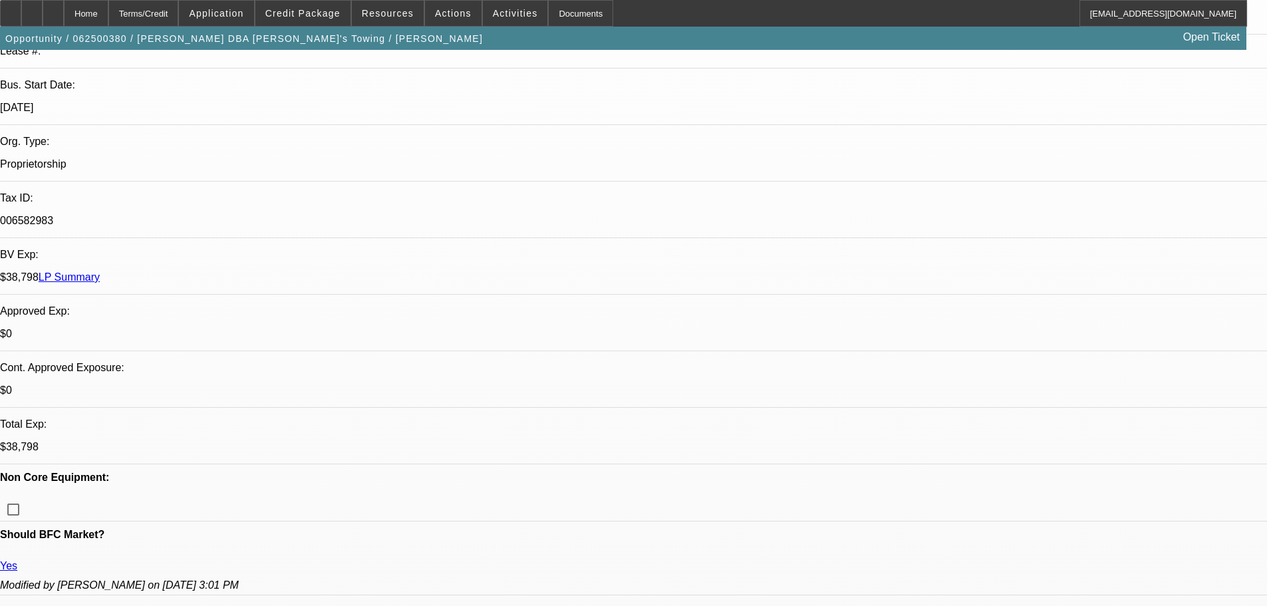
type textarea "RELUCTANT TO APPROVE THIS DEAL BUT WITH OUR TRUCK DOWN WITH BLOWN ENGINE AND HI…"
checkbox input "true"
checkbox input "false"
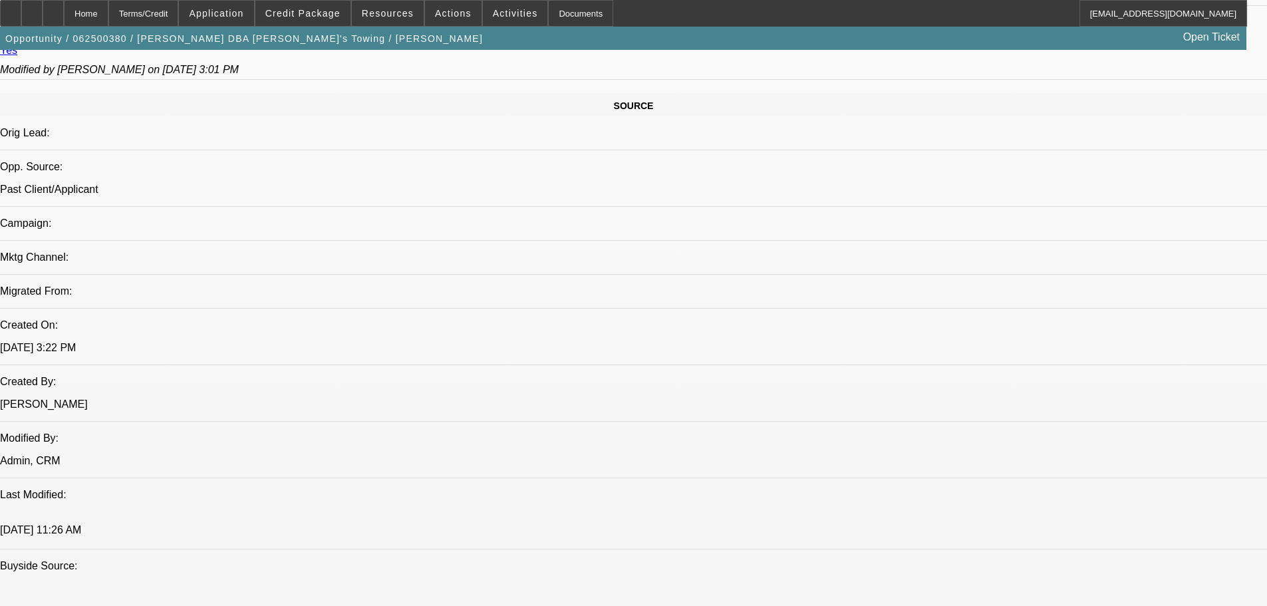
scroll to position [532, 0]
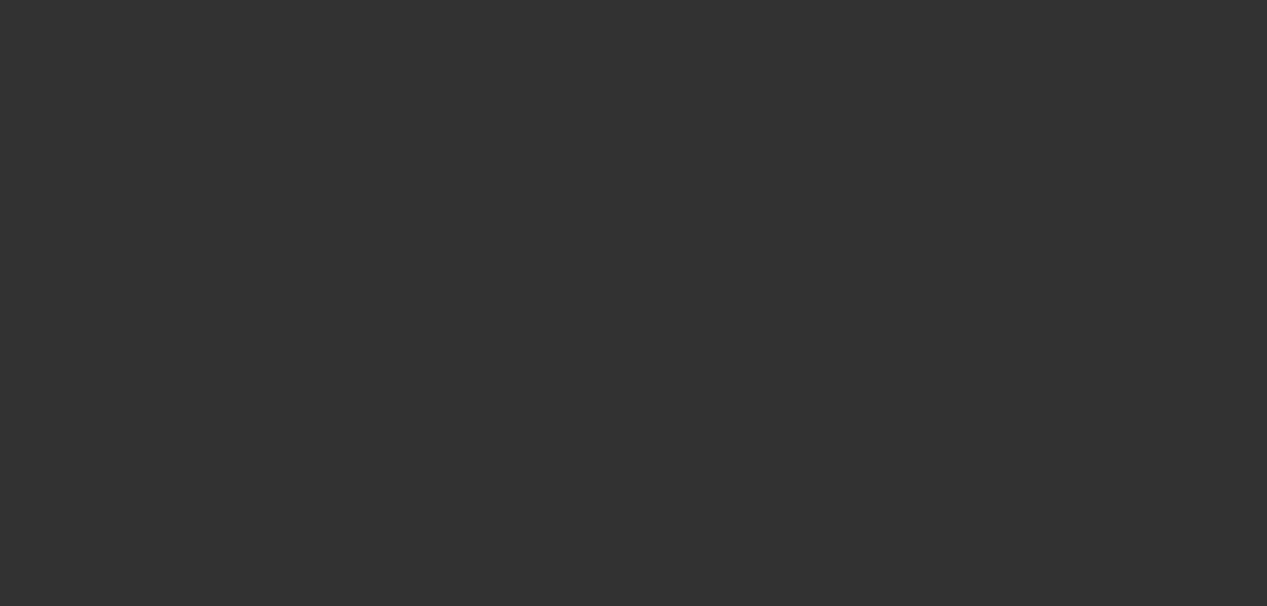
scroll to position [0, 0]
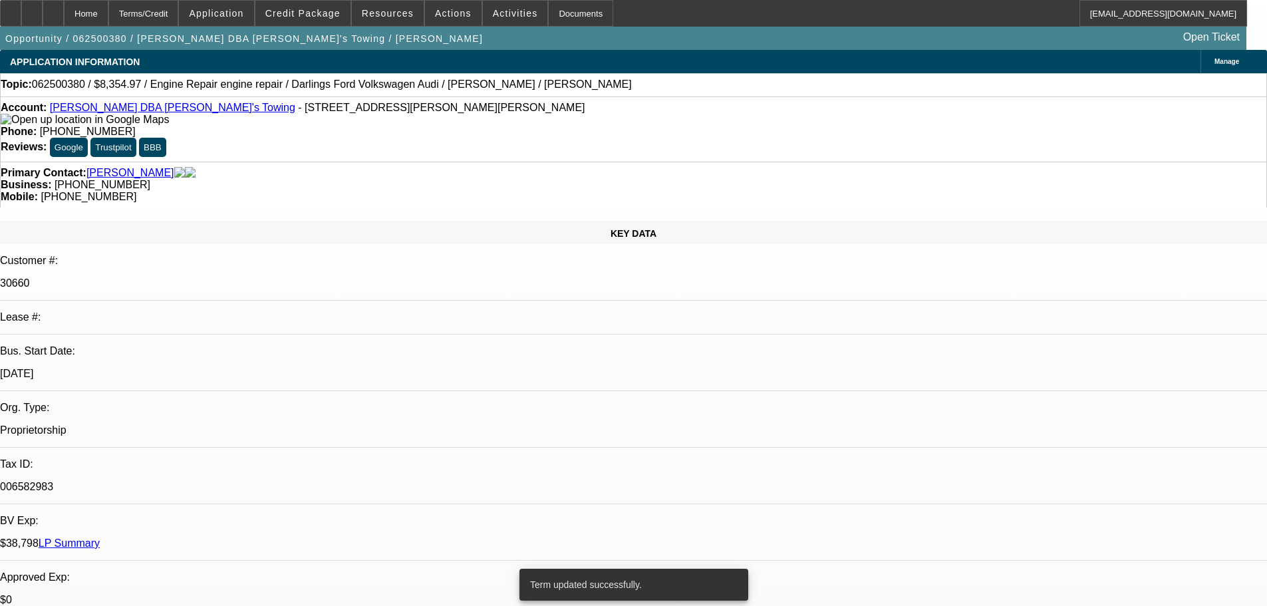
select select "0"
select select "2"
select select "0"
select select "6"
select select "0"
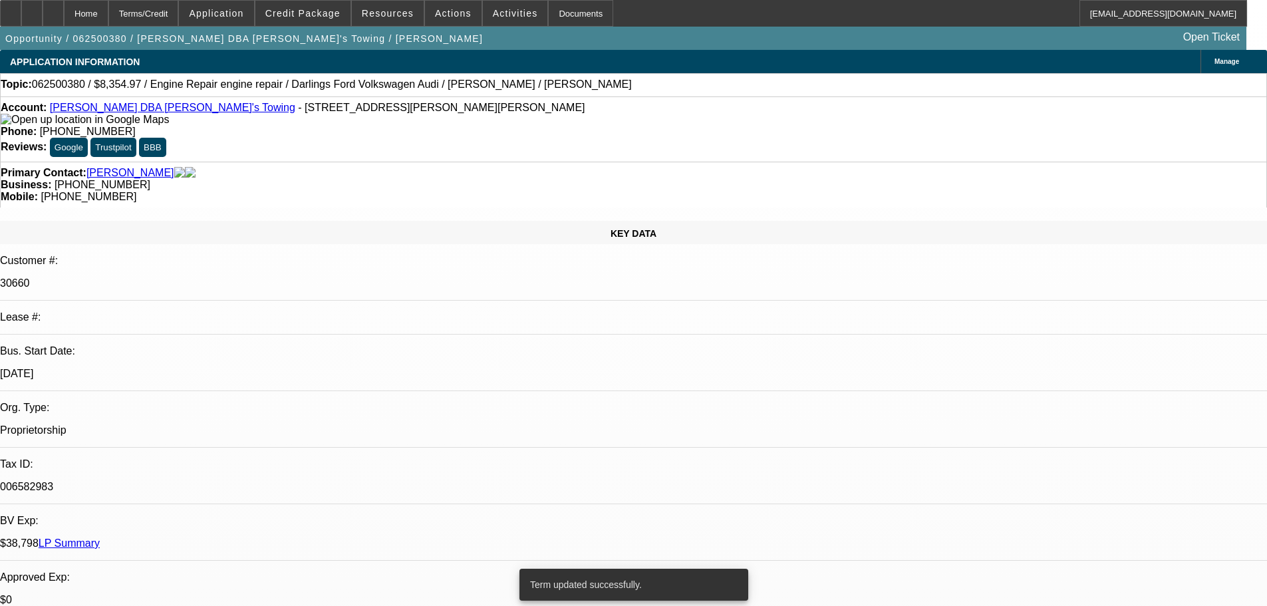
select select "2"
select select "0"
select select "6"
select select "0"
select select "2"
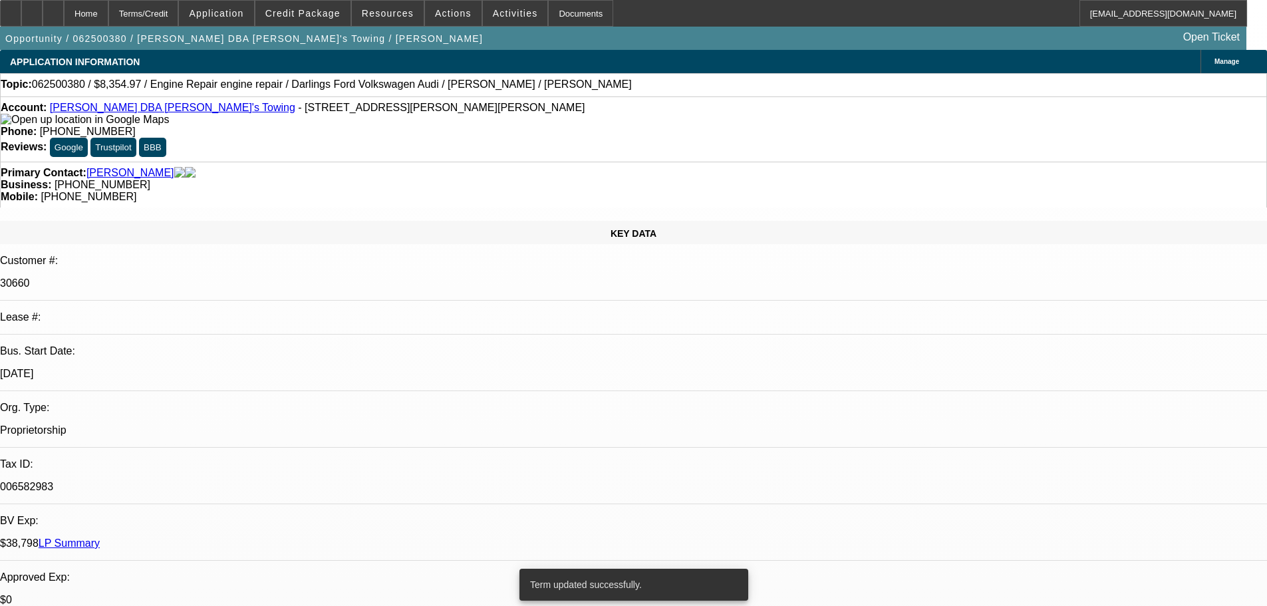
select select "2"
select select "0"
select select "6"
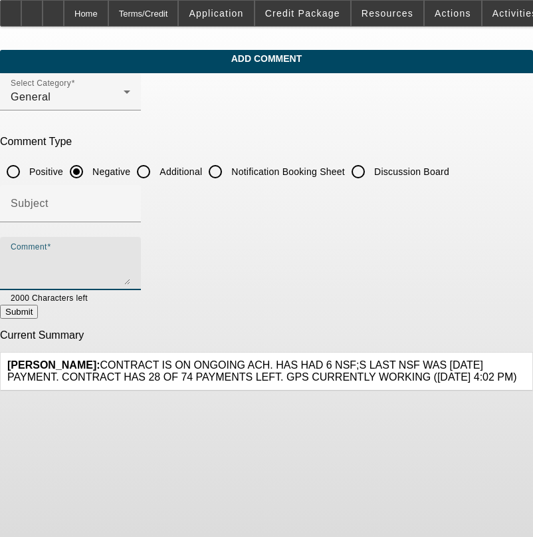
click at [130, 261] on textarea "Comment" at bounding box center [71, 269] width 120 height 32
click at [117, 270] on textarea "RECENTLY ASKED FOR 2 MO DEFERMENT ON THIS TRUCK THATS DOWN, NOW ASKIGN TO FIN T…" at bounding box center [71, 269] width 120 height 32
click at [130, 272] on textarea "RECENTLY ASKED FOR 2 MO DEFERMENT ON THIS TRUCK THATS DOWN, NOW ASKIGN TO FIN T…" at bounding box center [71, 269] width 120 height 32
click at [130, 273] on textarea "RECENTLY ASKED FOR 2 MO DEFERMENT ON THIS TRUCK THATS DOWN, NOW ASKIGN TO FIN T…" at bounding box center [71, 269] width 120 height 32
click at [130, 275] on textarea "RECENTLY ASKED FOR 2 MO DEFERMENT ON THIS TRUCK THATS DOWN, NOW ASKIGN TO FIN T…" at bounding box center [71, 269] width 120 height 32
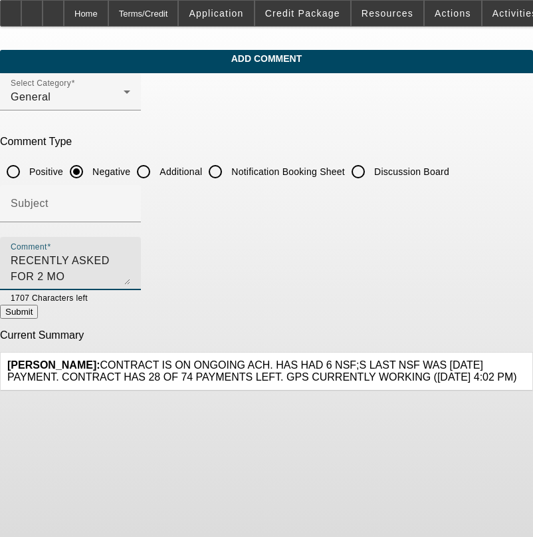
type textarea "RECENTLY ASKED FOR 2 MO DEFERMENT ON THIS TRUCK THATS DOWN, NOW ASKIGN TO FIN T…"
click at [38, 318] on button "Submit" at bounding box center [19, 312] width 38 height 14
